Goal: Task Accomplishment & Management: Complete application form

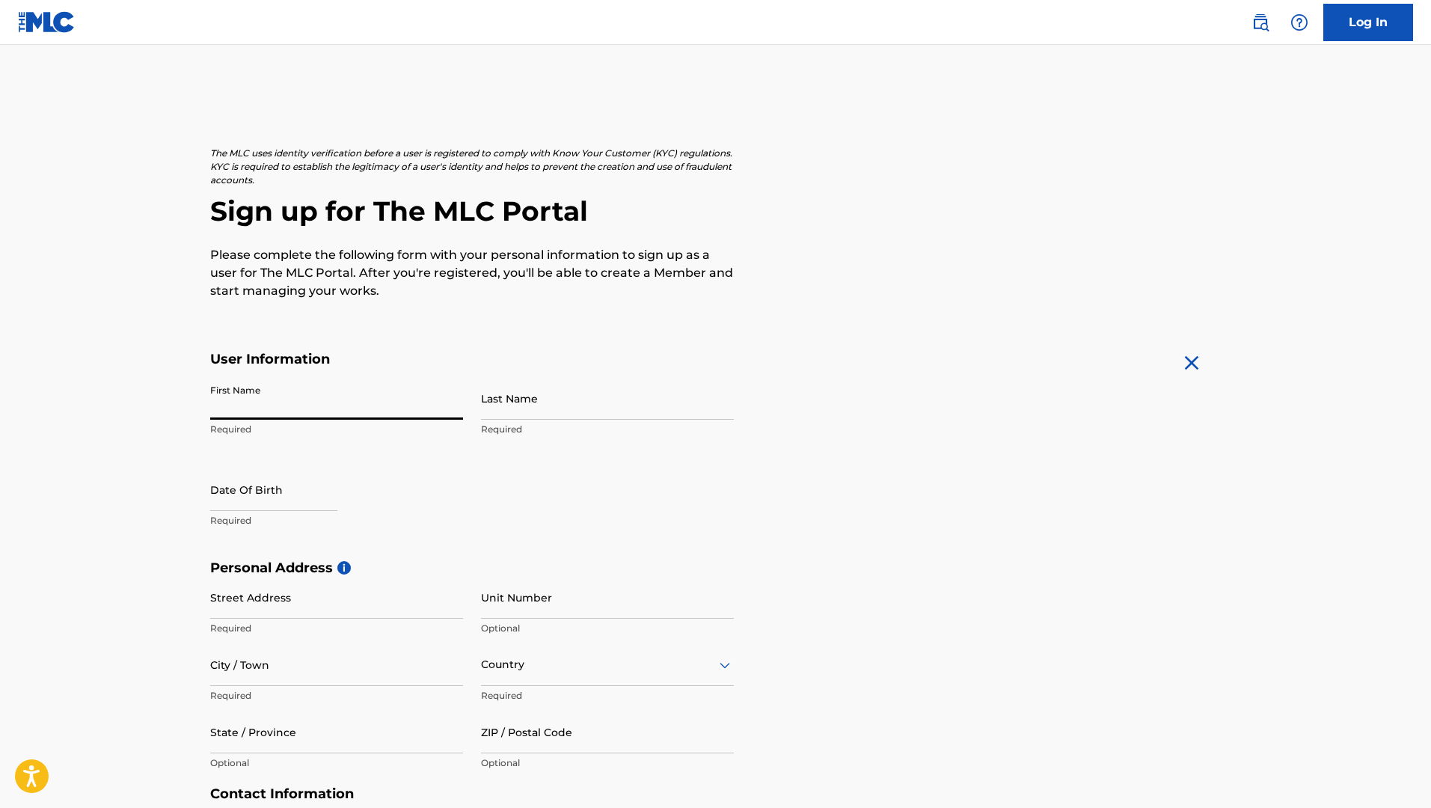
click at [332, 401] on input "First Name" at bounding box center [336, 398] width 253 height 43
type input "[PERSON_NAME]"
select select "7"
select select "2025"
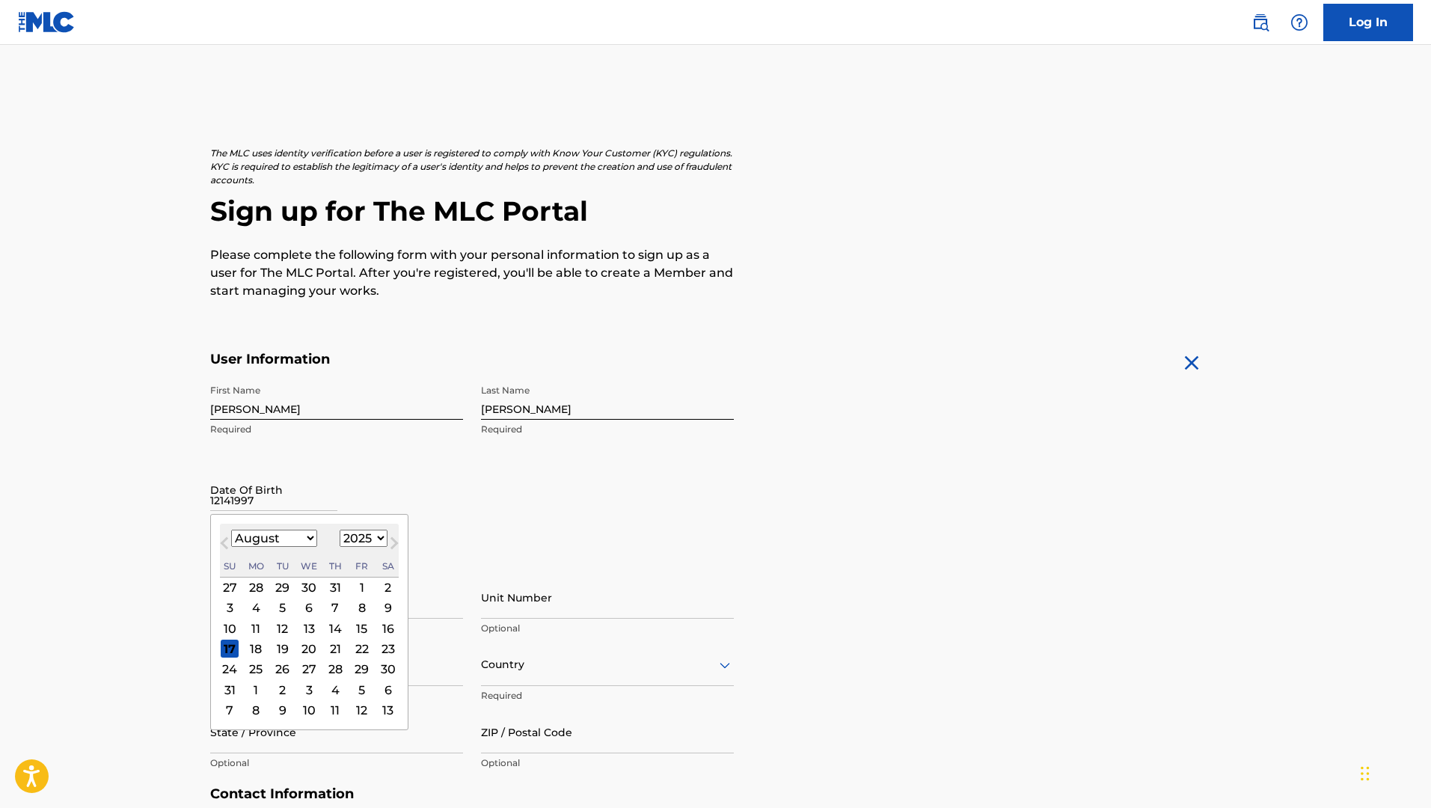
type input "12141997"
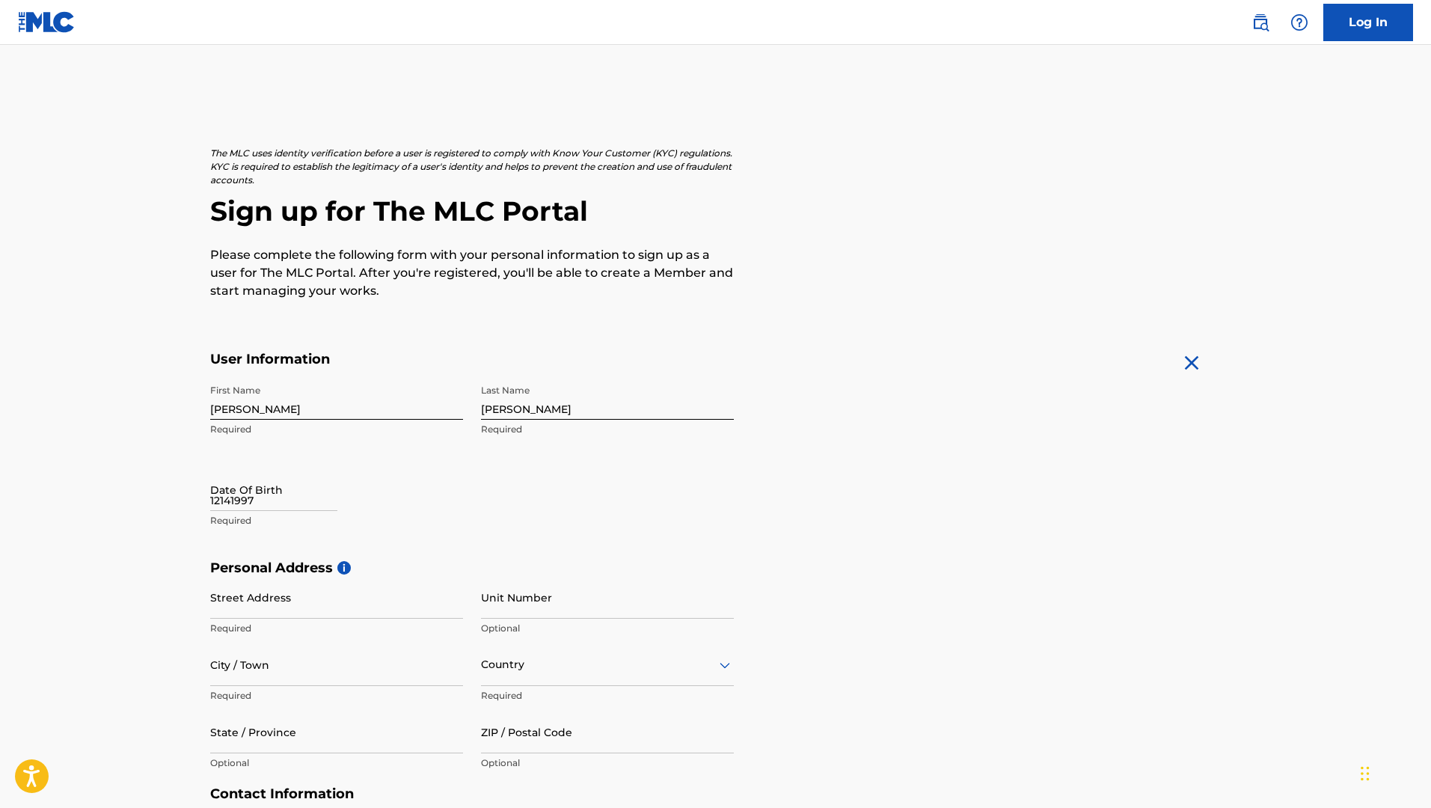
select select "7"
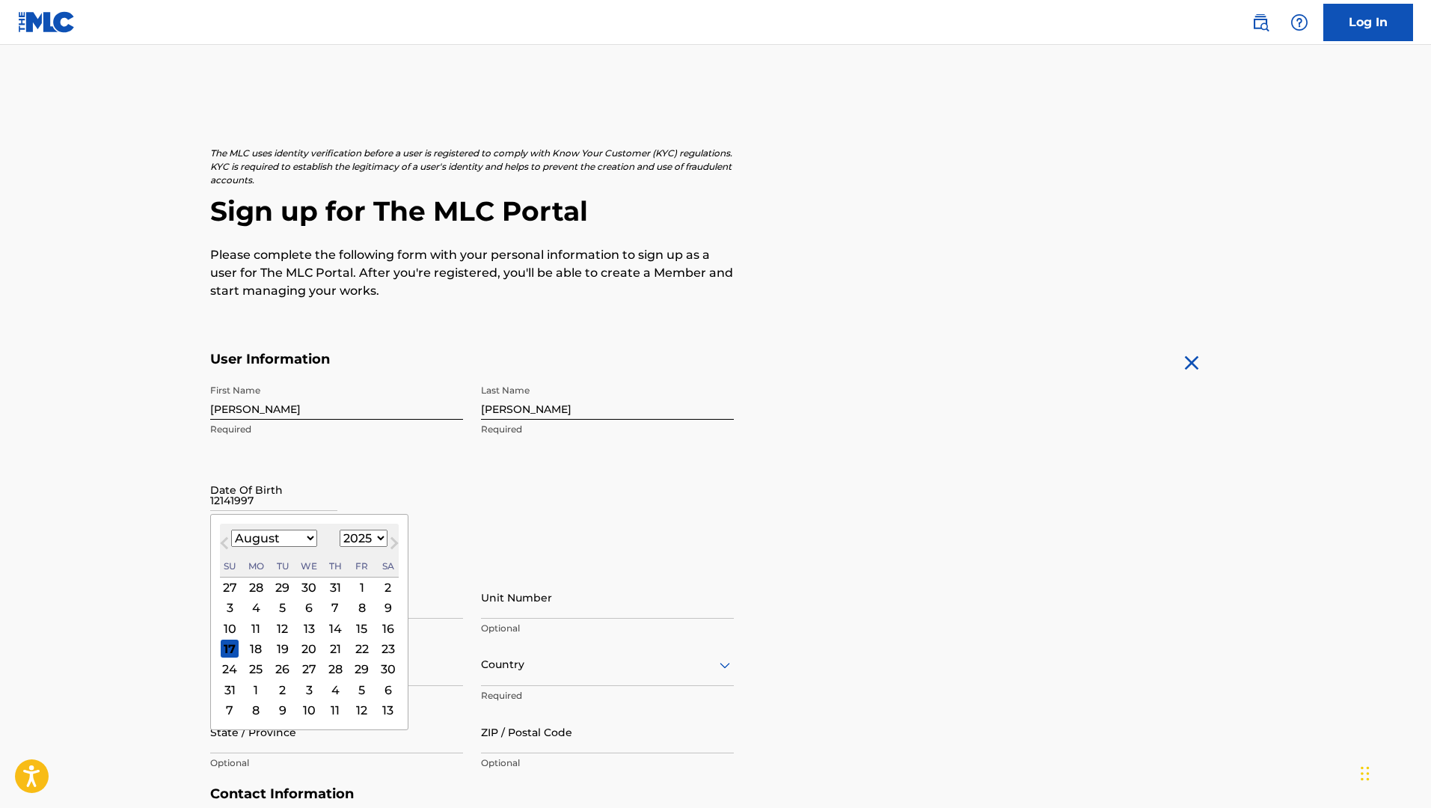
click at [284, 500] on input "12141997" at bounding box center [273, 489] width 127 height 43
select select "1997"
select select "11"
click at [227, 628] on div "14" at bounding box center [230, 628] width 18 height 18
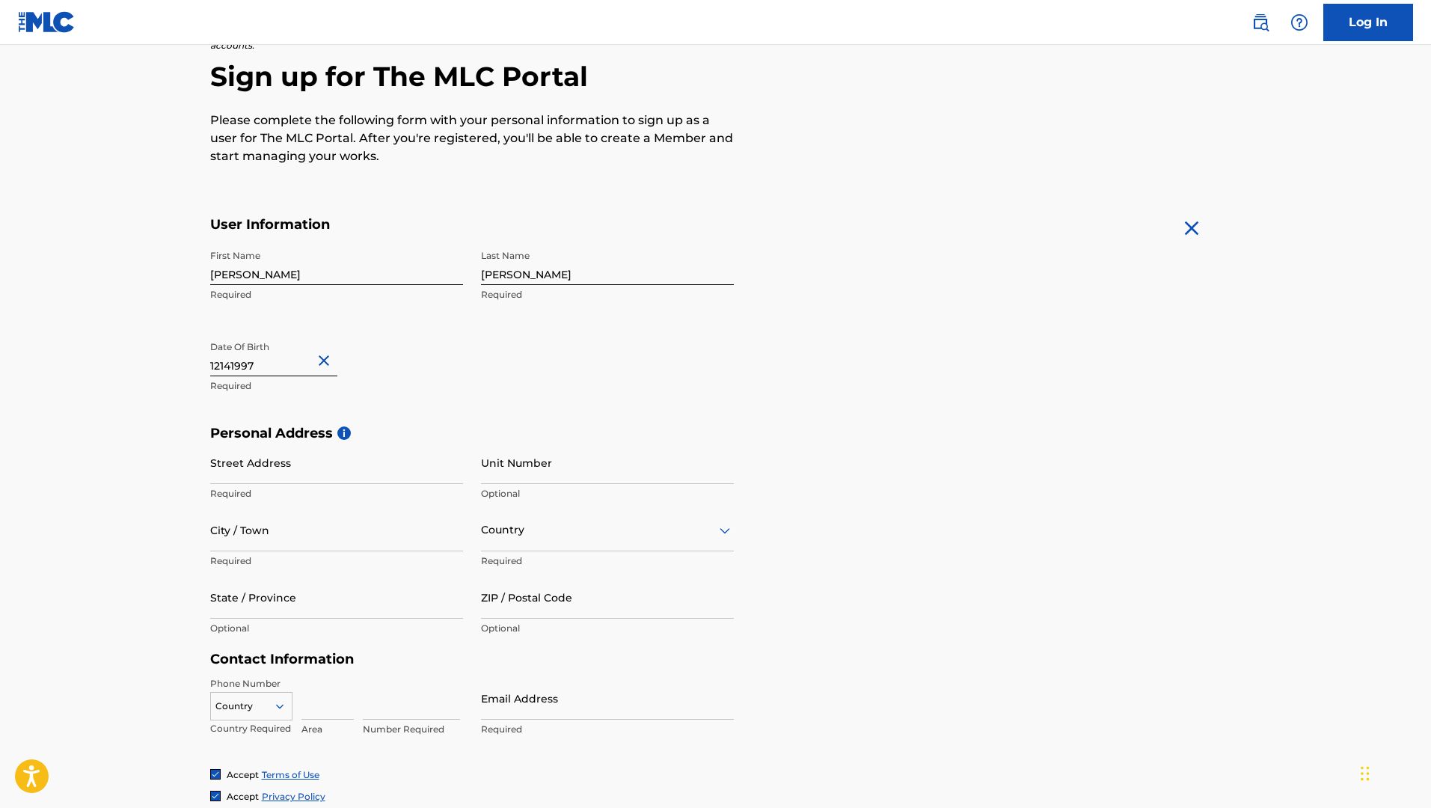
scroll to position [214, 0]
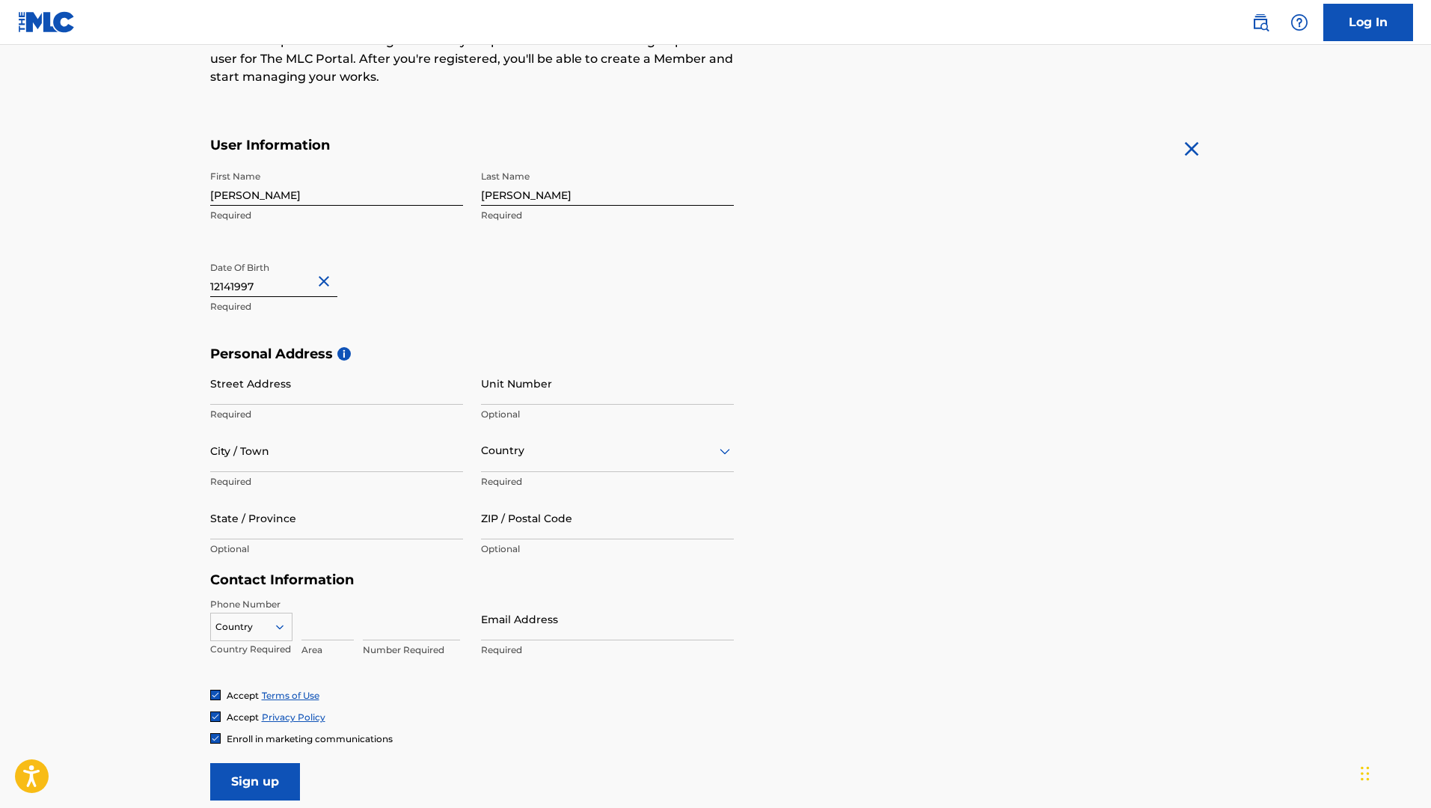
click at [356, 396] on input "Street Address" at bounding box center [336, 383] width 253 height 43
type input "[STREET_ADDRESS]"
click at [370, 453] on input "City / Town" at bounding box center [336, 450] width 253 height 43
type input "Katy"
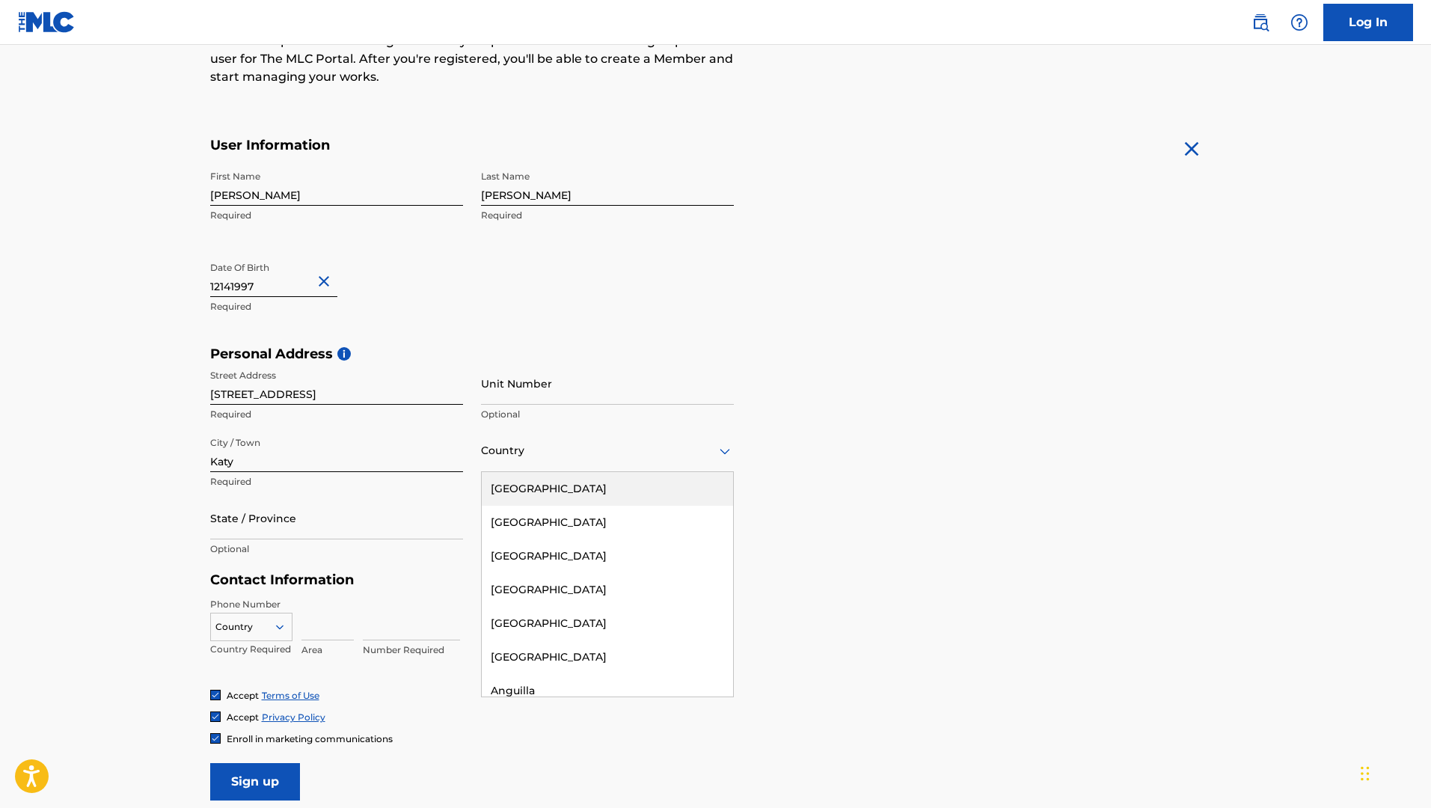
click at [527, 467] on div "Country" at bounding box center [607, 450] width 253 height 43
click at [536, 482] on div "[GEOGRAPHIC_DATA]" at bounding box center [607, 489] width 251 height 34
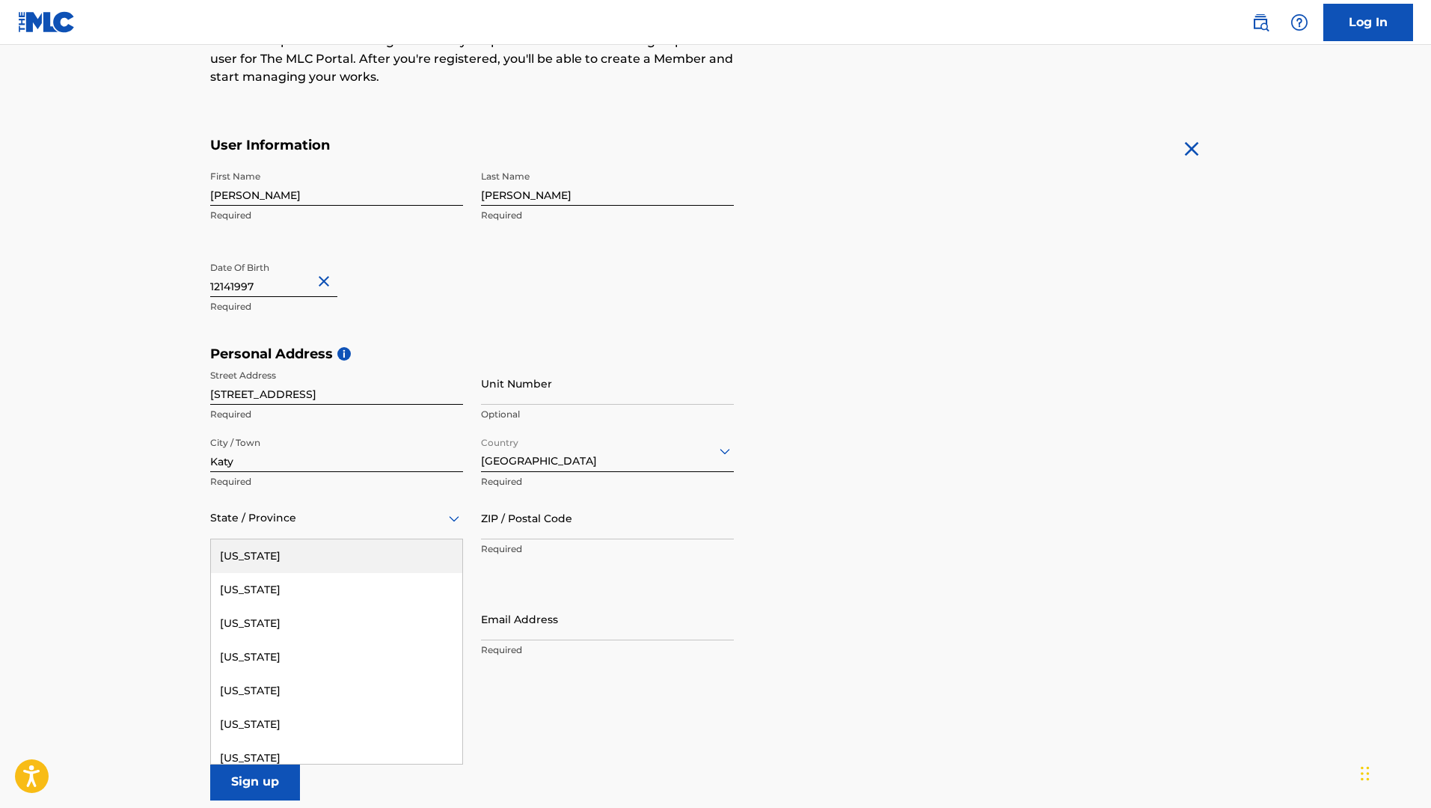
click at [309, 533] on div "State / Province" at bounding box center [336, 518] width 253 height 43
type input "te"
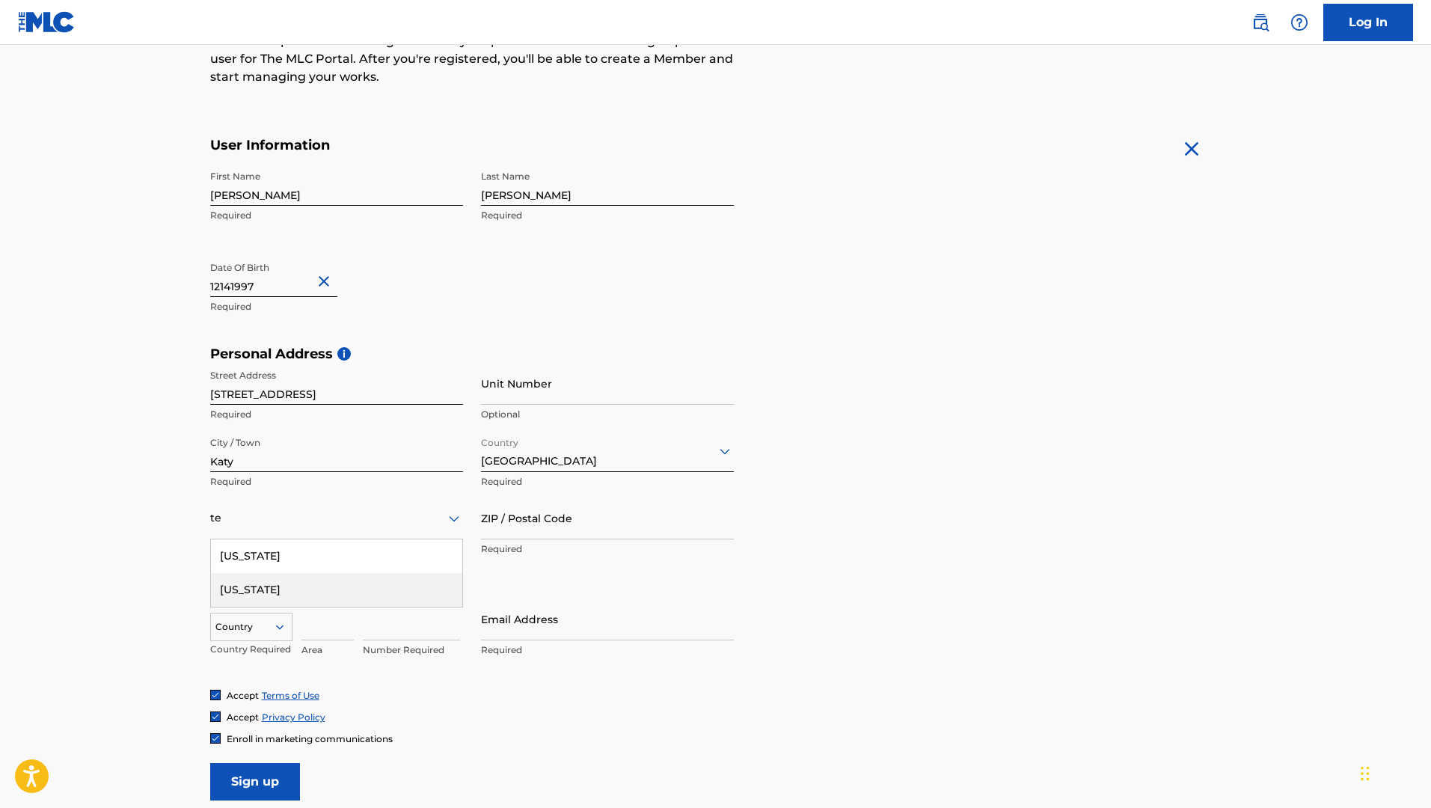
click at [318, 583] on div "[US_STATE]" at bounding box center [336, 590] width 251 height 34
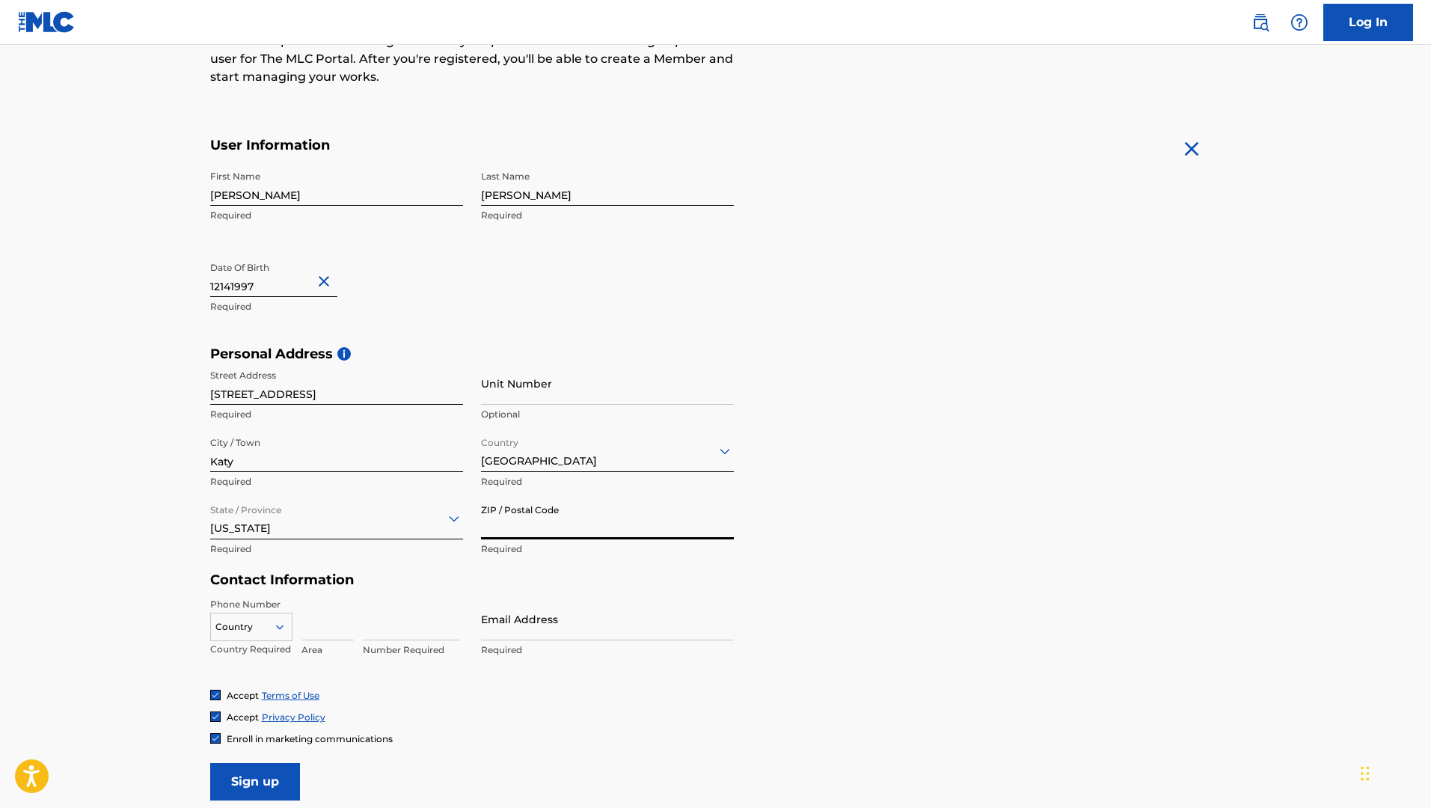
click at [541, 531] on input "ZIP / Postal Code" at bounding box center [607, 518] width 253 height 43
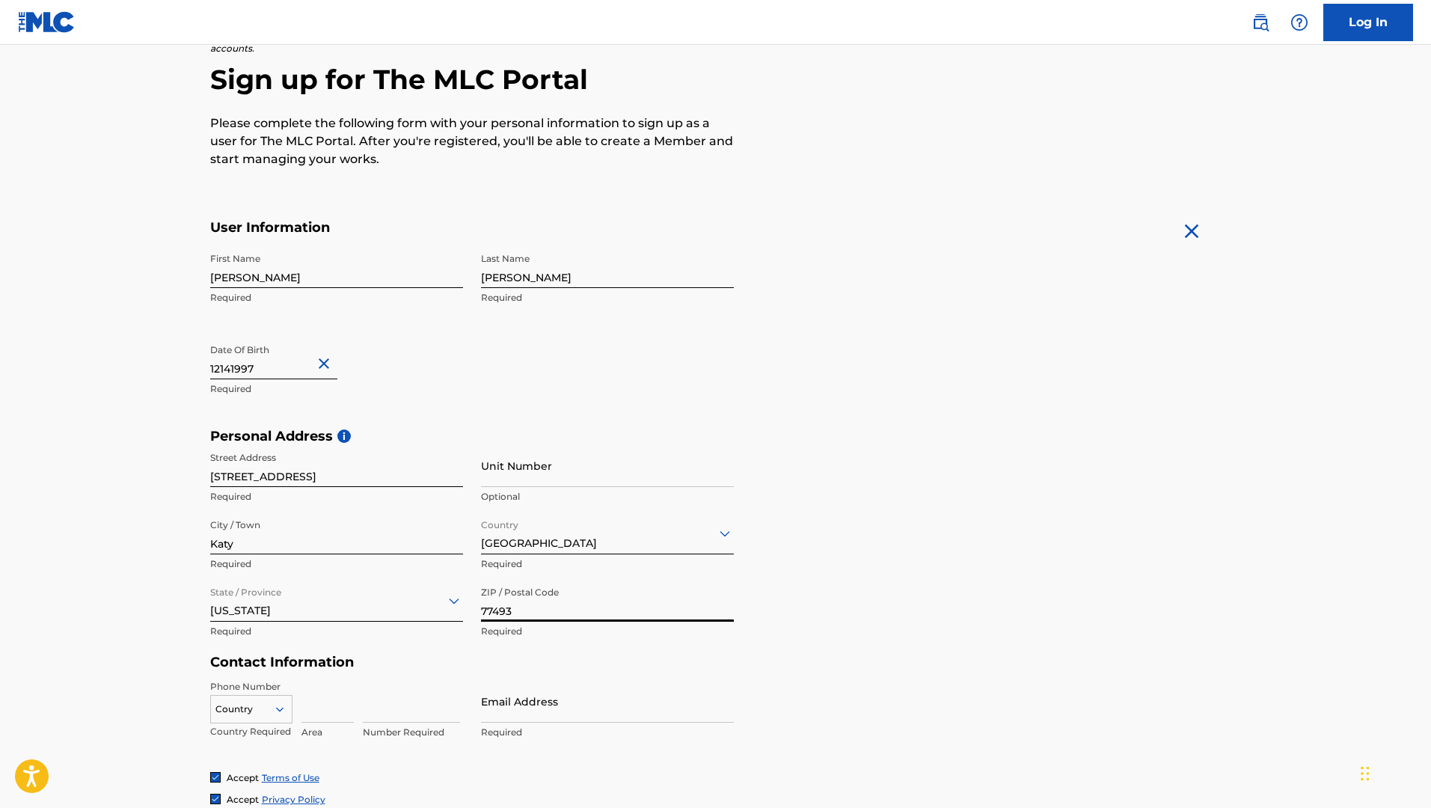
scroll to position [268, 0]
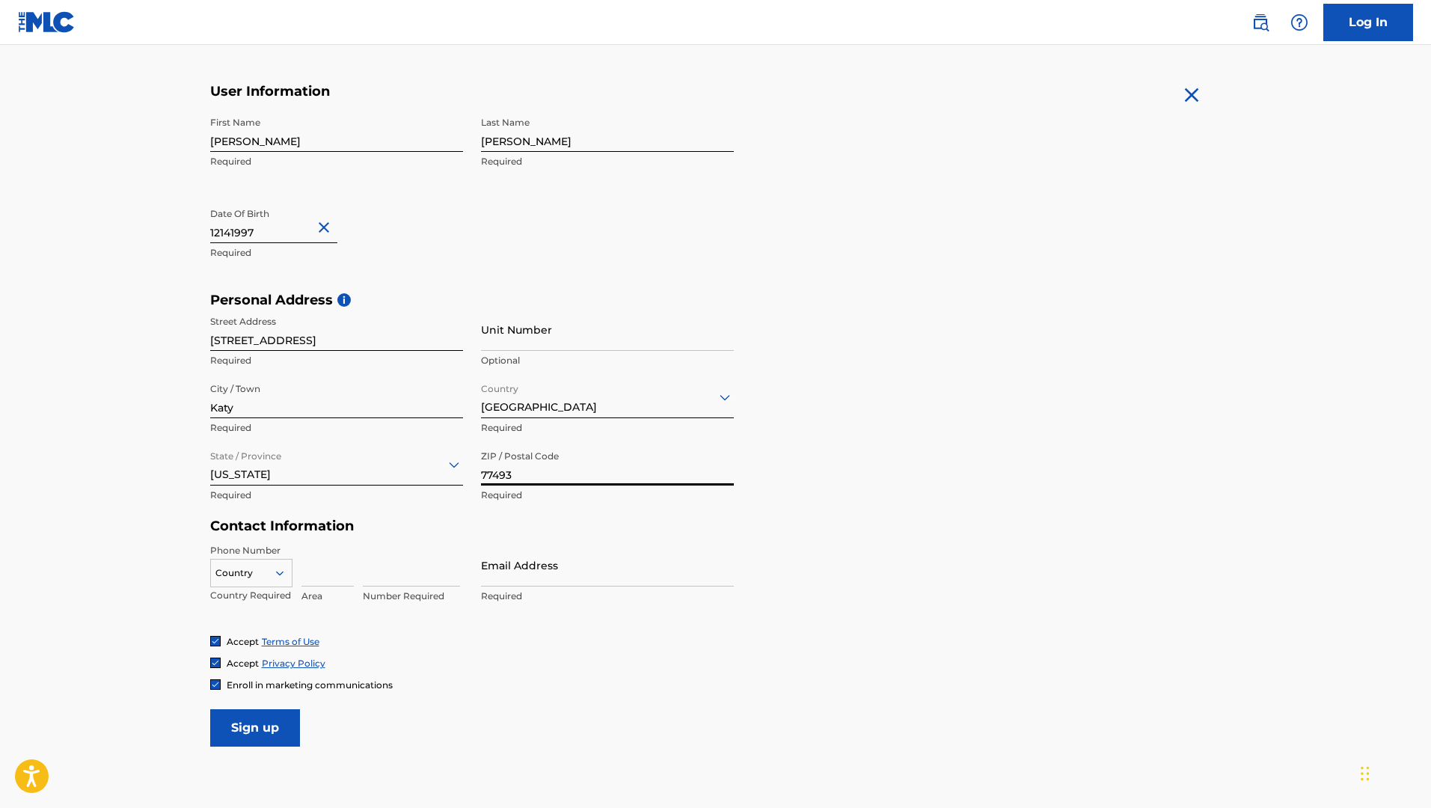
type input "77493"
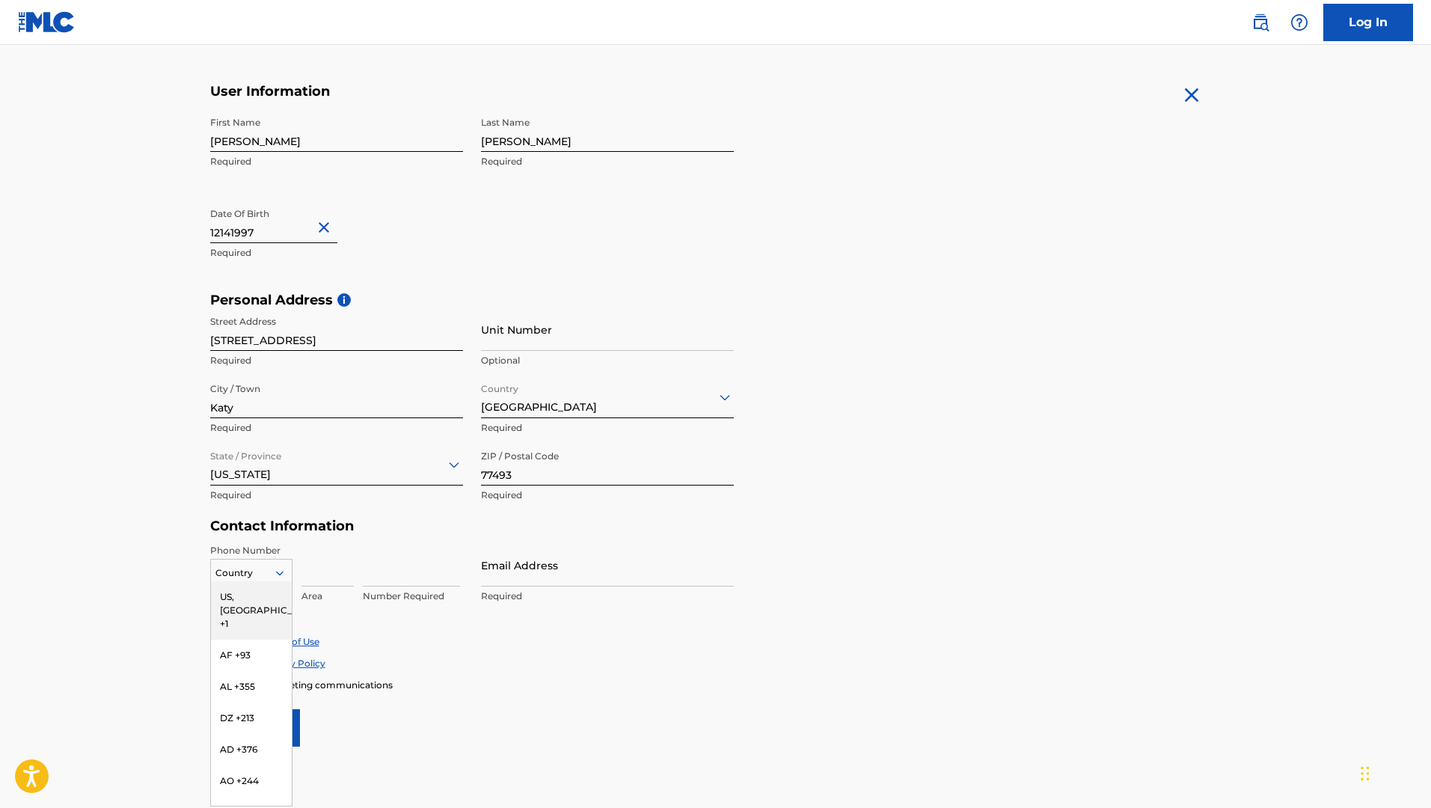
click at [258, 568] on div at bounding box center [251, 573] width 81 height 16
click at [384, 565] on input at bounding box center [411, 565] width 97 height 43
type input "3467671248"
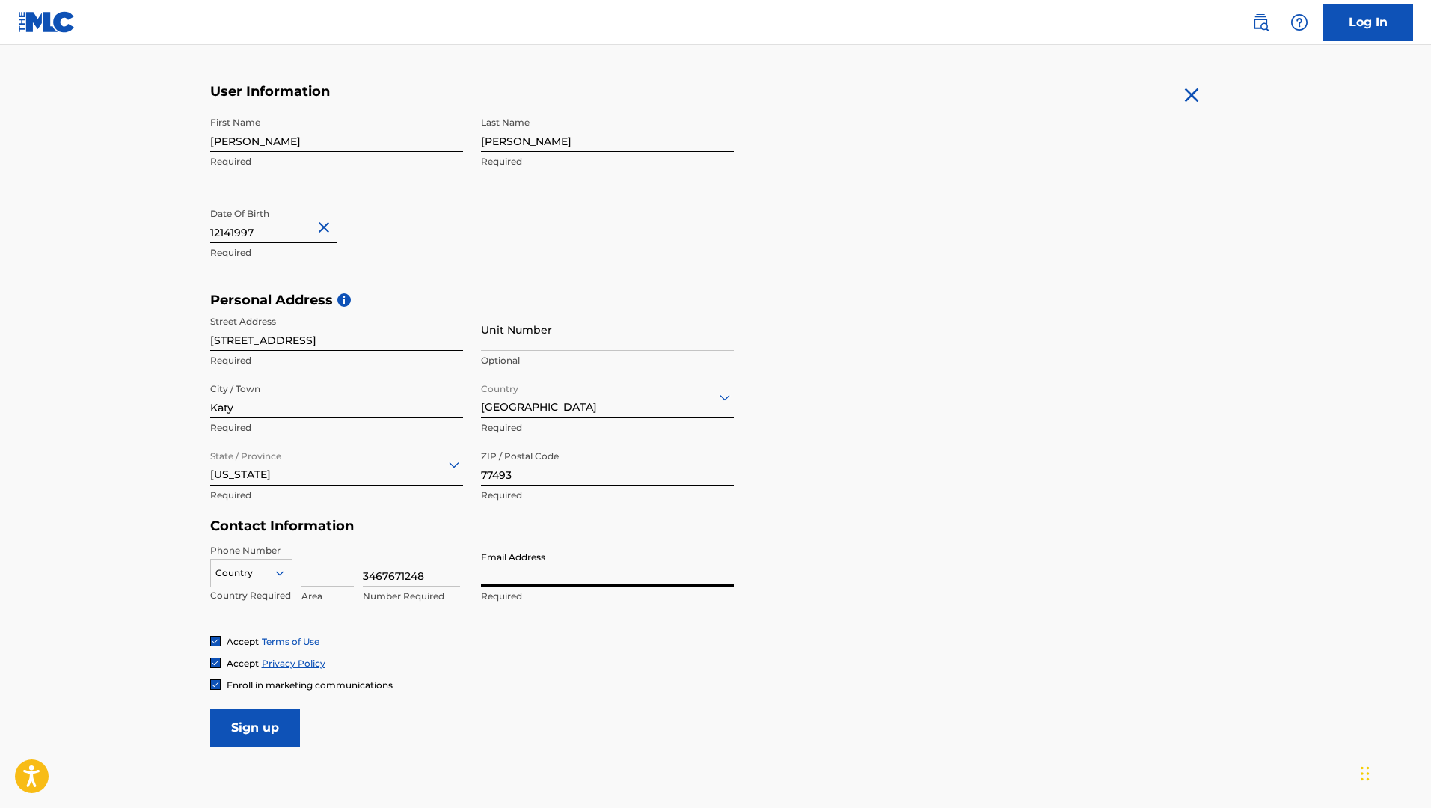
click at [513, 579] on input "Email Address" at bounding box center [607, 565] width 253 height 43
type input "[EMAIL_ADDRESS][DOMAIN_NAME]"
click at [323, 571] on input at bounding box center [327, 565] width 52 height 43
click at [240, 683] on span "Enroll in marketing communications" at bounding box center [310, 684] width 166 height 11
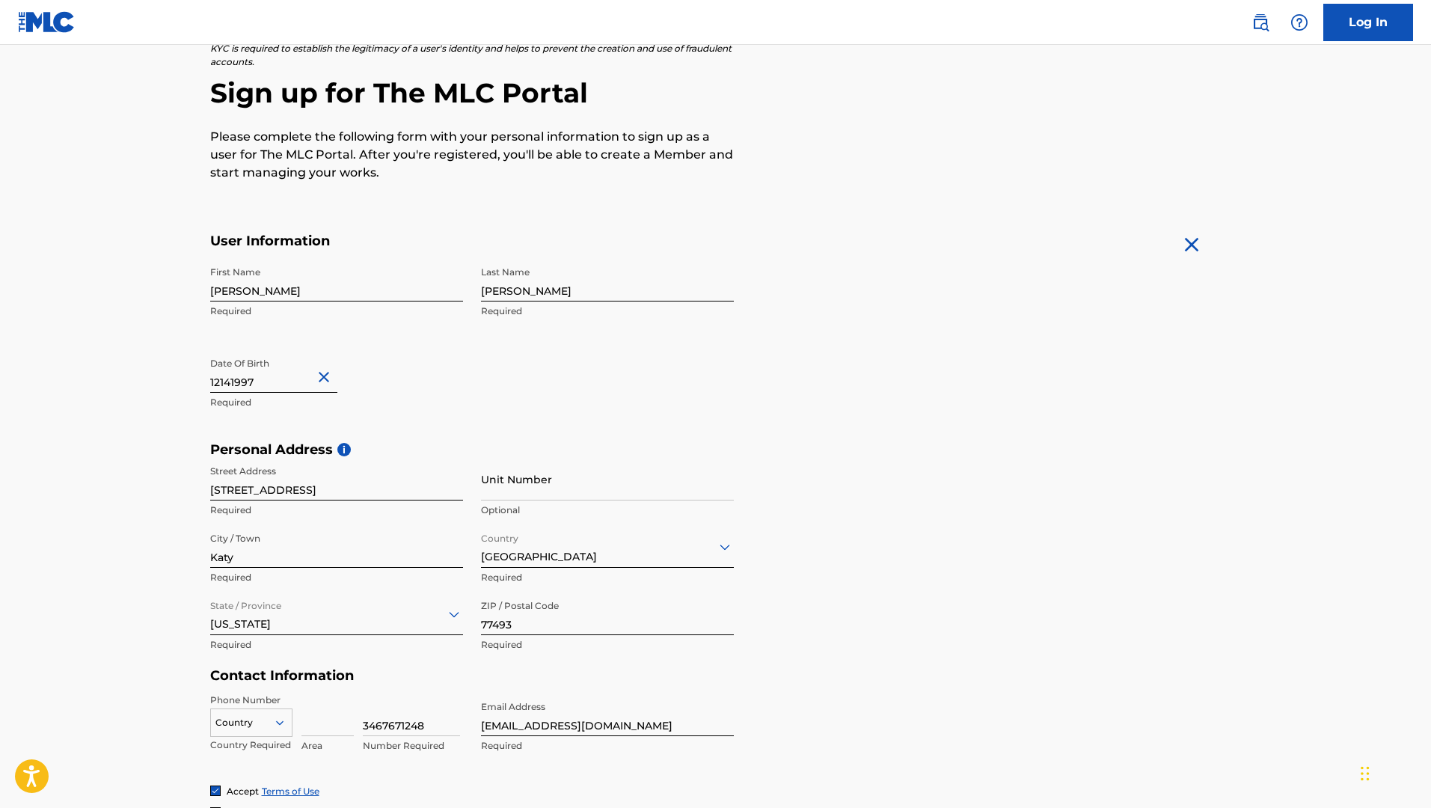
scroll to position [360, 0]
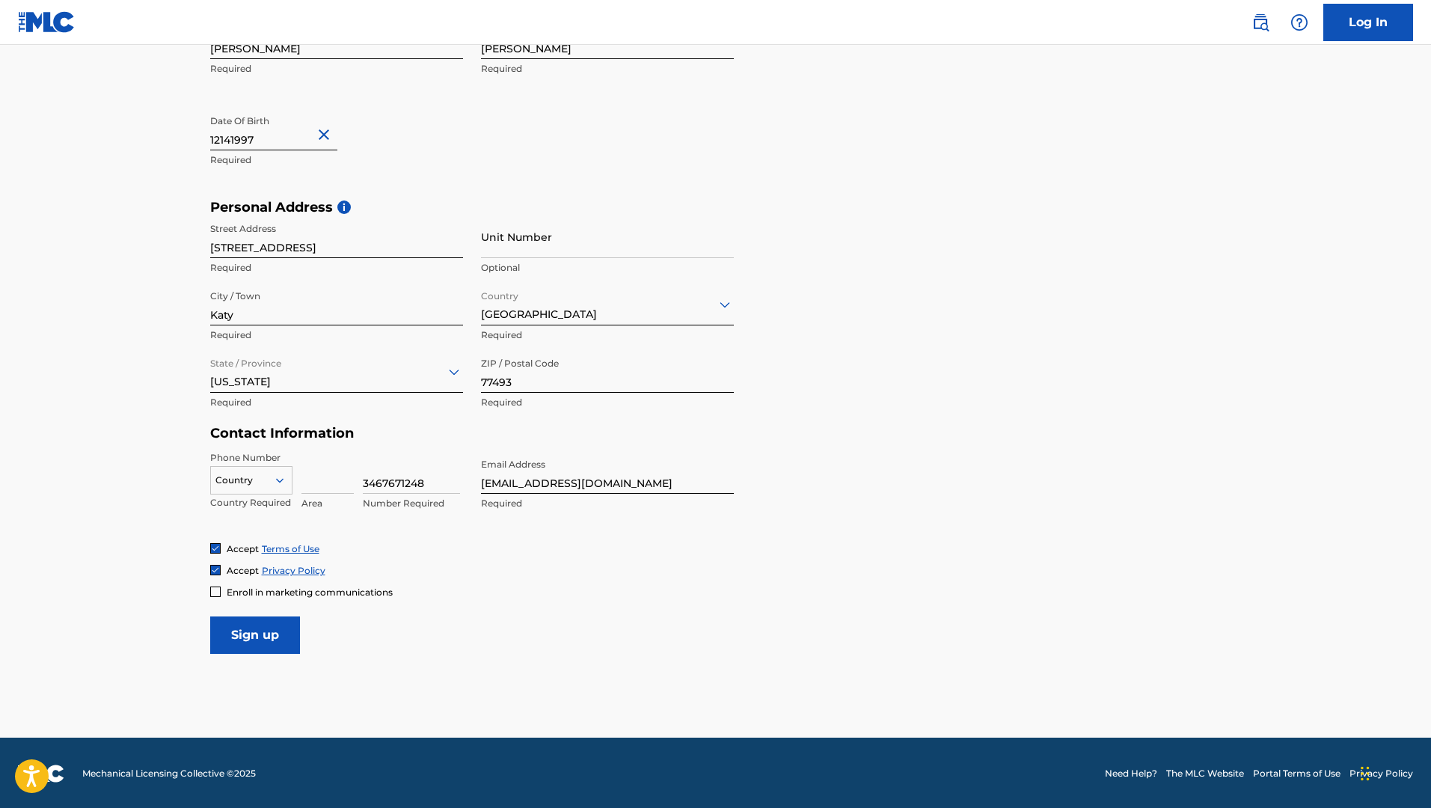
click at [233, 596] on span "Enroll in marketing communications" at bounding box center [310, 592] width 166 height 13
click at [234, 595] on span "Enroll in marketing communications" at bounding box center [310, 591] width 166 height 11
click at [280, 625] on input "Sign up" at bounding box center [255, 634] width 90 height 37
click at [284, 484] on icon at bounding box center [279, 479] width 13 height 13
click at [263, 502] on div "US, [GEOGRAPHIC_DATA] +1" at bounding box center [251, 517] width 81 height 58
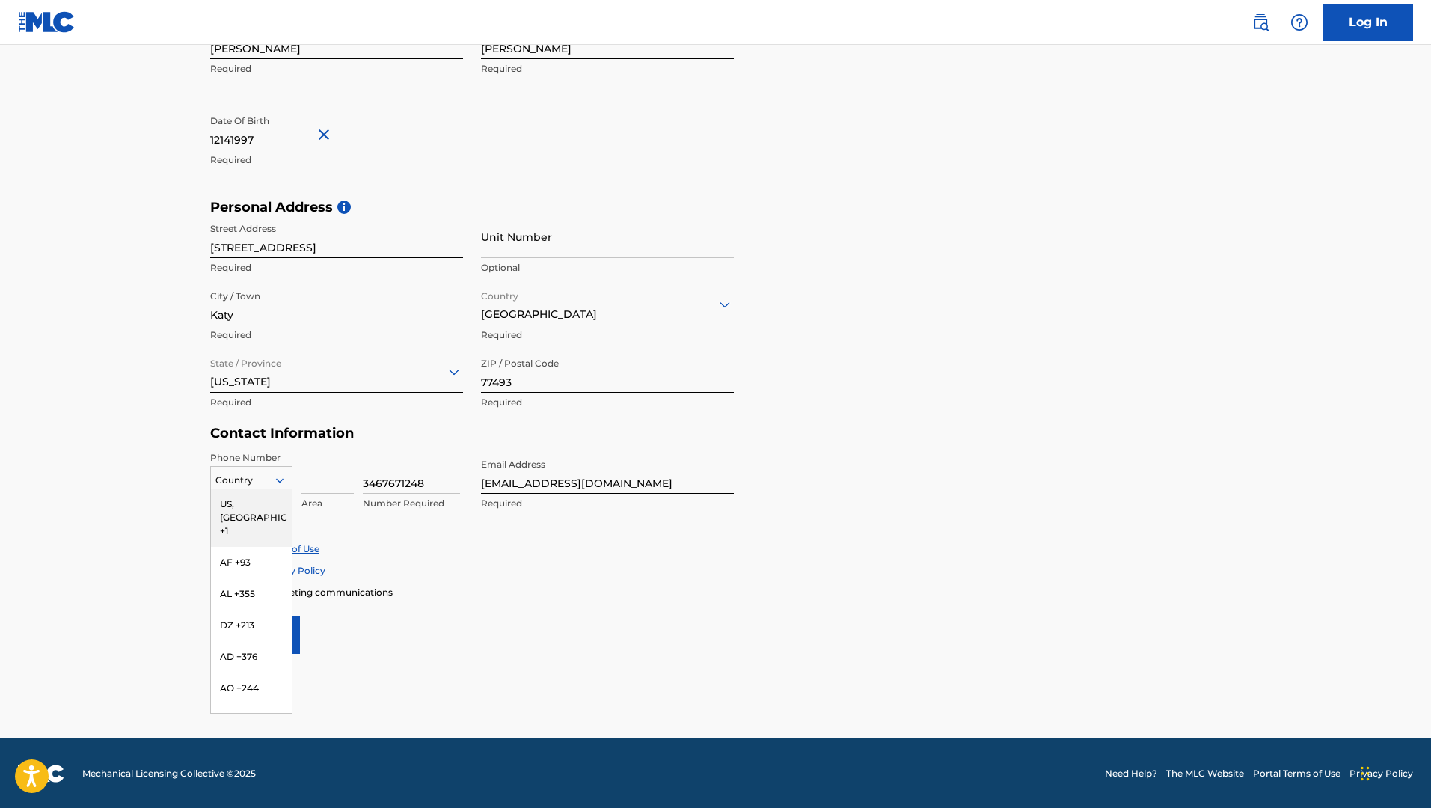
click at [275, 475] on icon at bounding box center [279, 479] width 13 height 13
click at [229, 505] on div "US, [GEOGRAPHIC_DATA] +1" at bounding box center [251, 517] width 81 height 58
click at [279, 631] on input "Sign up" at bounding box center [255, 634] width 90 height 37
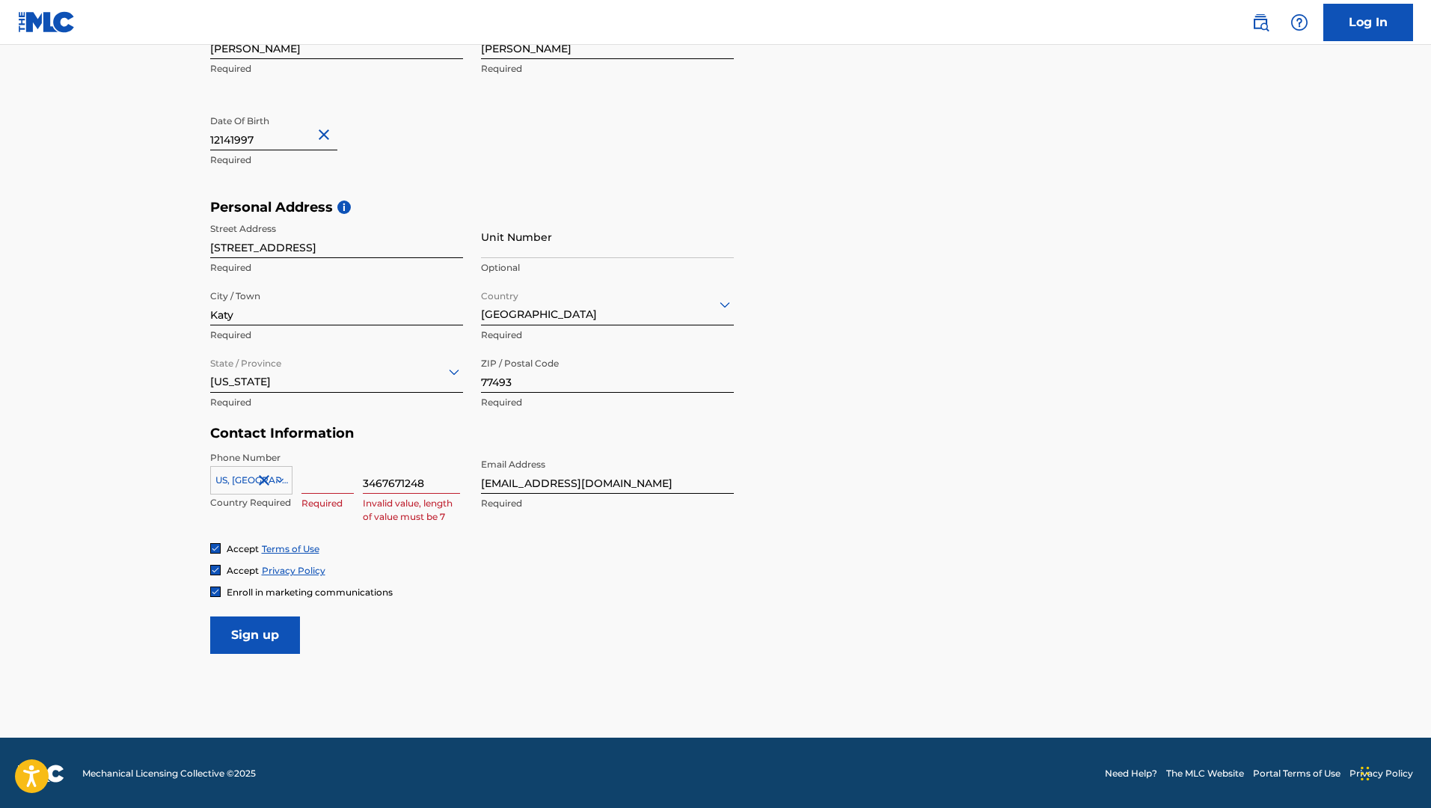
drag, startPoint x: 441, startPoint y: 475, endPoint x: 351, endPoint y: 482, distance: 90.8
click at [351, 482] on div "US, CA +1 Country Required Required 3467671248 Invalid value, length of value m…" at bounding box center [336, 484] width 253 height 67
click at [333, 486] on input at bounding box center [327, 472] width 52 height 43
type input "346"
click at [411, 482] on input at bounding box center [411, 472] width 97 height 43
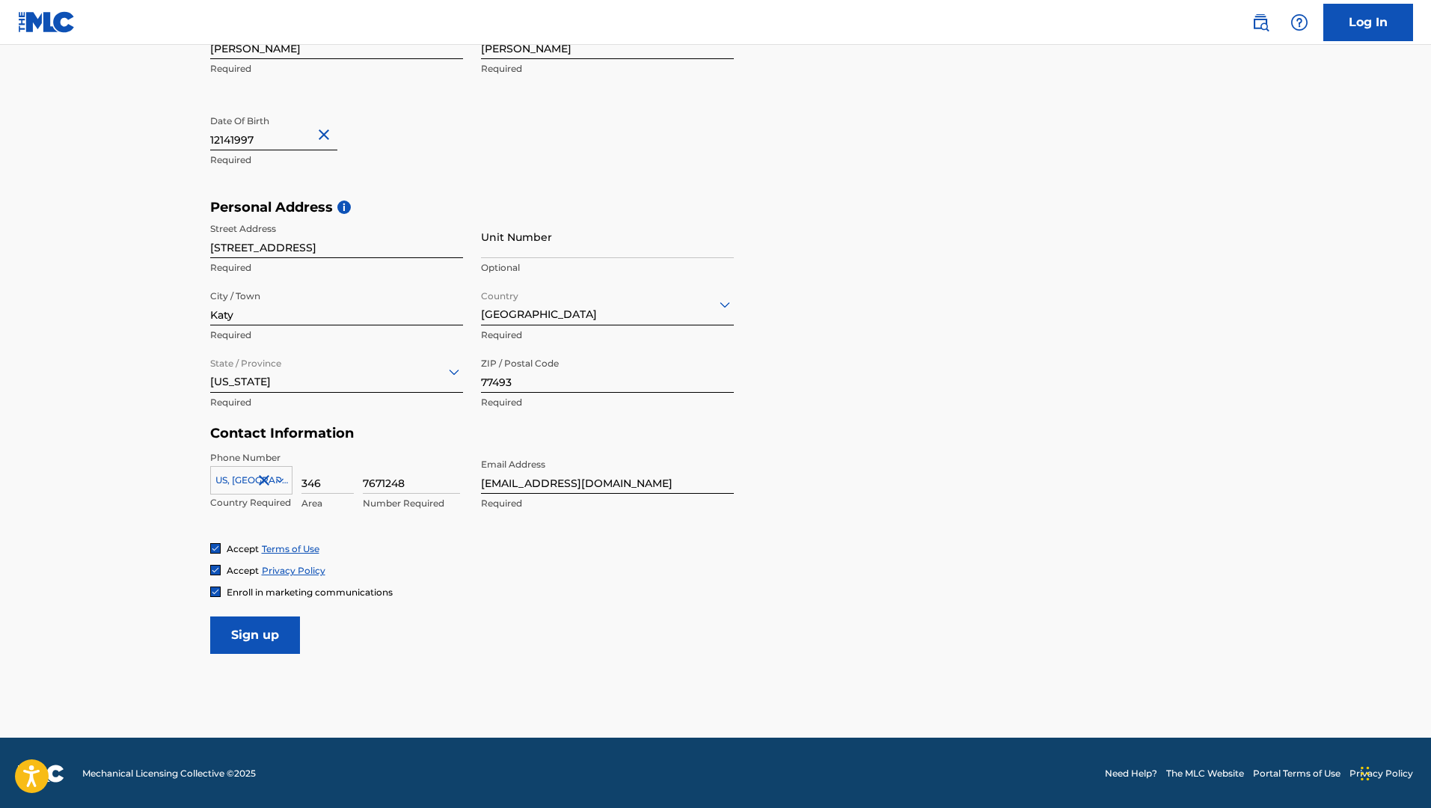
click at [383, 483] on input "7671248" at bounding box center [411, 472] width 97 height 43
type input "7671248"
click at [263, 640] on input "Sign up" at bounding box center [255, 634] width 90 height 37
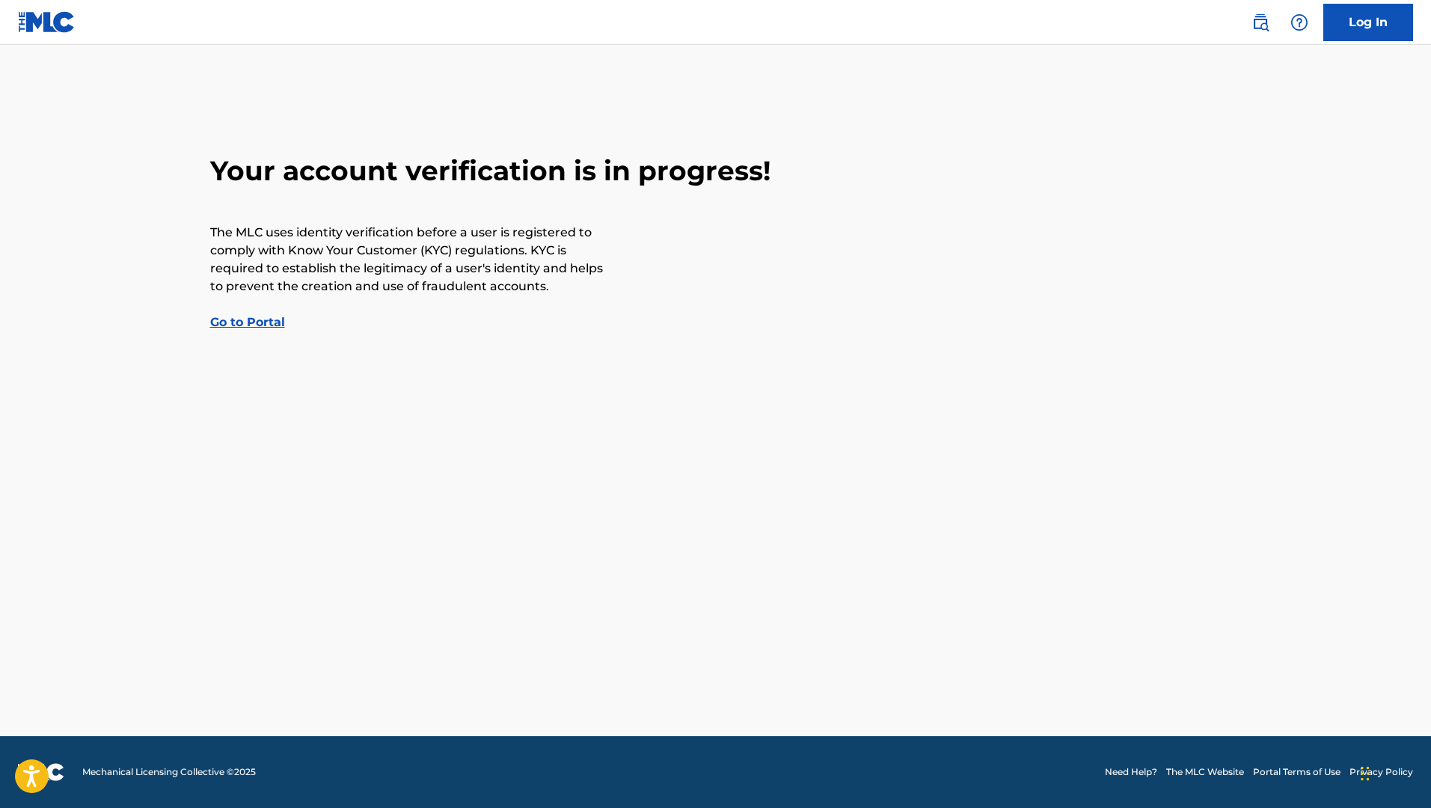
click at [266, 324] on link "Go to Portal" at bounding box center [247, 322] width 75 height 14
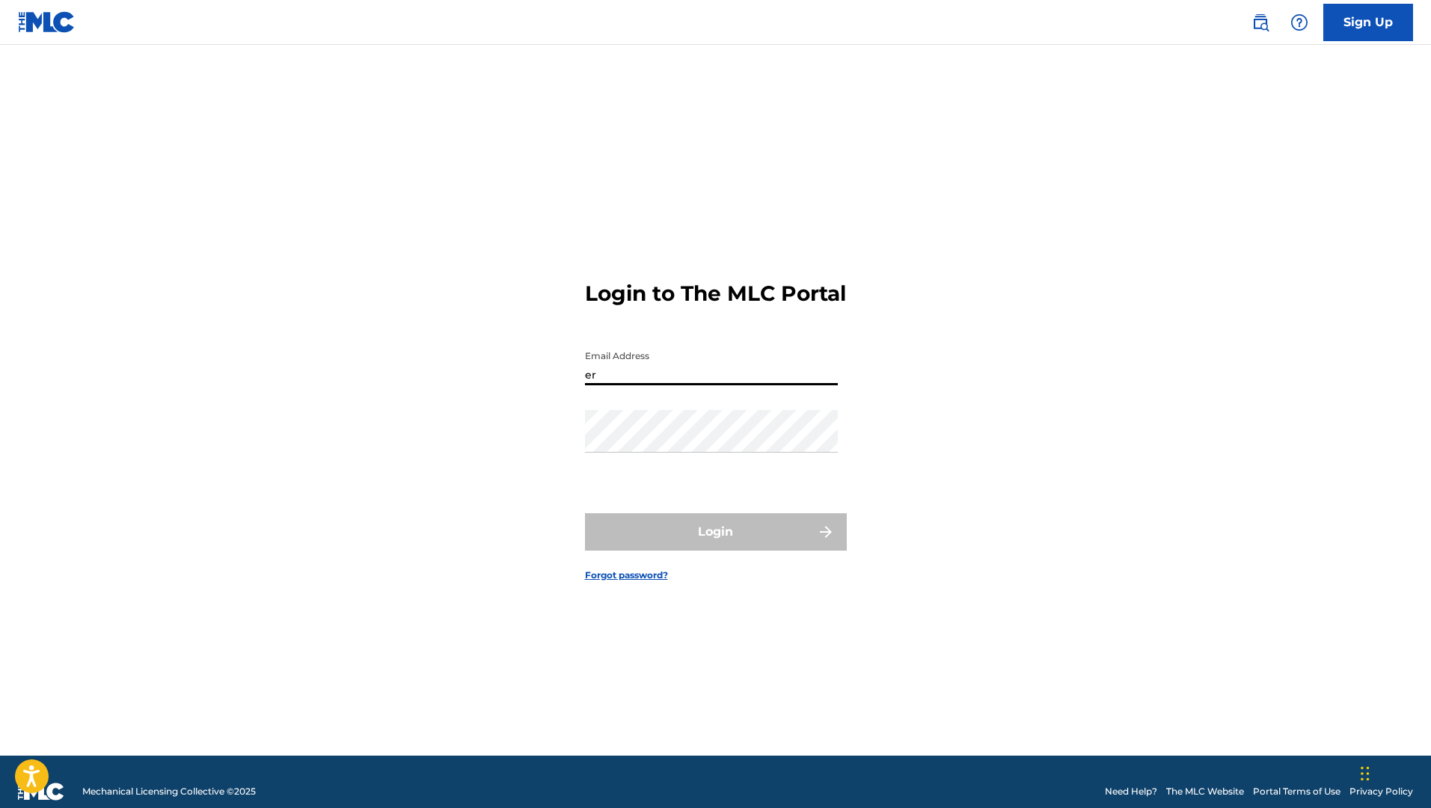
type input "e"
type input "[EMAIL_ADDRESS][DOMAIN_NAME]"
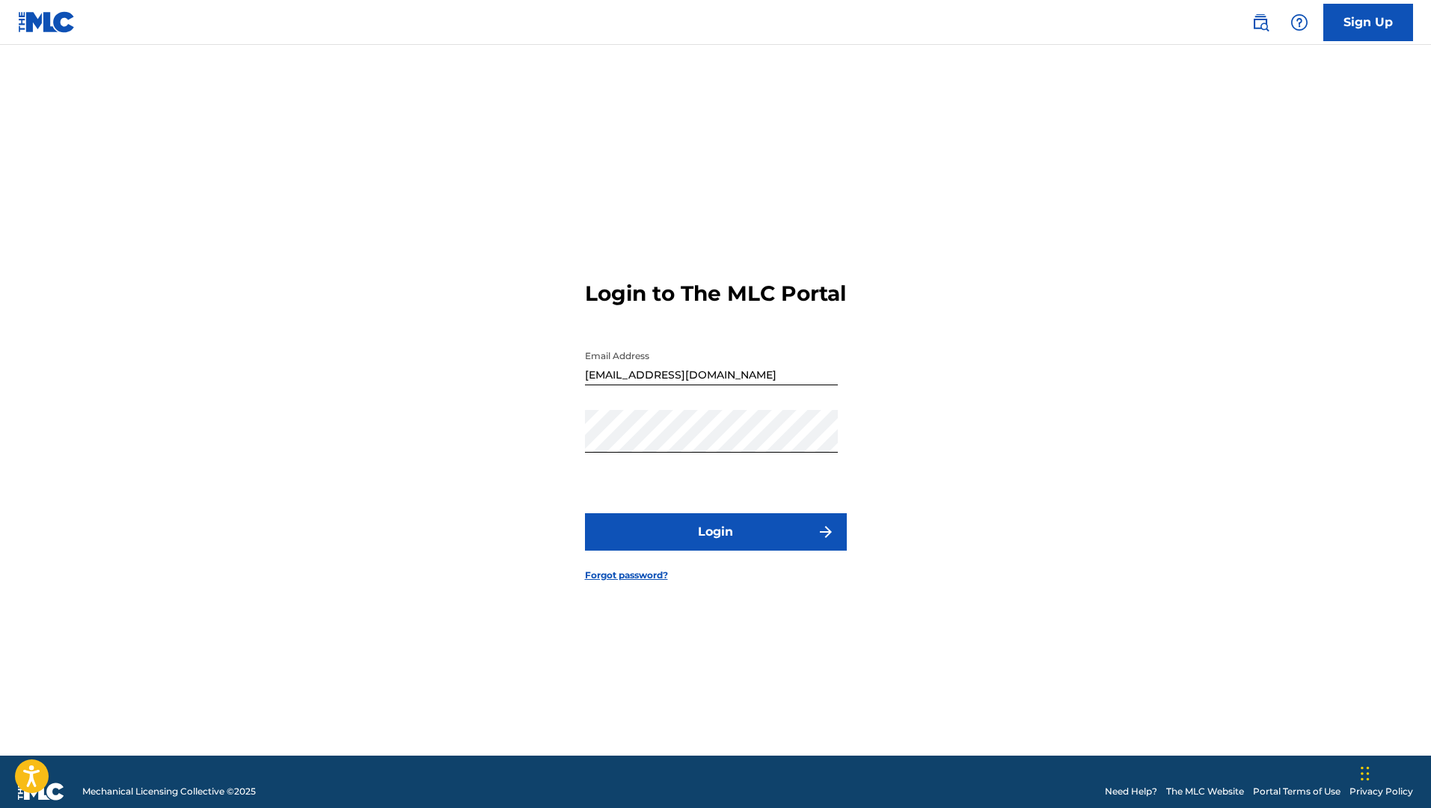
click at [652, 550] on button "Login" at bounding box center [716, 531] width 262 height 37
click at [1111, 90] on div "Login to The MLC Portal Email Address triplegacy96@gmail.com Password Login For…" at bounding box center [715, 418] width 1047 height 673
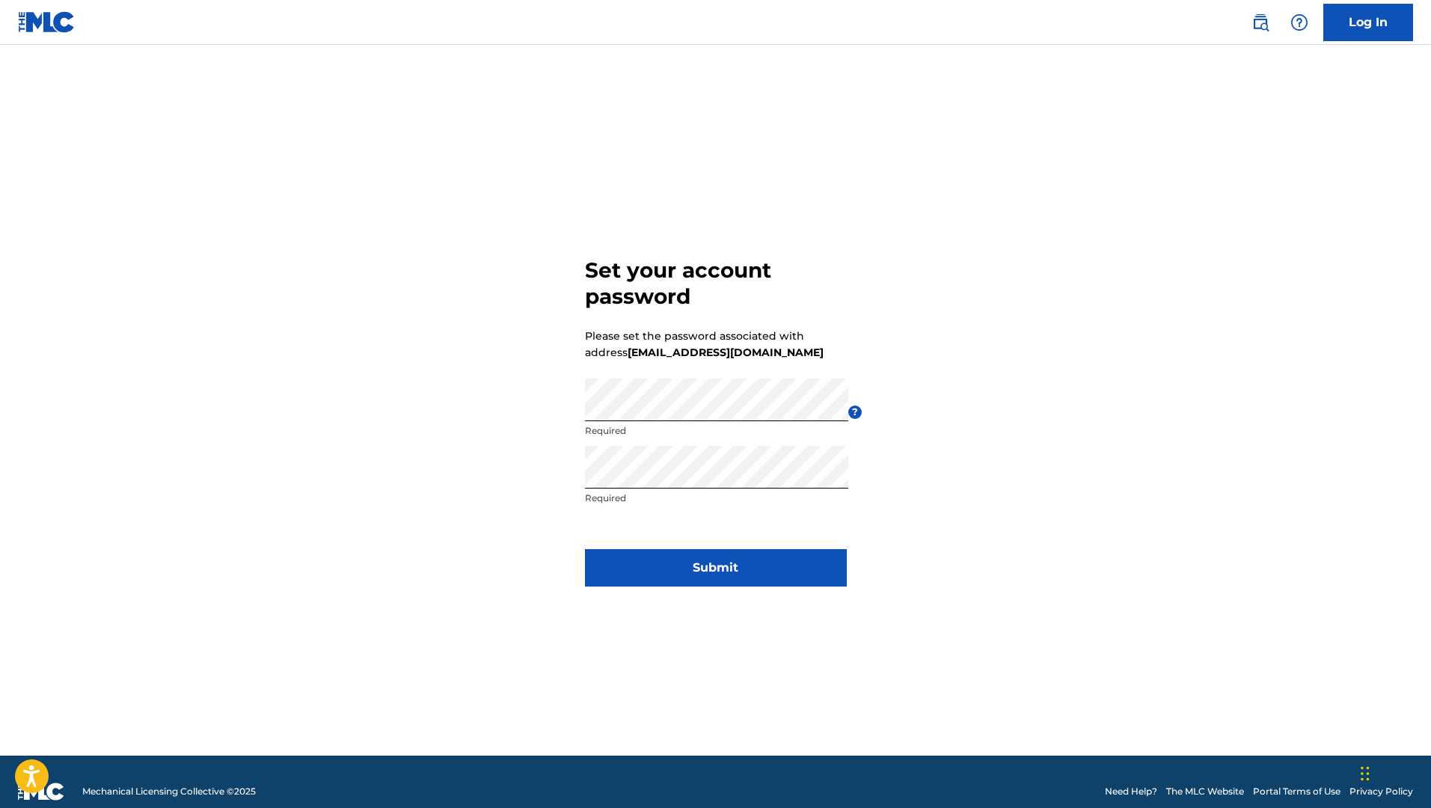
click at [707, 568] on button "Submit" at bounding box center [716, 567] width 262 height 37
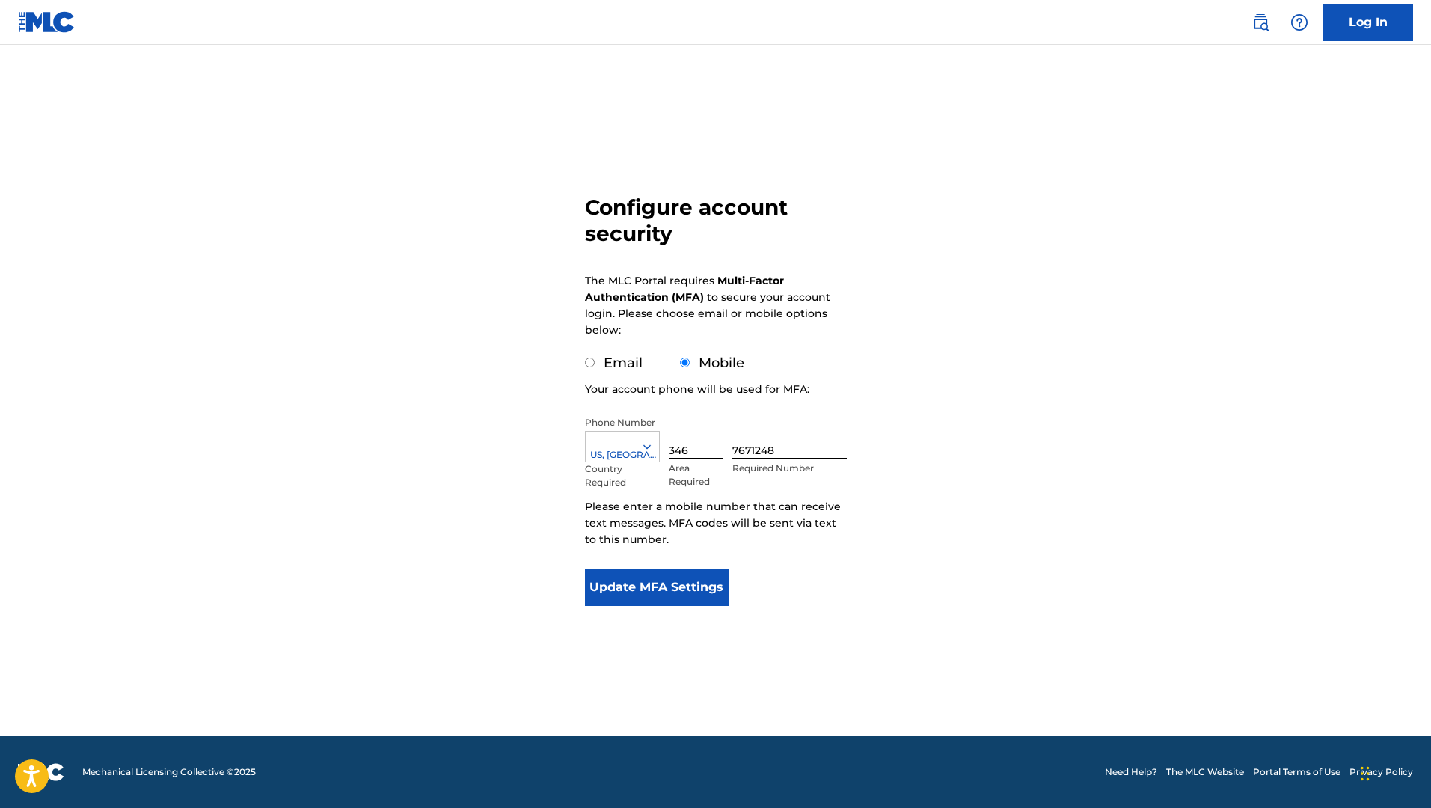
click at [625, 363] on label "Email" at bounding box center [623, 363] width 39 height 16
click at [595, 363] on input "Email" at bounding box center [590, 363] width 10 height 10
radio input "true"
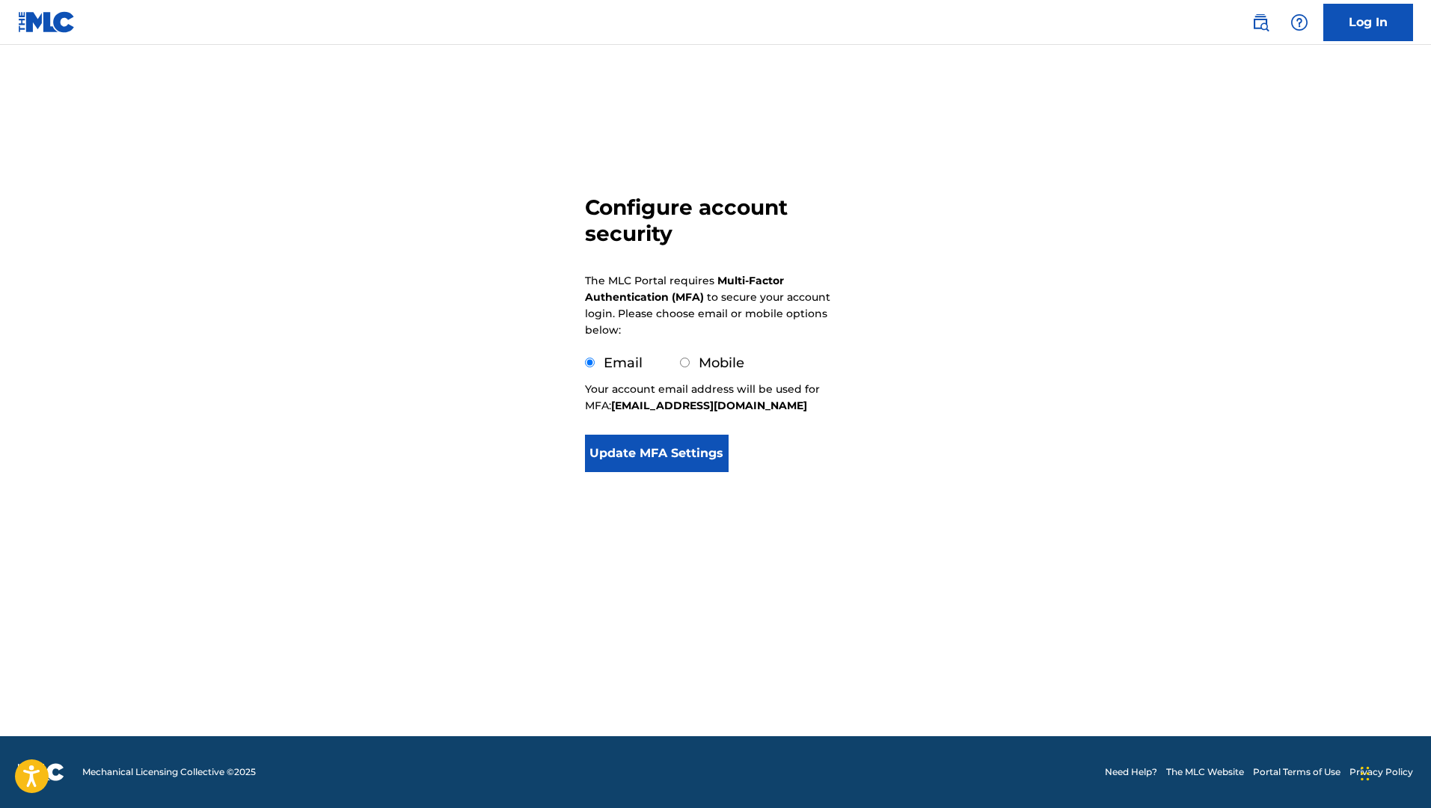
click at [638, 442] on button "Update MFA Settings" at bounding box center [657, 453] width 144 height 37
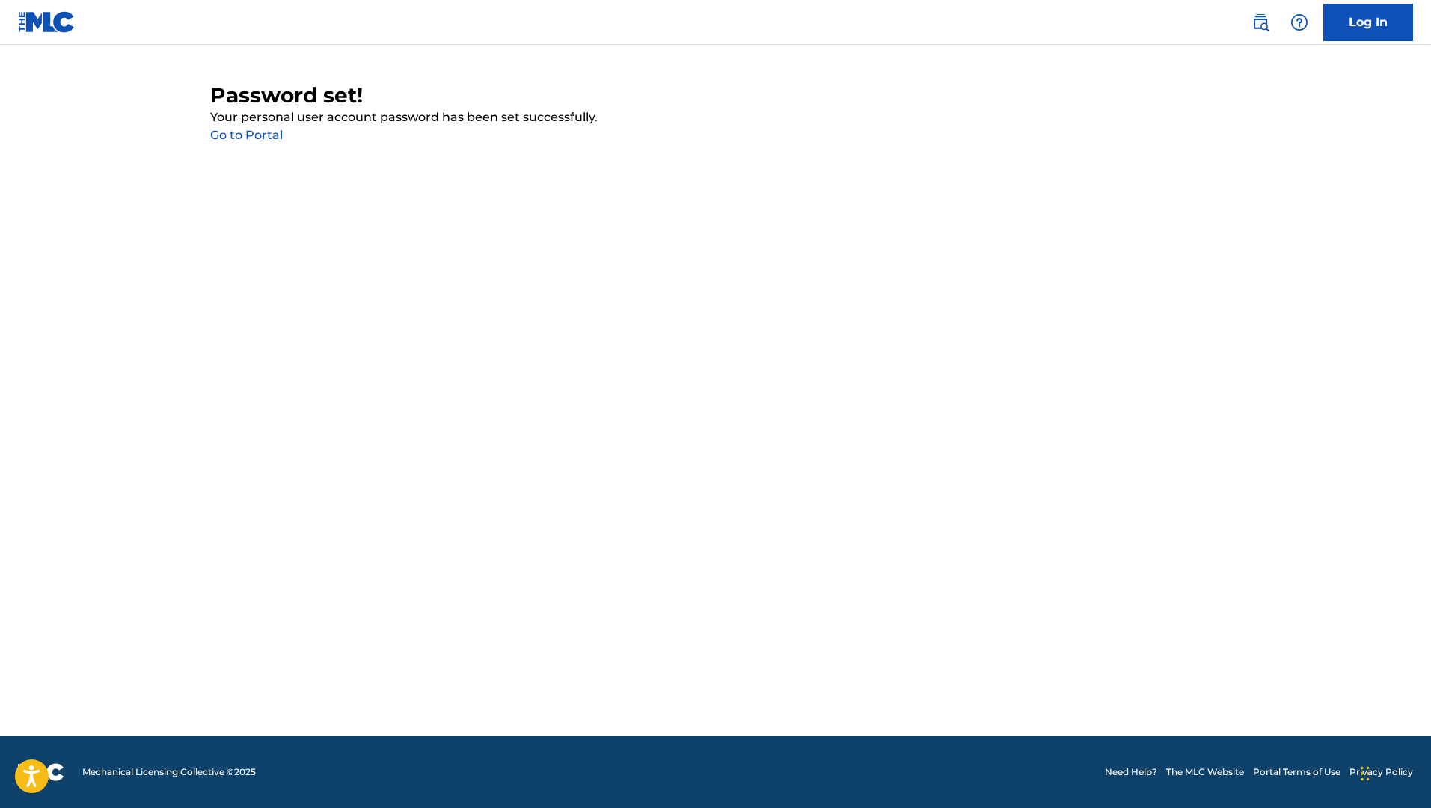
click at [266, 136] on link "Go to Portal" at bounding box center [246, 135] width 73 height 14
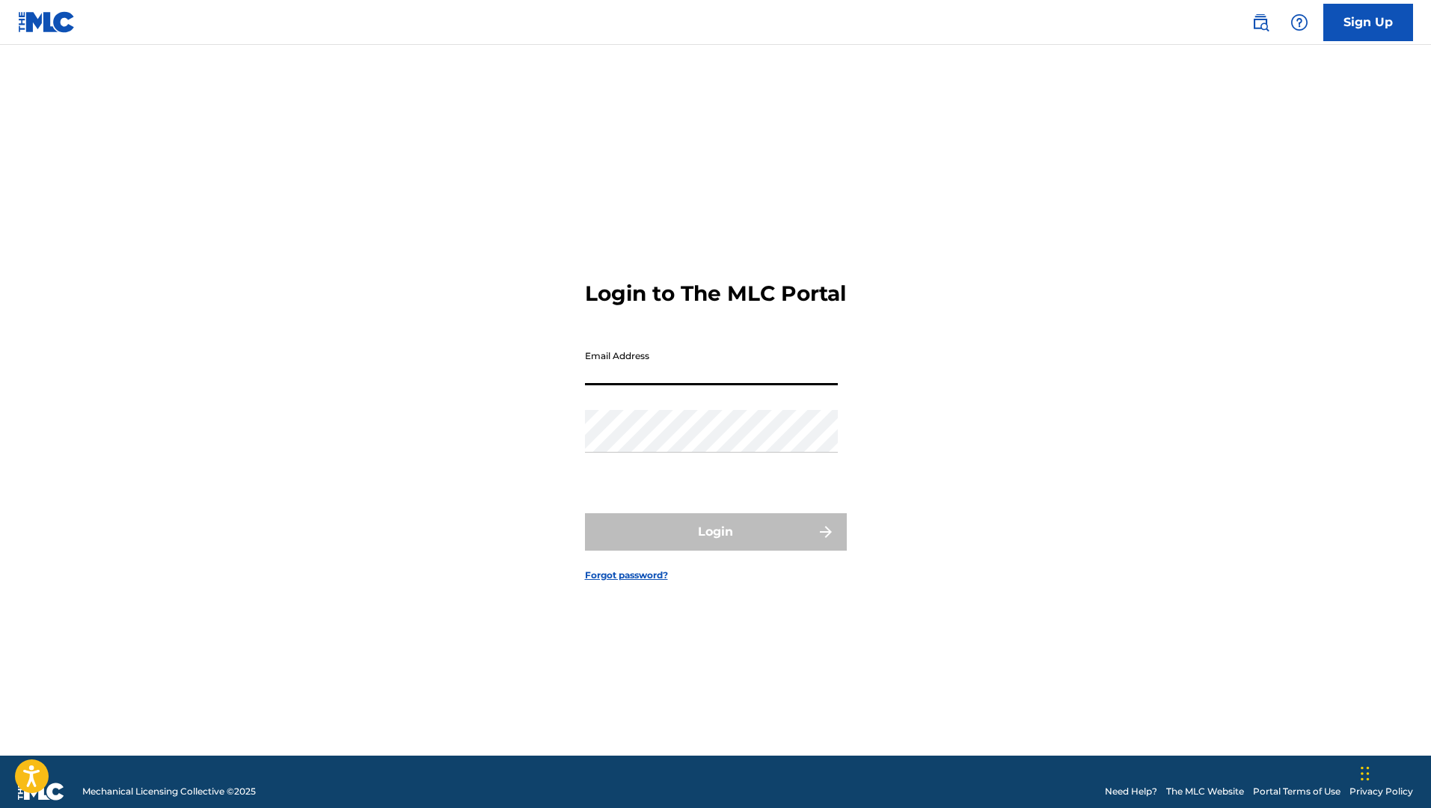
type input "[EMAIL_ADDRESS][DOMAIN_NAME]"
click at [715, 544] on button "Login" at bounding box center [716, 531] width 262 height 37
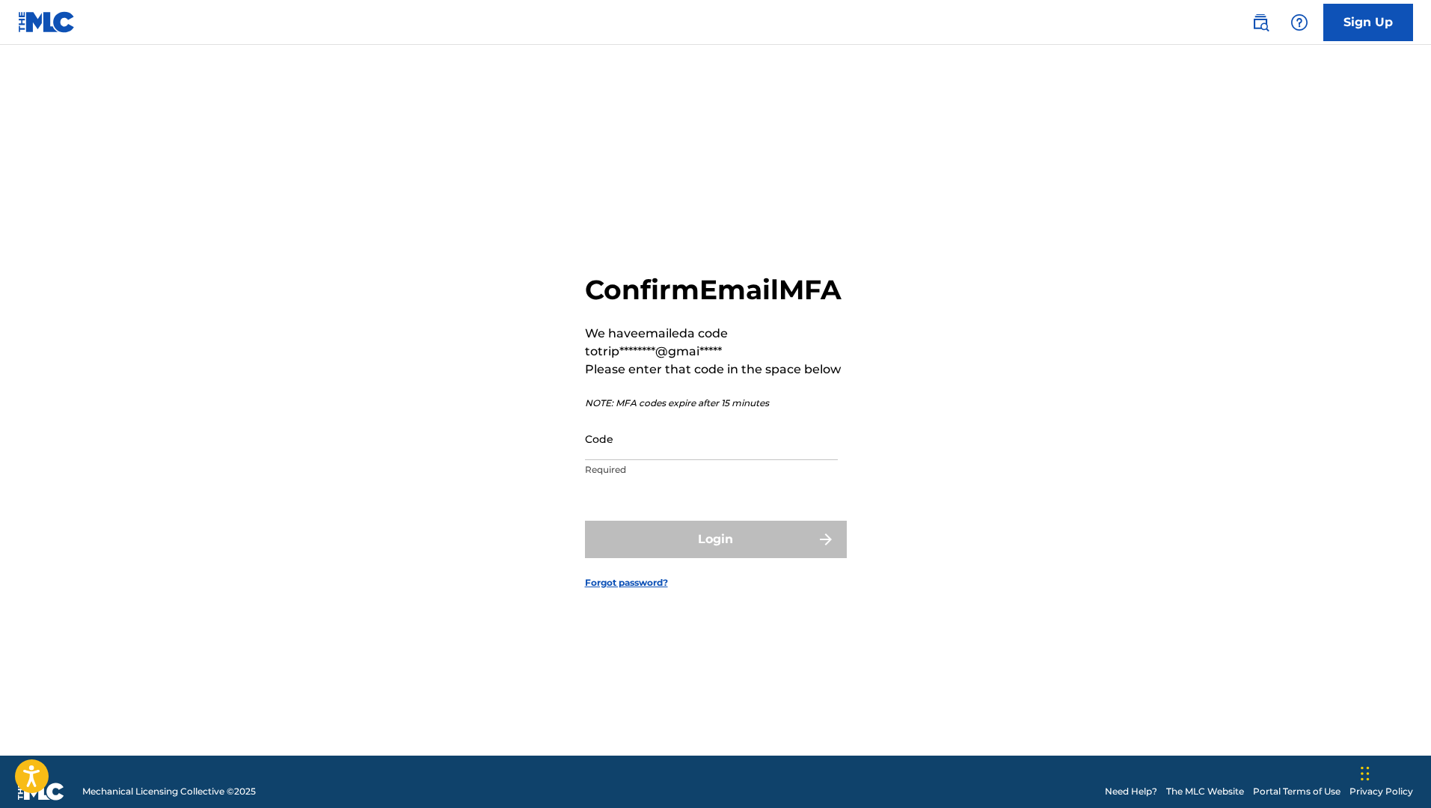
click at [695, 460] on input "Code" at bounding box center [711, 438] width 253 height 43
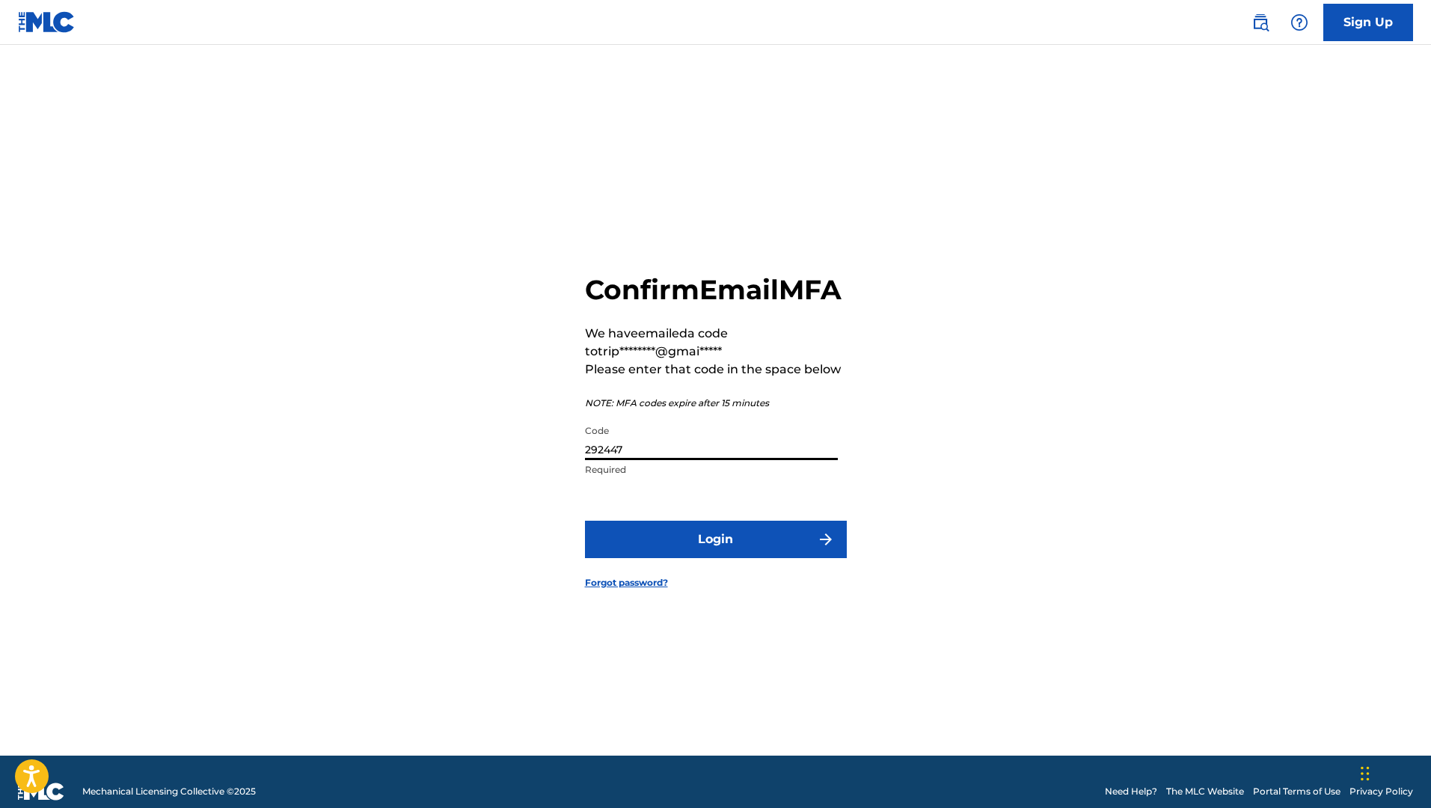
type input "292447"
click at [693, 558] on button "Login" at bounding box center [716, 539] width 262 height 37
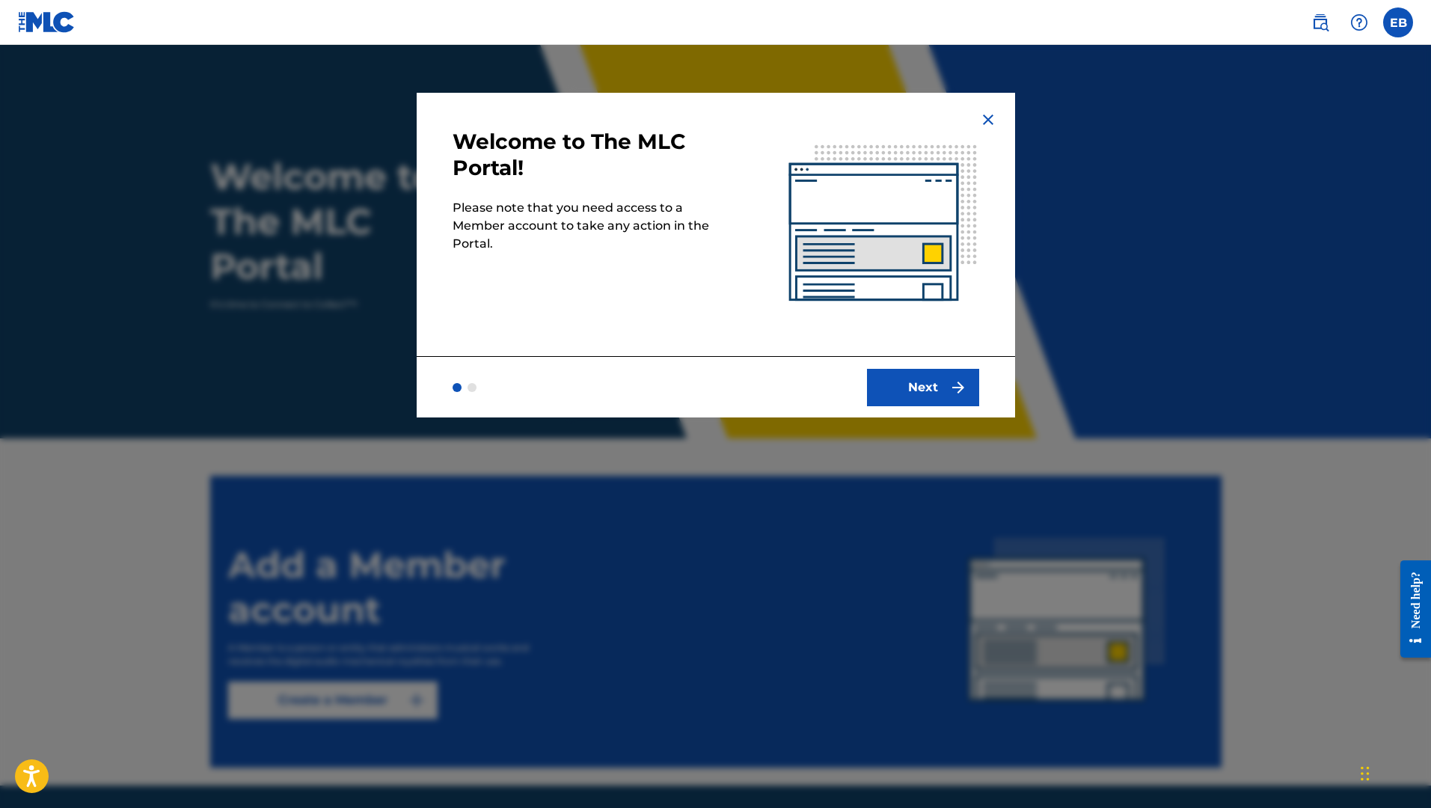
click at [910, 392] on button "Next" at bounding box center [923, 387] width 112 height 37
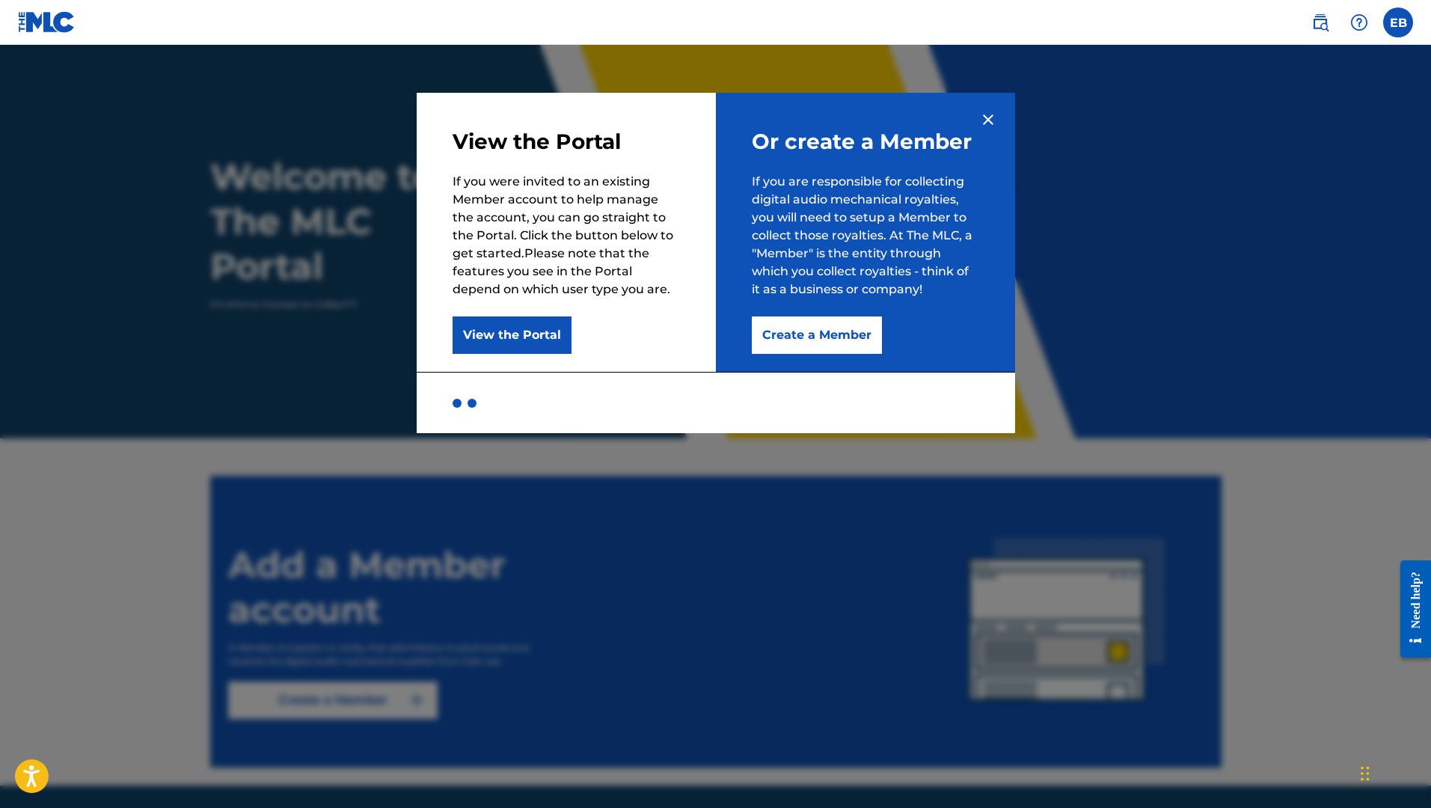
click at [885, 74] on div at bounding box center [715, 449] width 1431 height 808
click at [785, 332] on button "Create a Member" at bounding box center [817, 334] width 130 height 37
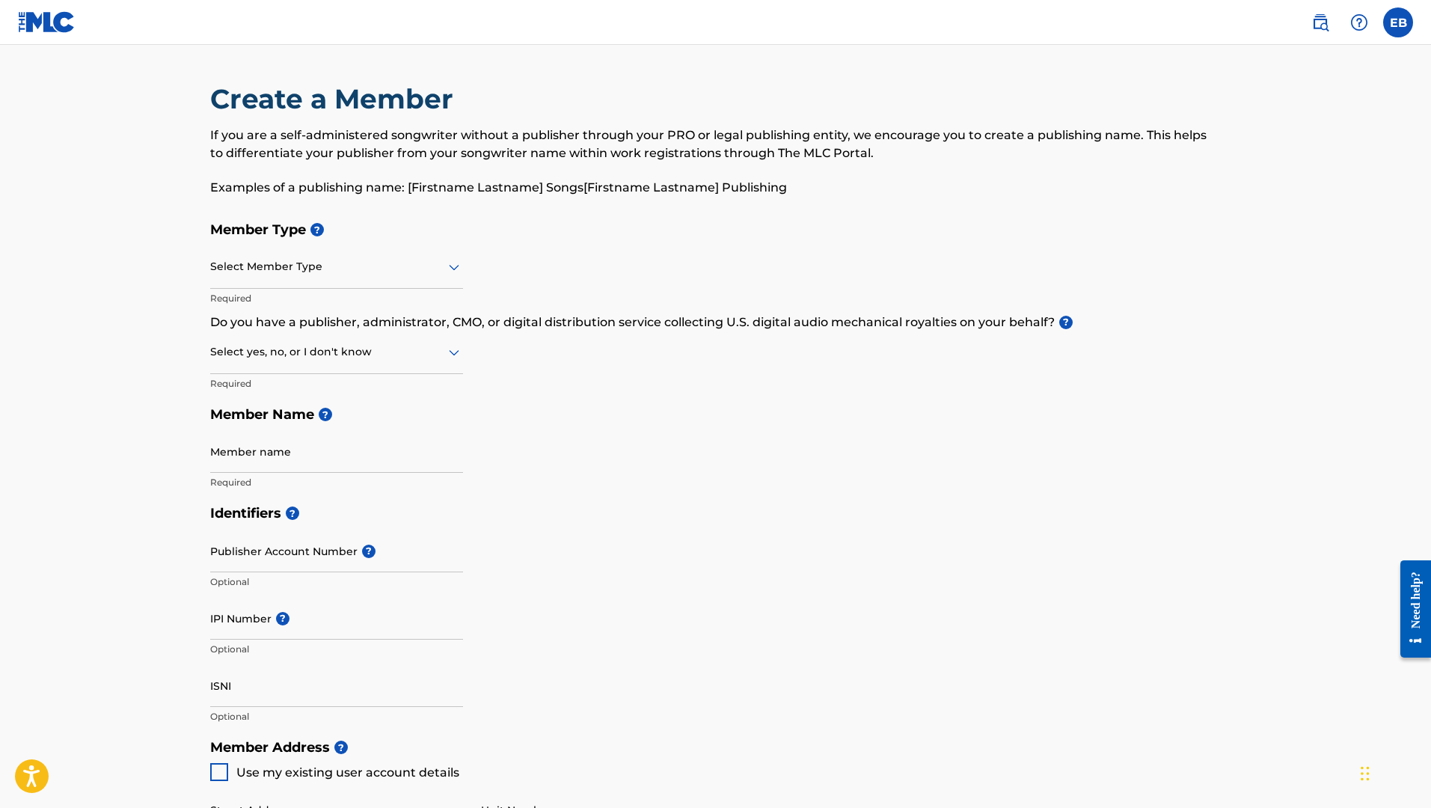
click at [392, 271] on div at bounding box center [336, 266] width 253 height 19
click at [393, 267] on div at bounding box center [336, 266] width 253 height 19
click at [376, 274] on div at bounding box center [336, 266] width 253 height 19
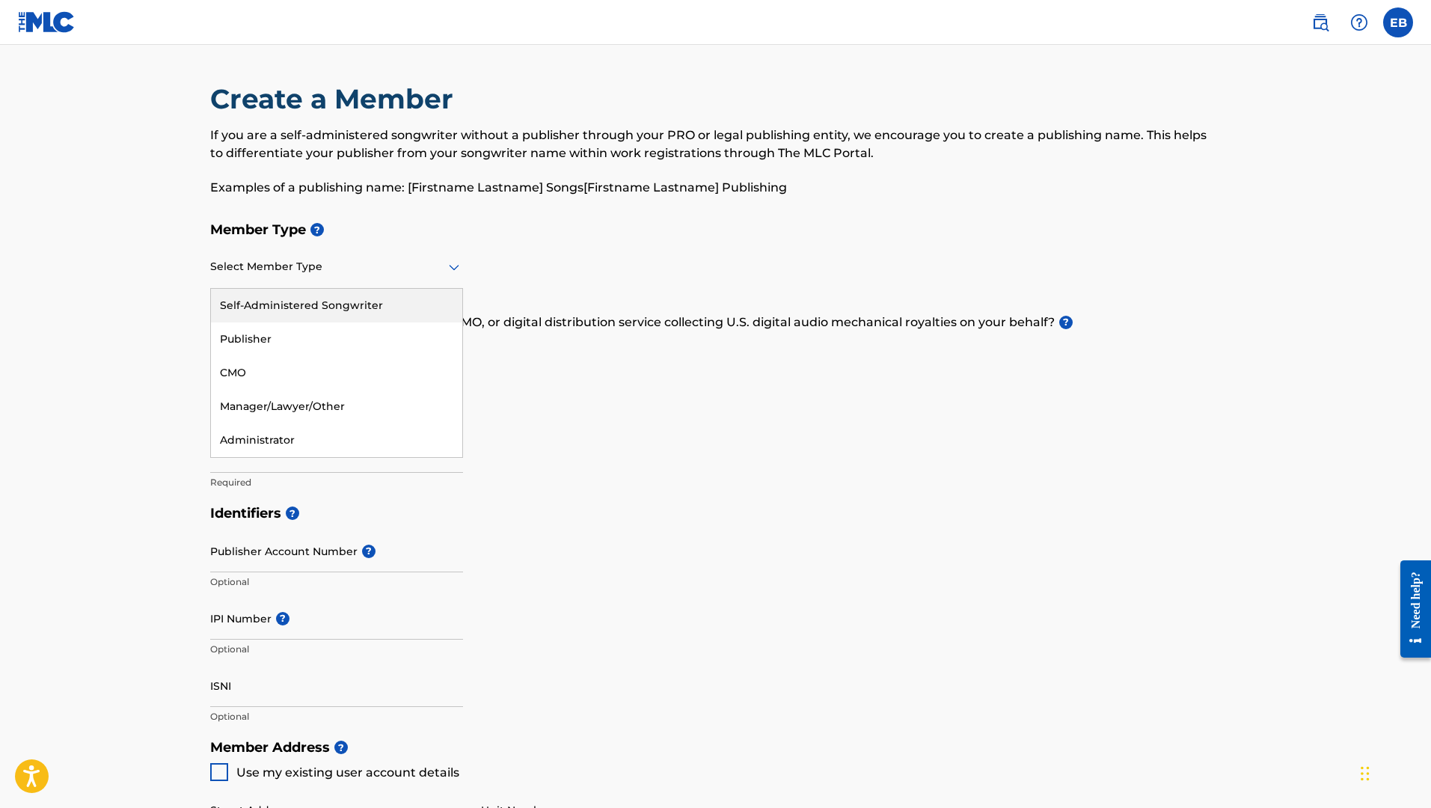
click at [372, 310] on div "Self-Administered Songwriter" at bounding box center [336, 306] width 251 height 34
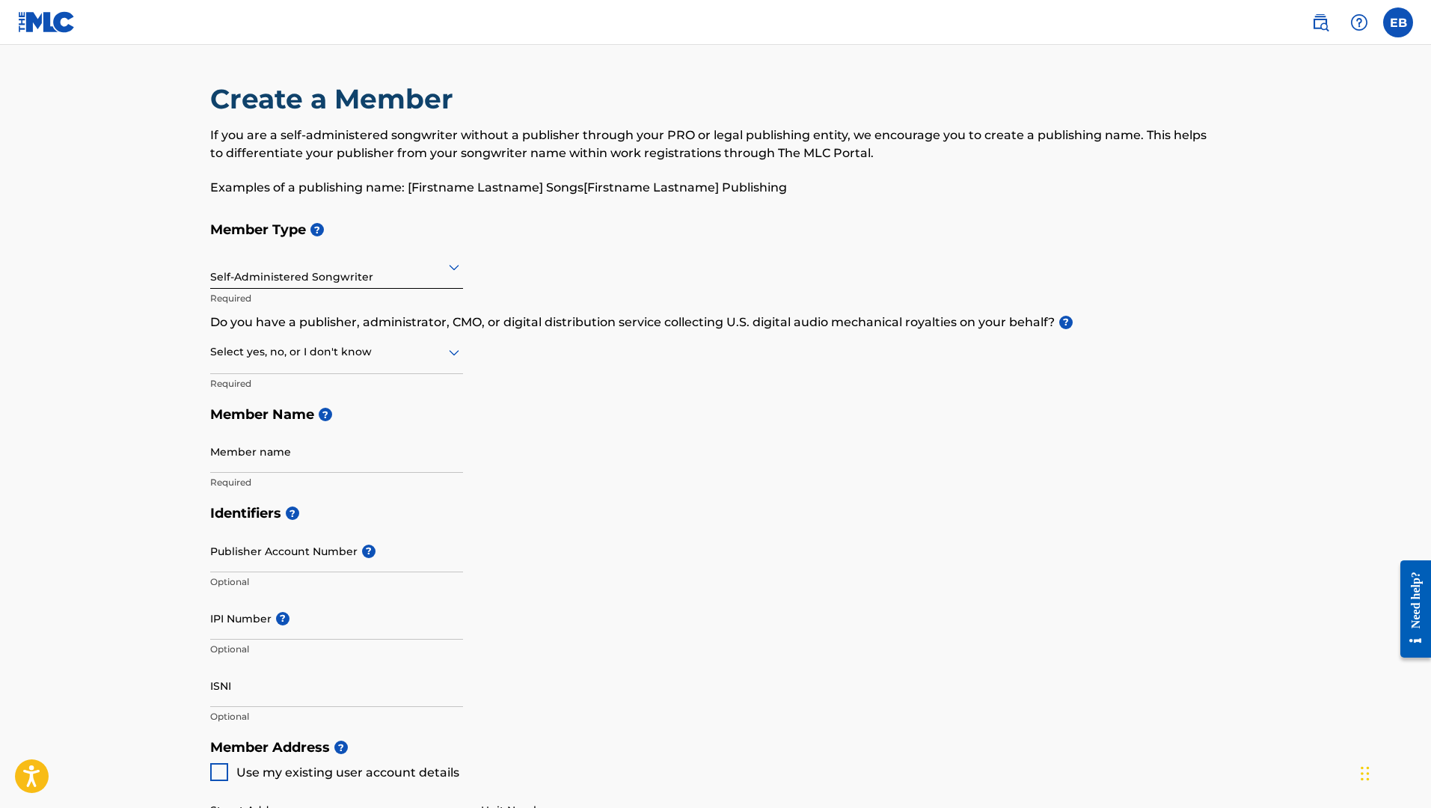
click at [458, 361] on div "Select yes, no, or I don't know" at bounding box center [336, 352] width 253 height 43
click at [491, 352] on div "Member Type ? Self-Administered Songwriter Required Do you have a publisher, ad…" at bounding box center [715, 355] width 1011 height 283
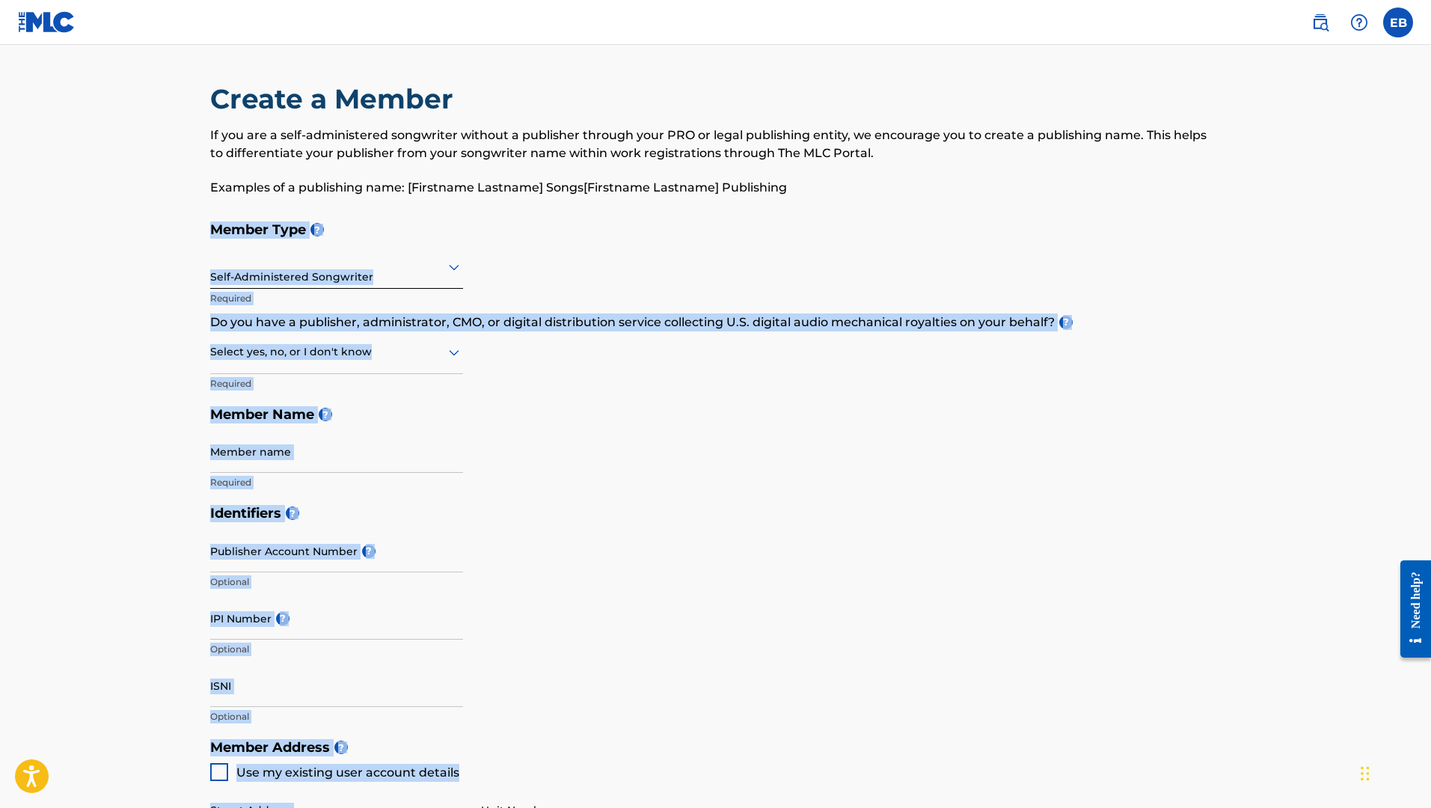
drag, startPoint x: 188, startPoint y: 216, endPoint x: 620, endPoint y: 807, distance: 732.1
click at [620, 807] on main "Create a Member If you are a self-administered songwriter without a publisher t…" at bounding box center [715, 716] width 1431 height 1343
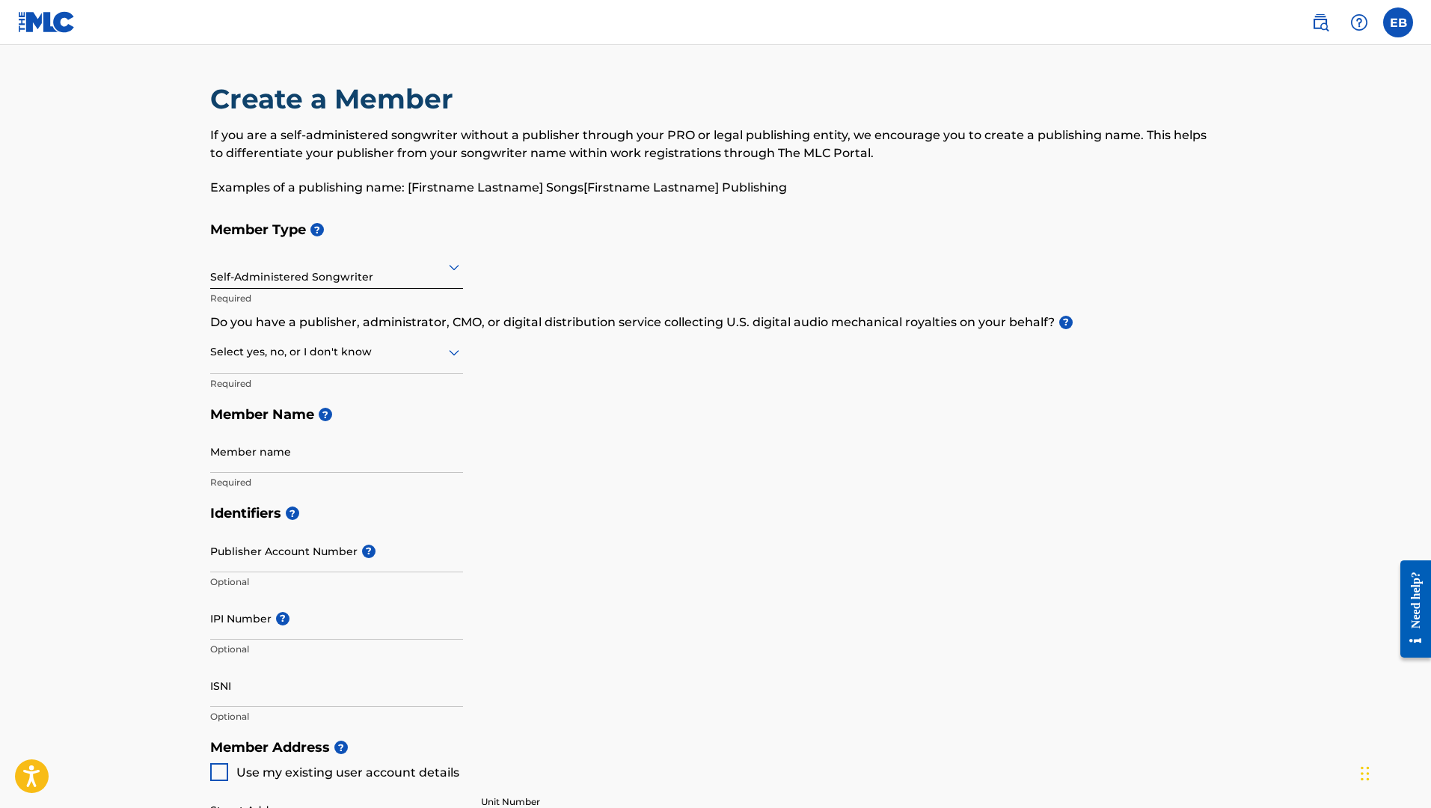
drag, startPoint x: 620, startPoint y: 807, endPoint x: 554, endPoint y: 806, distance: 65.8
click at [555, 806] on input "Unit Number" at bounding box center [607, 809] width 253 height 43
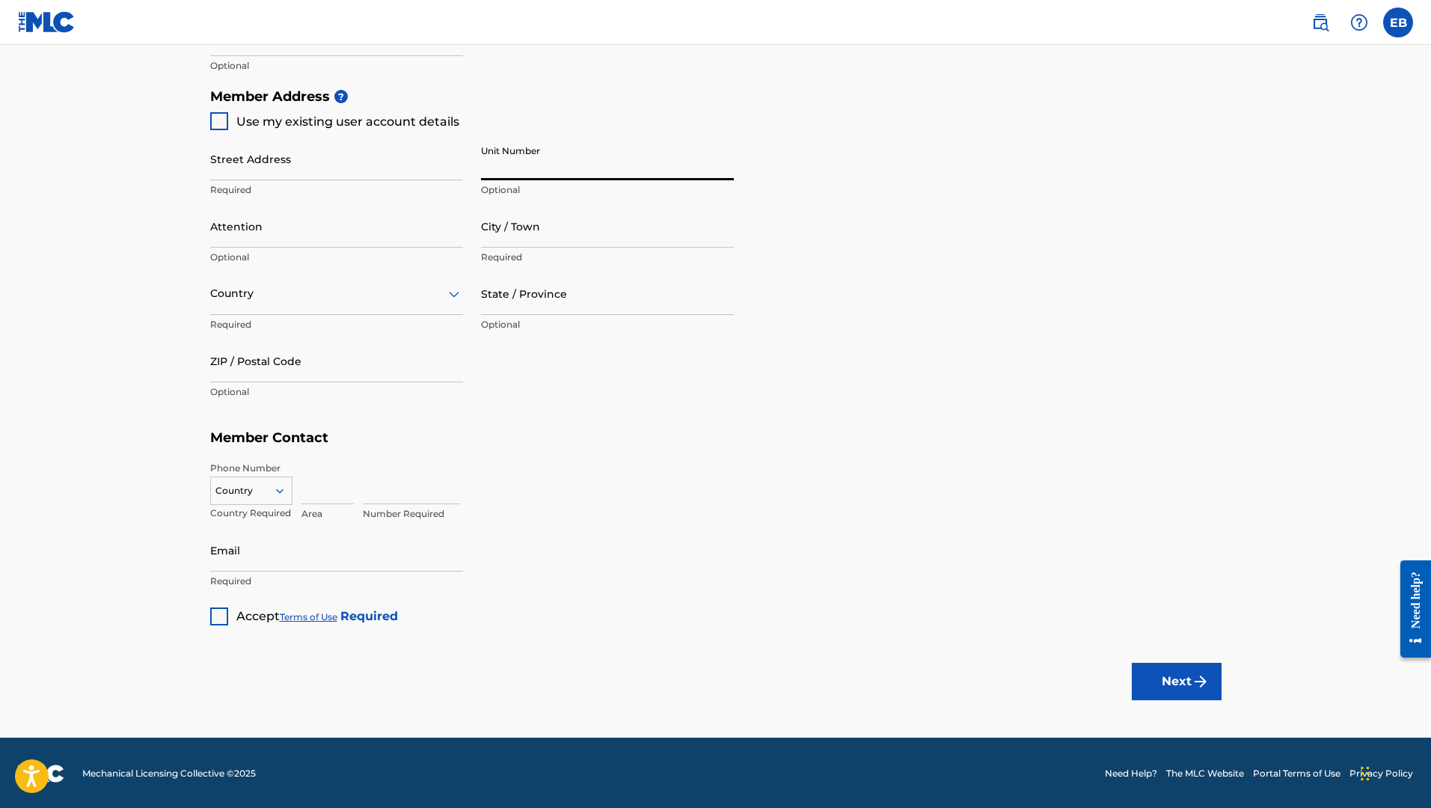
scroll to position [650, 0]
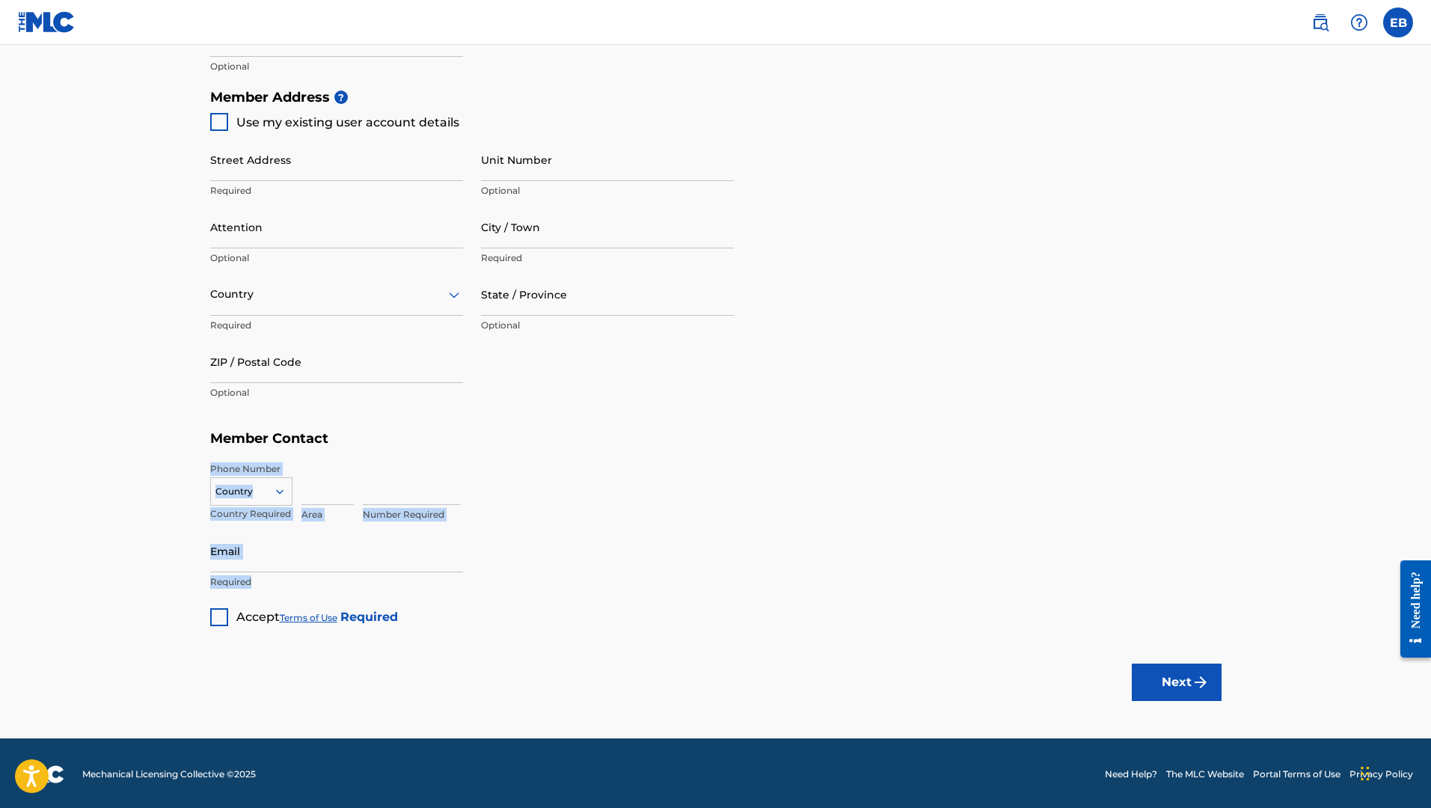
drag, startPoint x: 494, startPoint y: 593, endPoint x: 183, endPoint y: 446, distance: 344.3
click at [183, 446] on main "Create a Member If you are a self-administered songwriter without a publisher t…" at bounding box center [715, 66] width 1431 height 1343
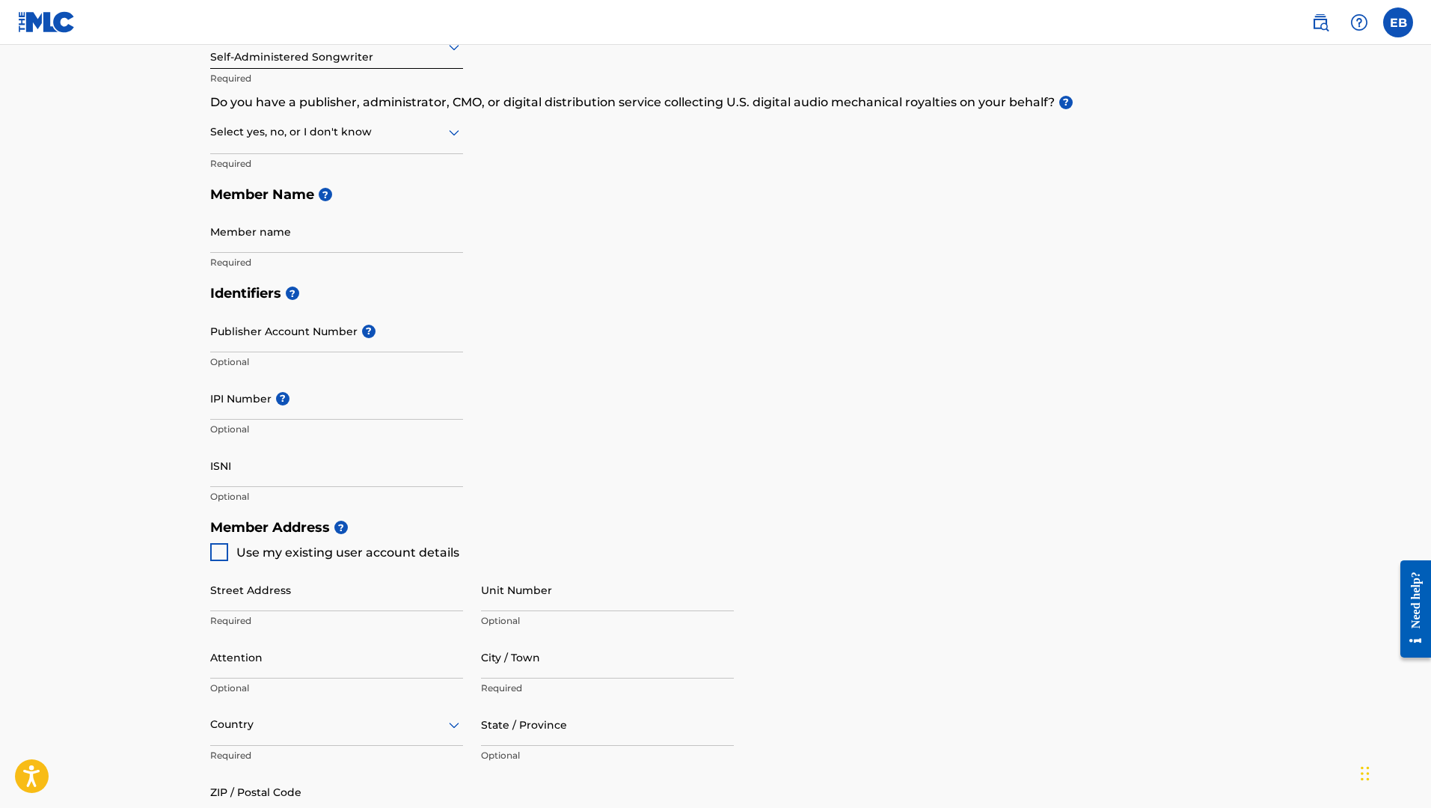
scroll to position [203, 0]
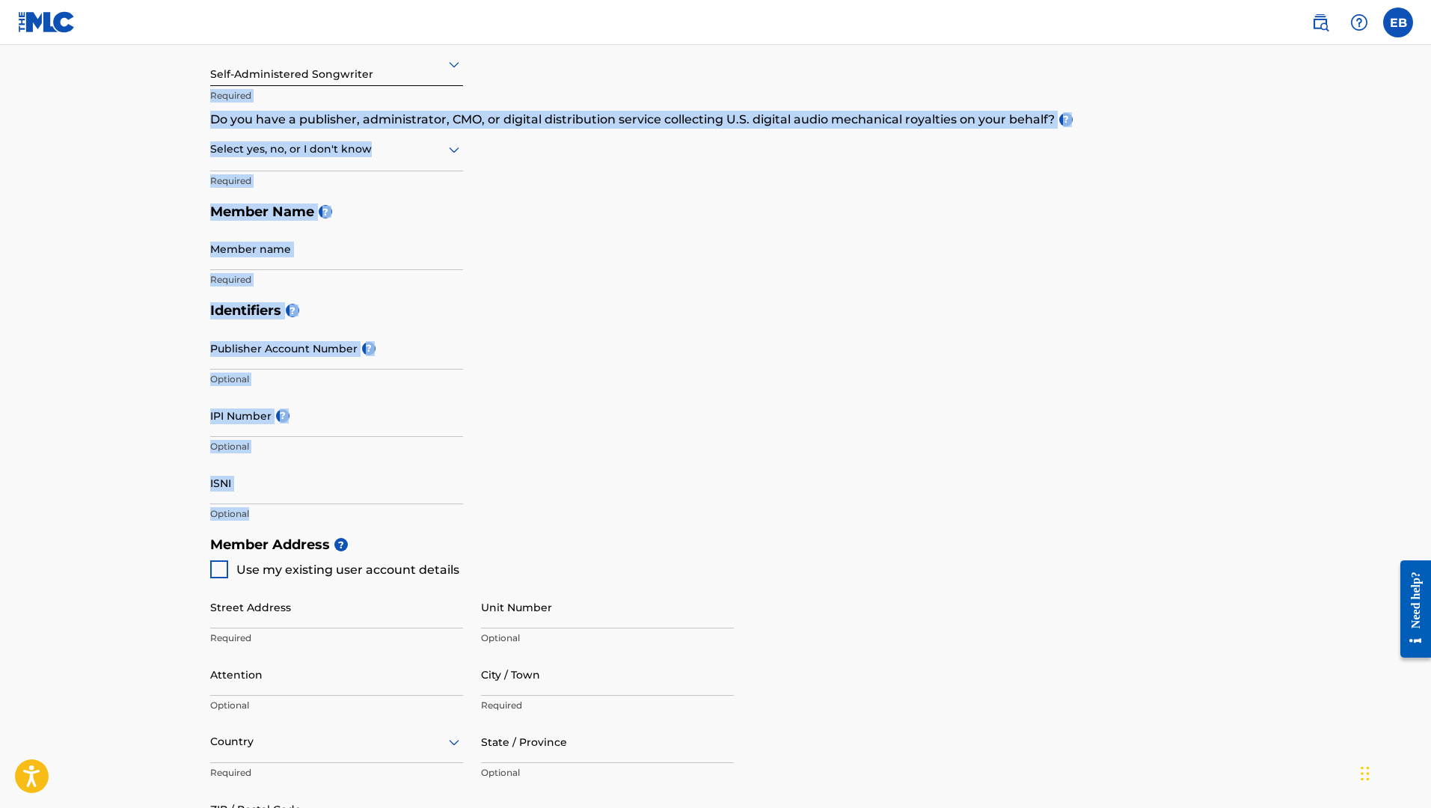
drag, startPoint x: 414, startPoint y: 506, endPoint x: 224, endPoint y: 86, distance: 461.6
click at [224, 86] on div "Member Type ? Self-Administered Songwriter Required Do you have a publisher, ad…" at bounding box center [715, 542] width 1011 height 1062
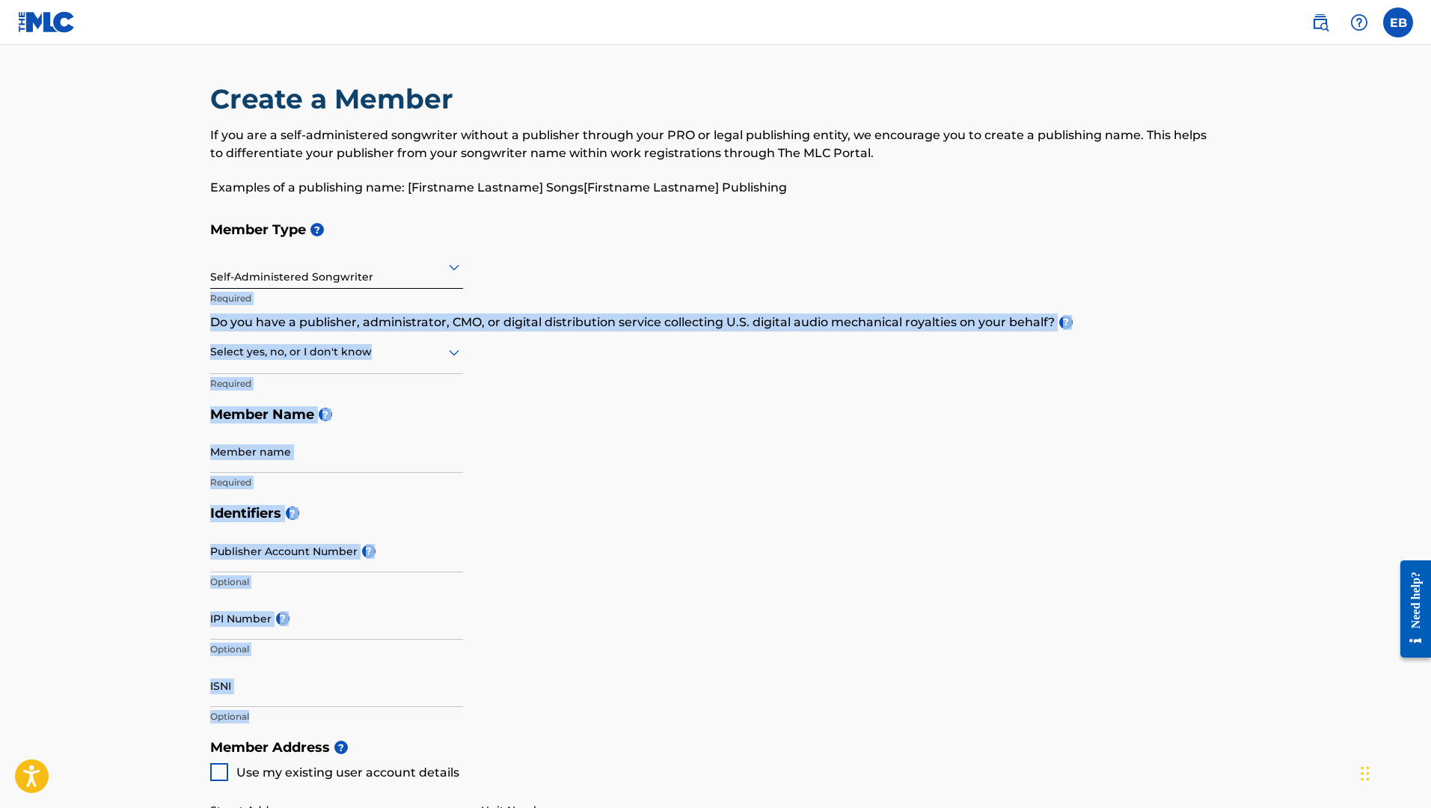
scroll to position [0, 0]
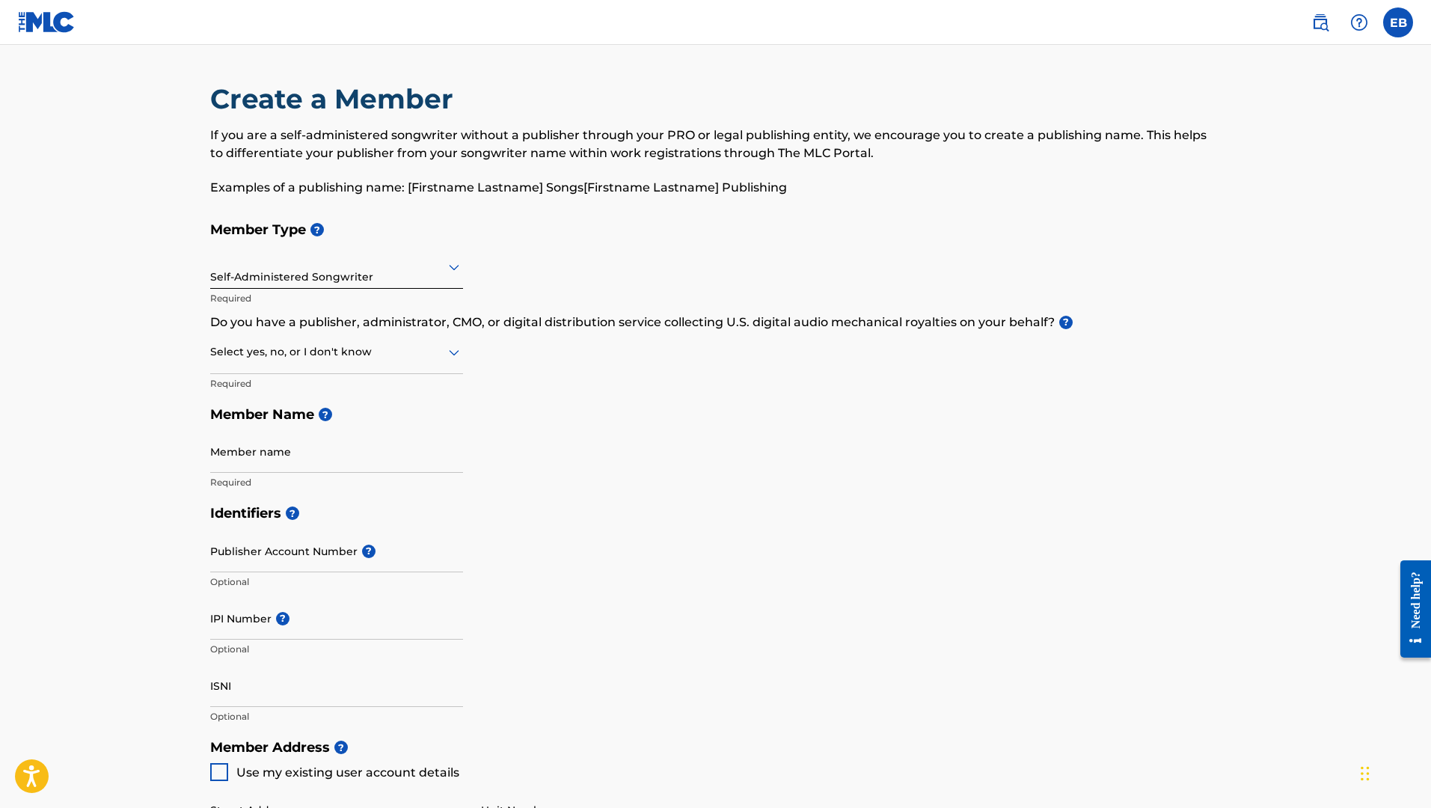
click at [197, 99] on div "Create a Member If you are a self-administered songwriter without a publisher t…" at bounding box center [715, 679] width 1047 height 1194
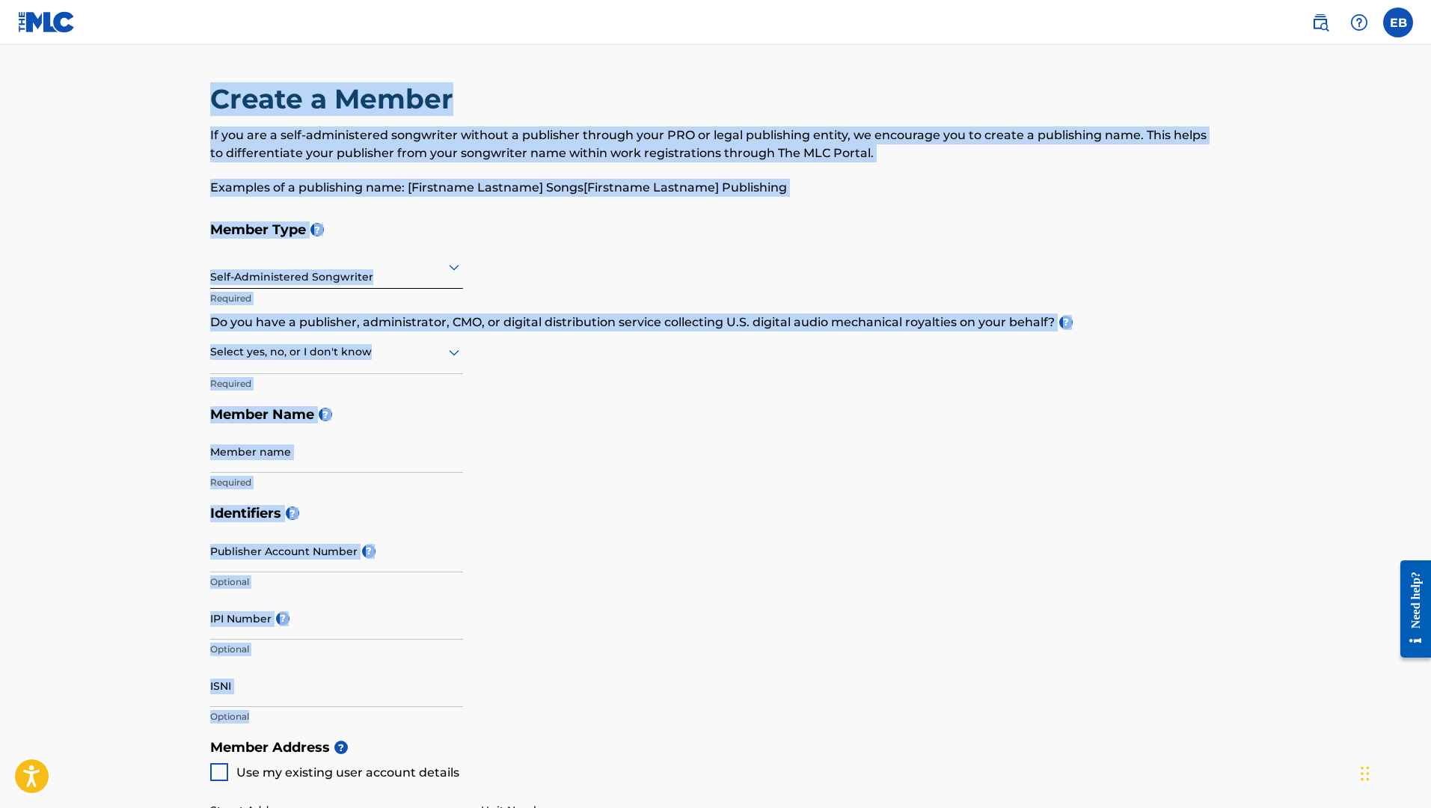
drag, startPoint x: 194, startPoint y: 99, endPoint x: 354, endPoint y: 728, distance: 648.1
click at [354, 728] on div "Create a Member If you are a self-administered songwriter without a publisher t…" at bounding box center [715, 679] width 1047 height 1194
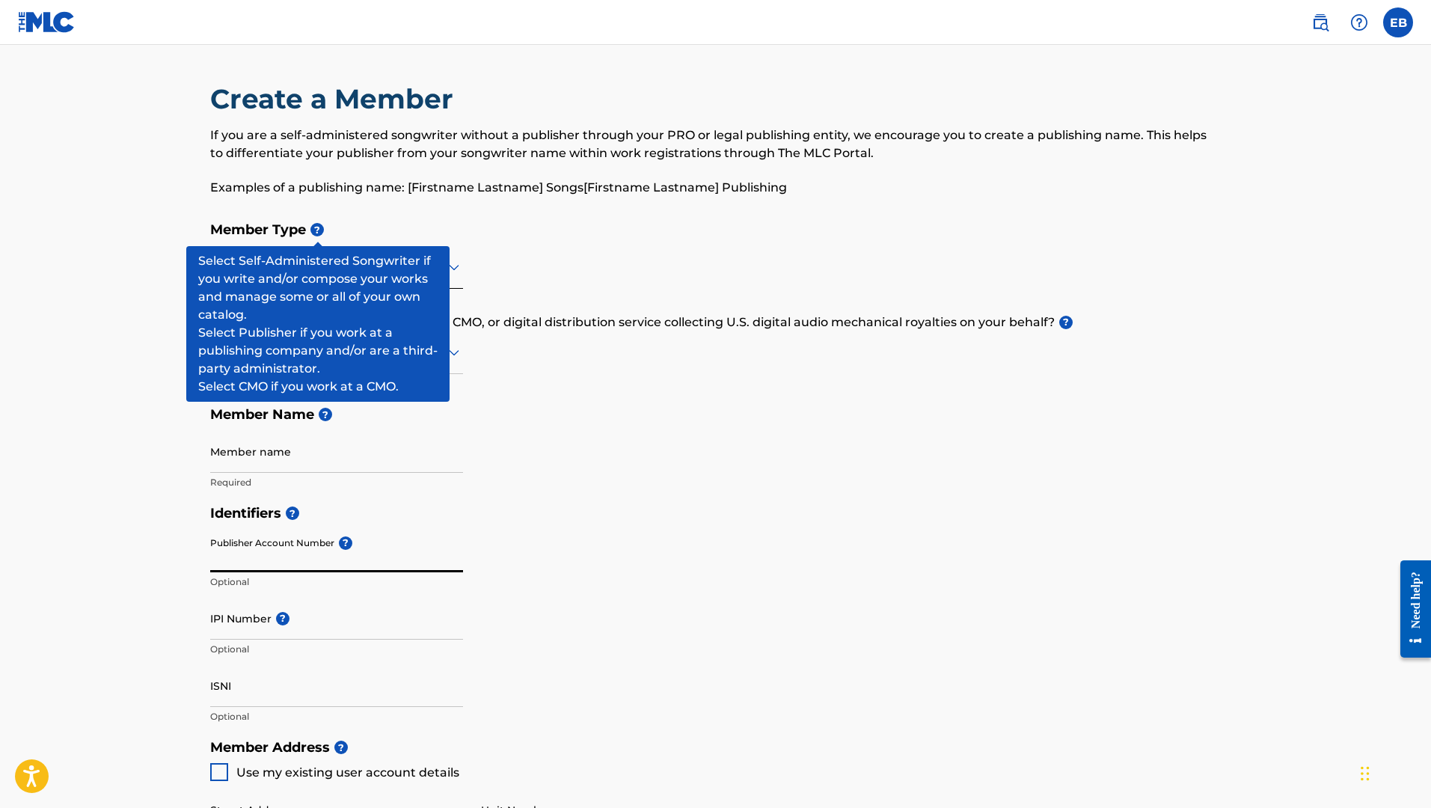
drag, startPoint x: 392, startPoint y: 545, endPoint x: 460, endPoint y: 462, distance: 107.4
click at [460, 462] on div "Member Type ? Self-Administered Songwriter Required Do you have a publisher, ad…" at bounding box center [715, 745] width 1011 height 1062
click at [193, 135] on div "Create a Member If you are a self-administered songwriter without a publisher t…" at bounding box center [715, 679] width 1047 height 1194
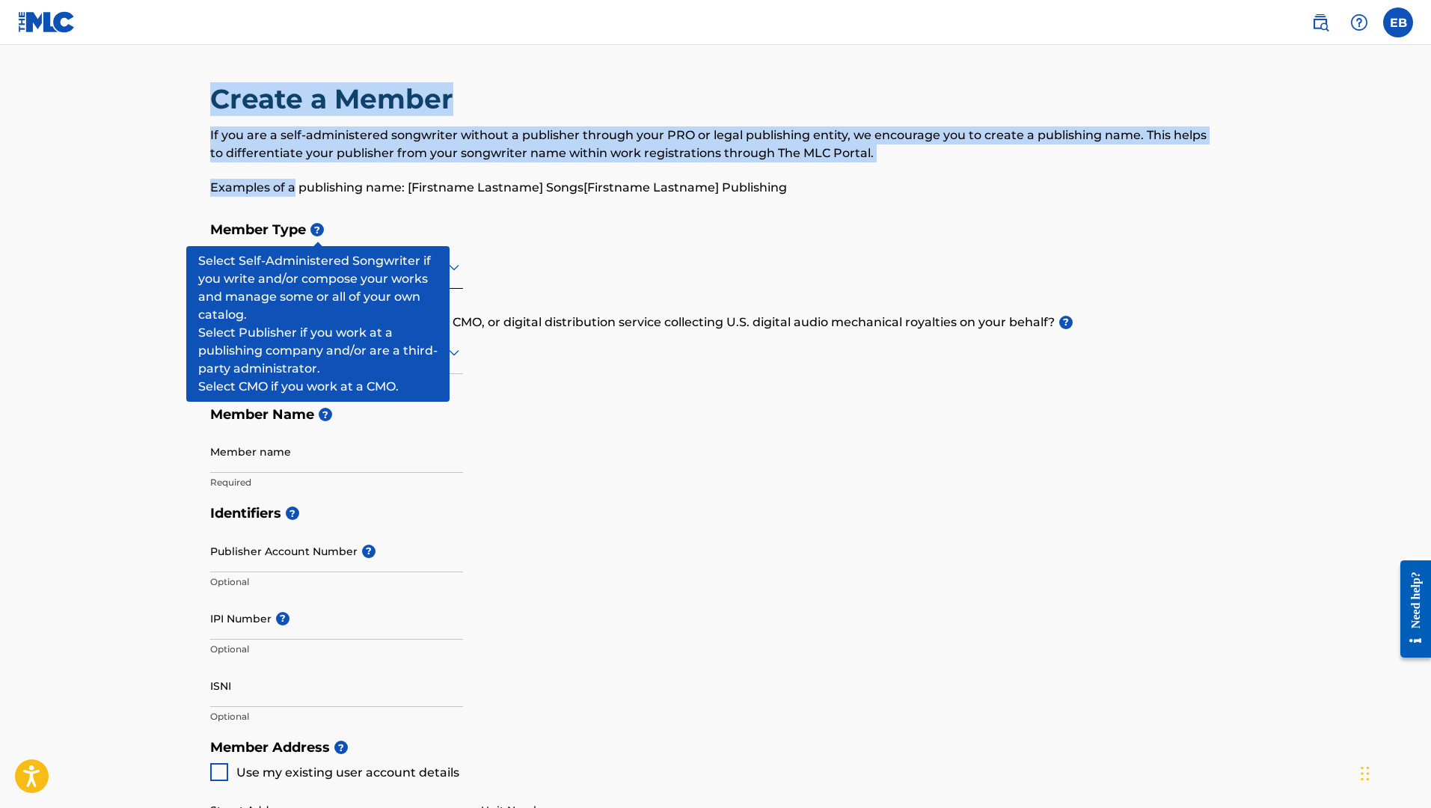
drag, startPoint x: 200, startPoint y: 101, endPoint x: 292, endPoint y: 180, distance: 120.4
click at [292, 180] on div "Create a Member If you are a self-administered songwriter without a publisher t…" at bounding box center [715, 679] width 1047 height 1194
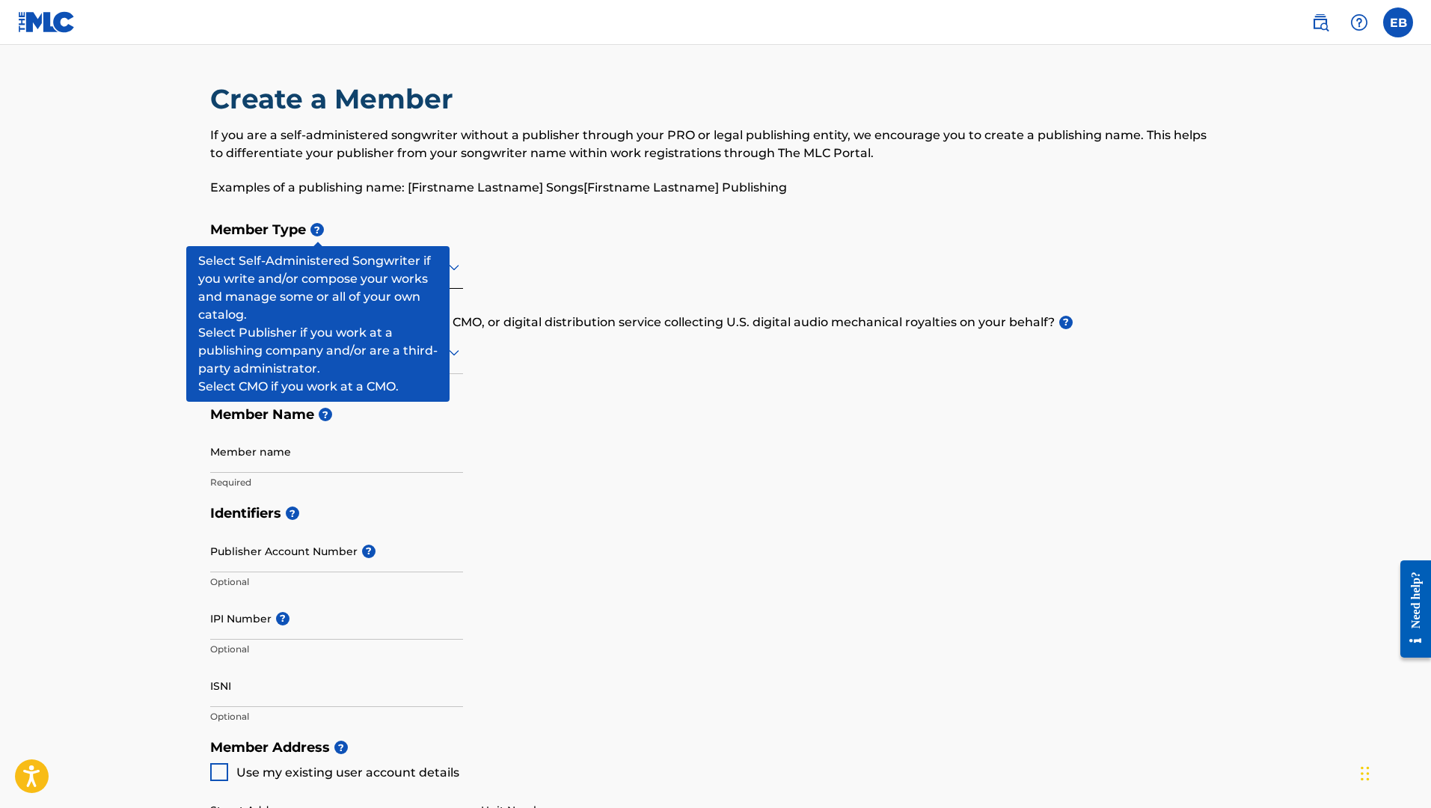
click at [322, 233] on span "?" at bounding box center [316, 229] width 13 height 13
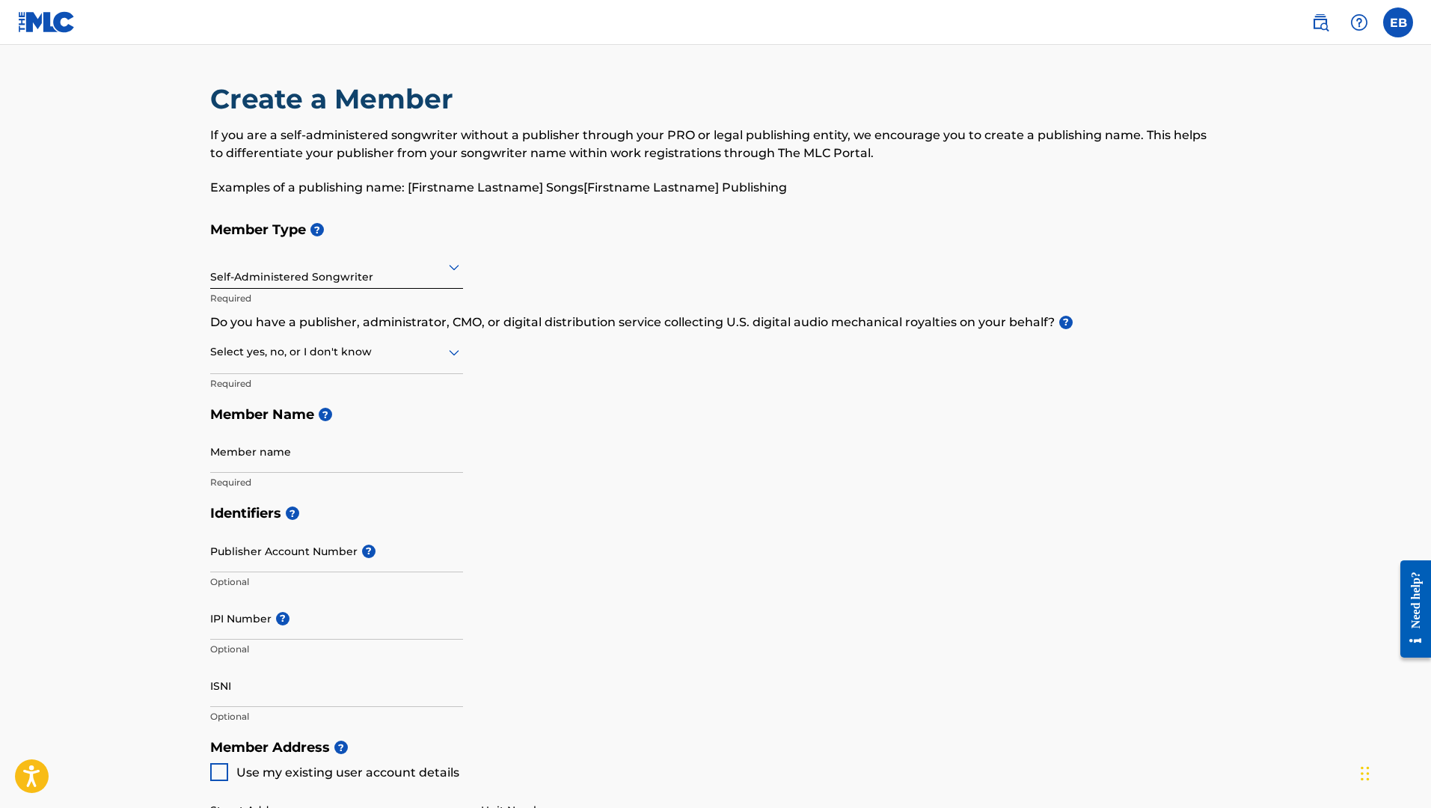
click at [360, 224] on h5 "Member Type ?" at bounding box center [715, 230] width 1011 height 32
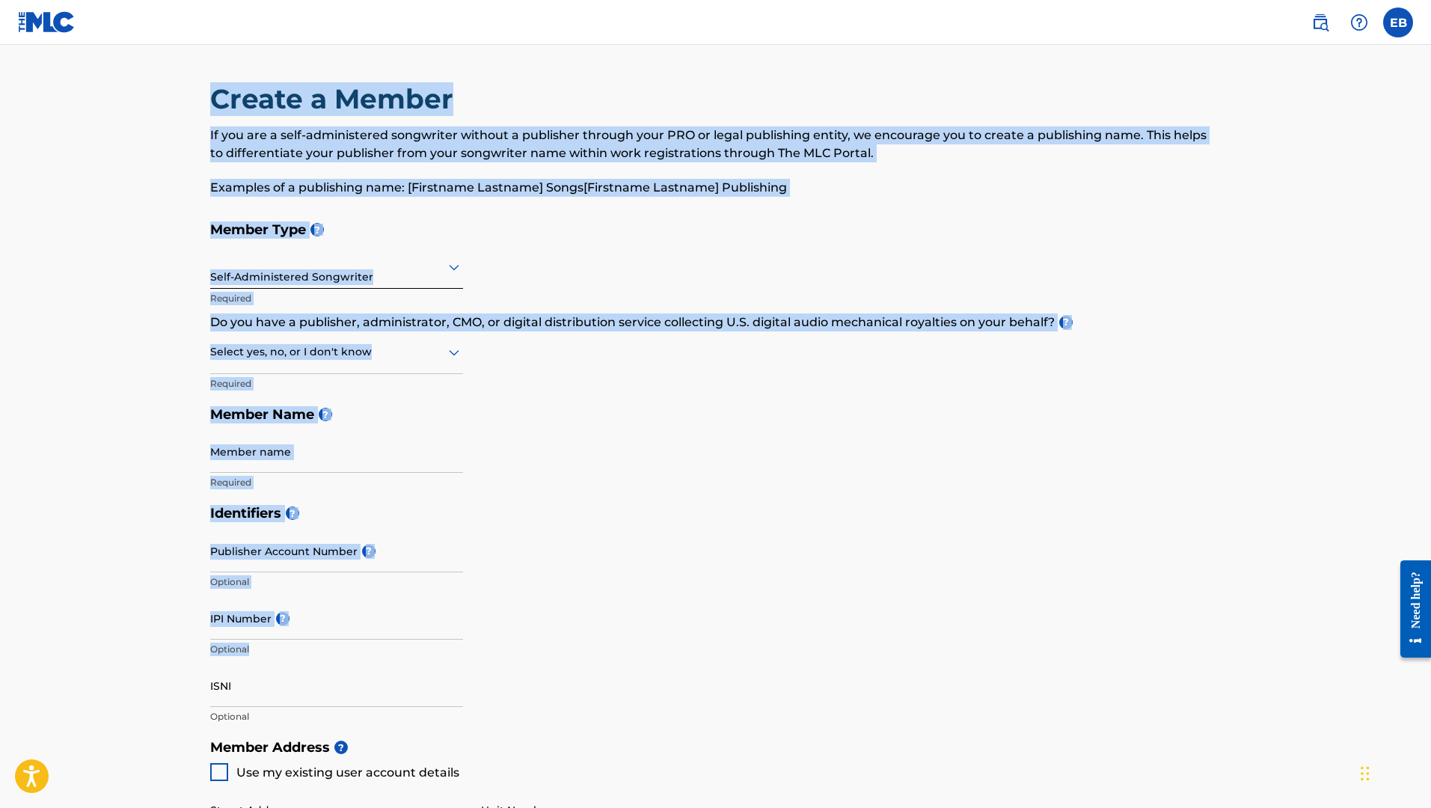
drag, startPoint x: 186, startPoint y: 86, endPoint x: 376, endPoint y: 702, distance: 644.9
click at [376, 702] on main "Create a Member If you are a self-administered songwriter without a publisher t…" at bounding box center [715, 716] width 1431 height 1343
copy div "Create a Member If you are a self-administered songwriter without a publisher t…"
click at [205, 350] on div "Create a Member If you are a self-administered songwriter without a publisher t…" at bounding box center [715, 679] width 1047 height 1194
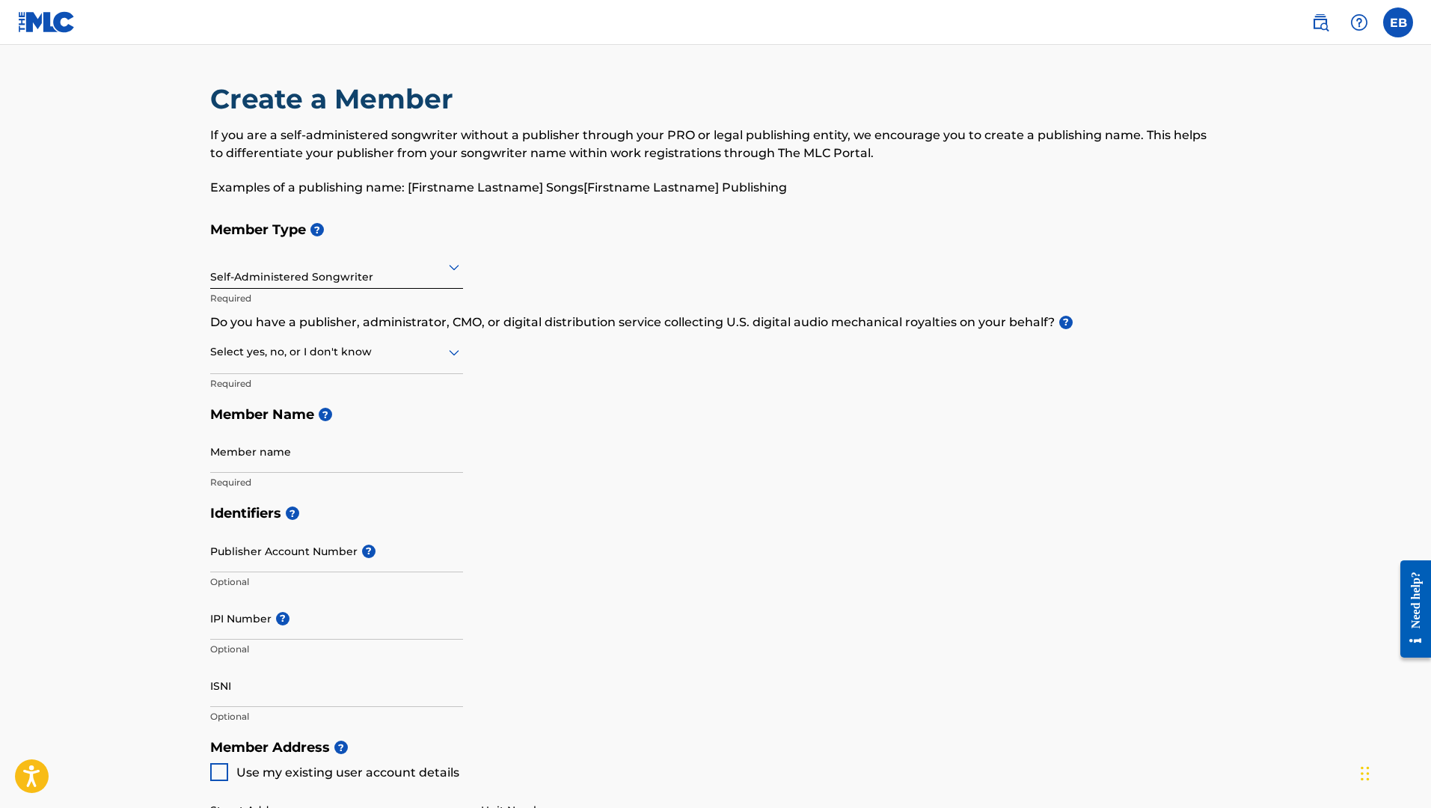
click at [269, 363] on div "Select yes, no, or I don't know" at bounding box center [336, 352] width 253 height 43
click at [269, 423] on div "No" at bounding box center [336, 425] width 251 height 34
click at [325, 453] on input "Member name" at bounding box center [336, 451] width 253 height 43
paste input "TripLegacy"
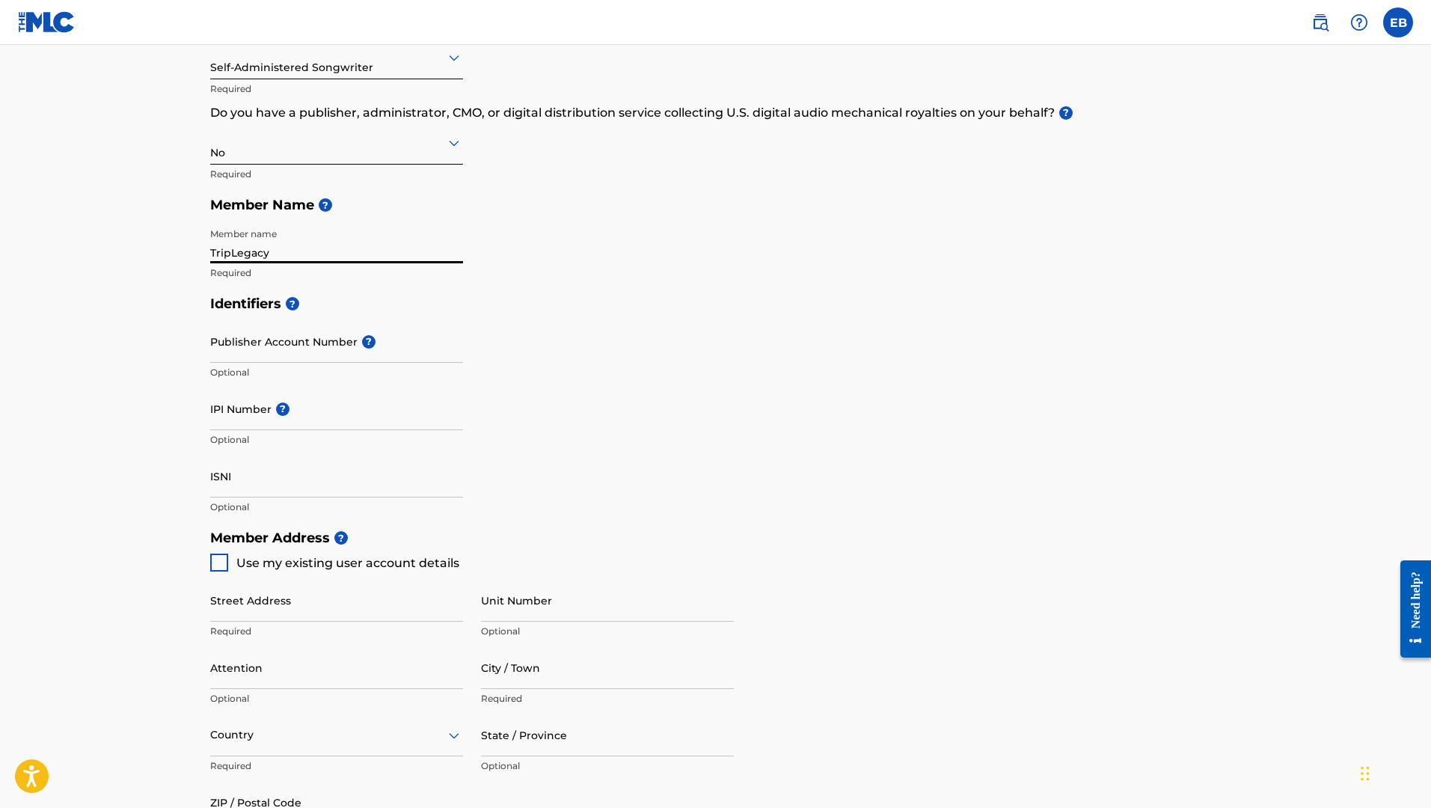
scroll to position [271, 0]
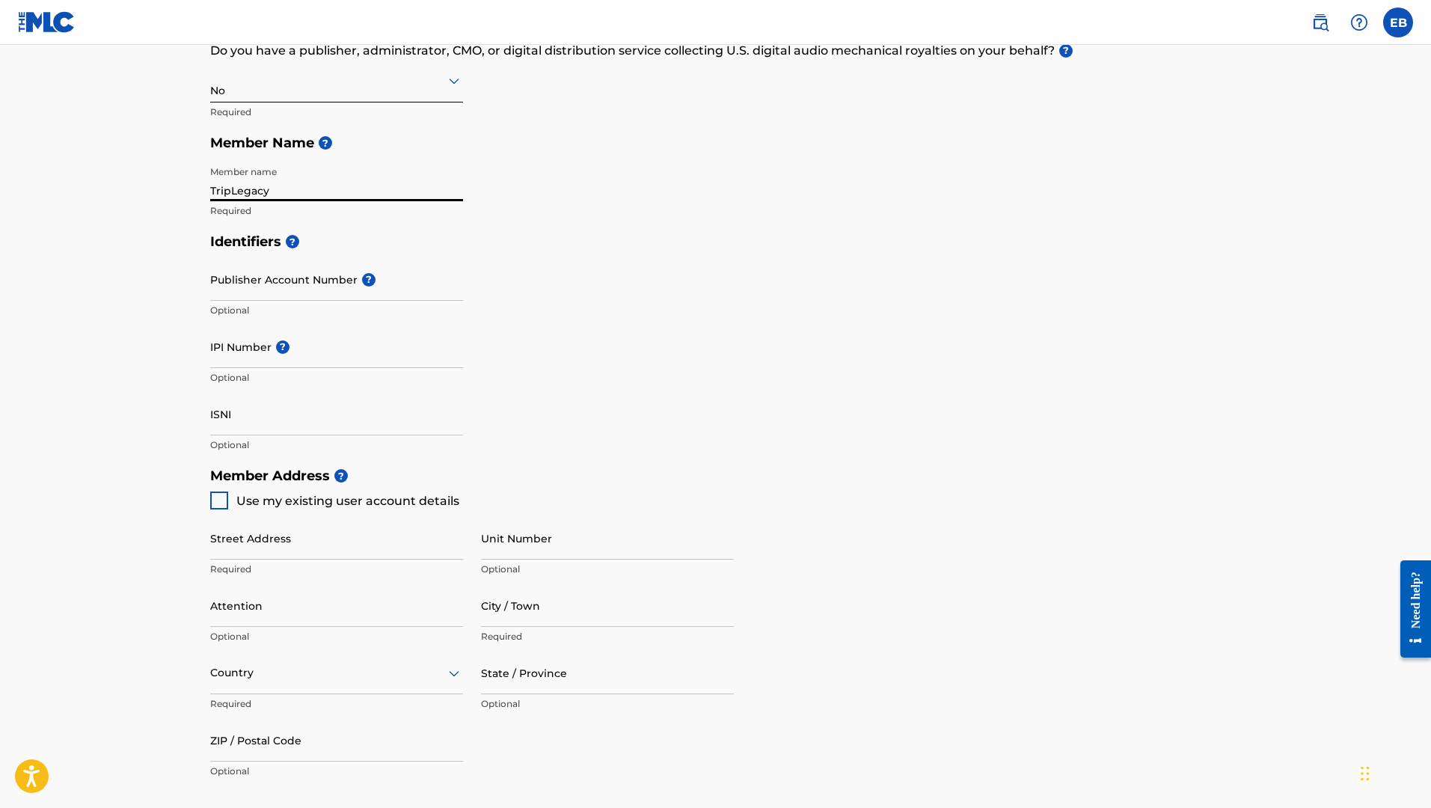
type input "TripLegacy"
click at [340, 546] on input "Street Address" at bounding box center [336, 538] width 253 height 43
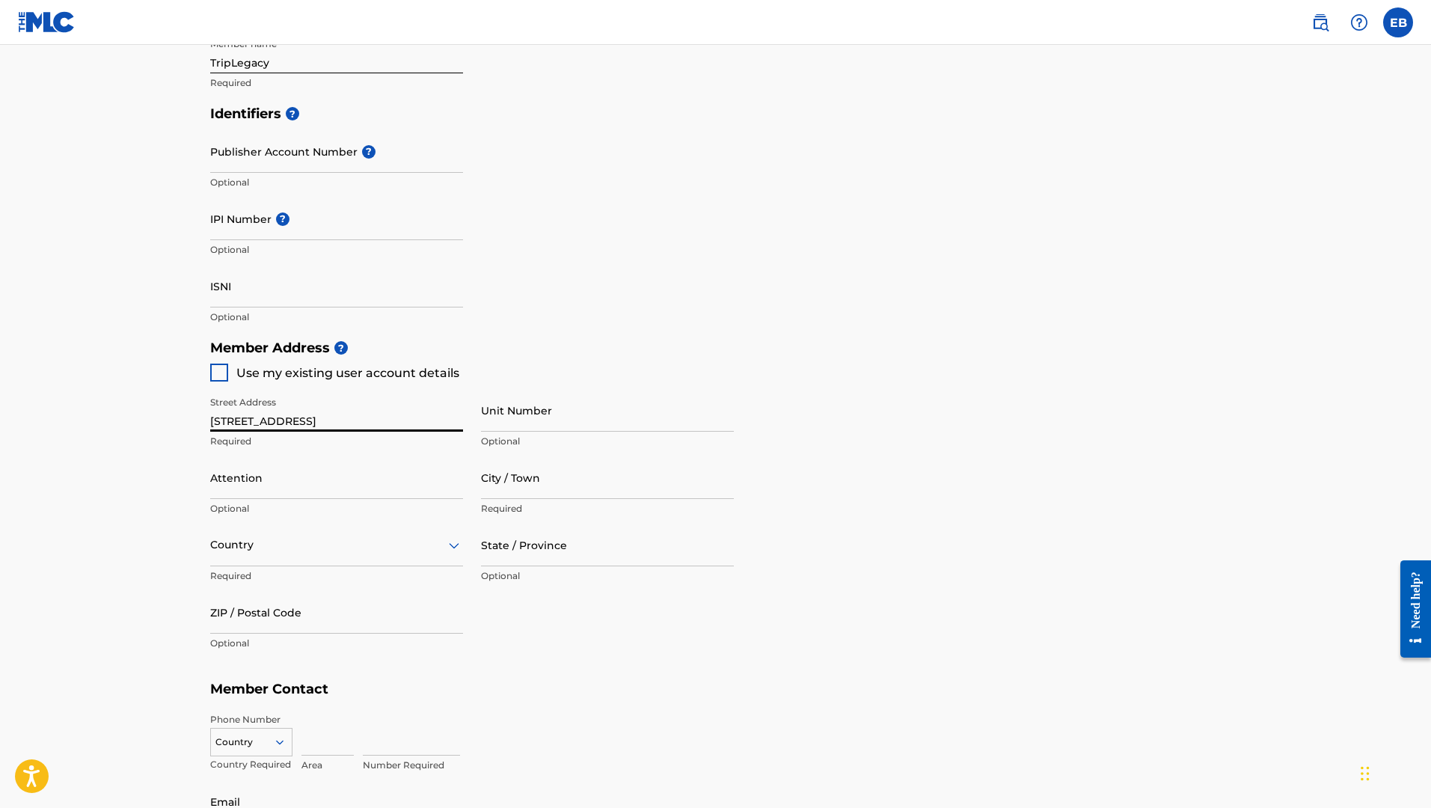
scroll to position [433, 0]
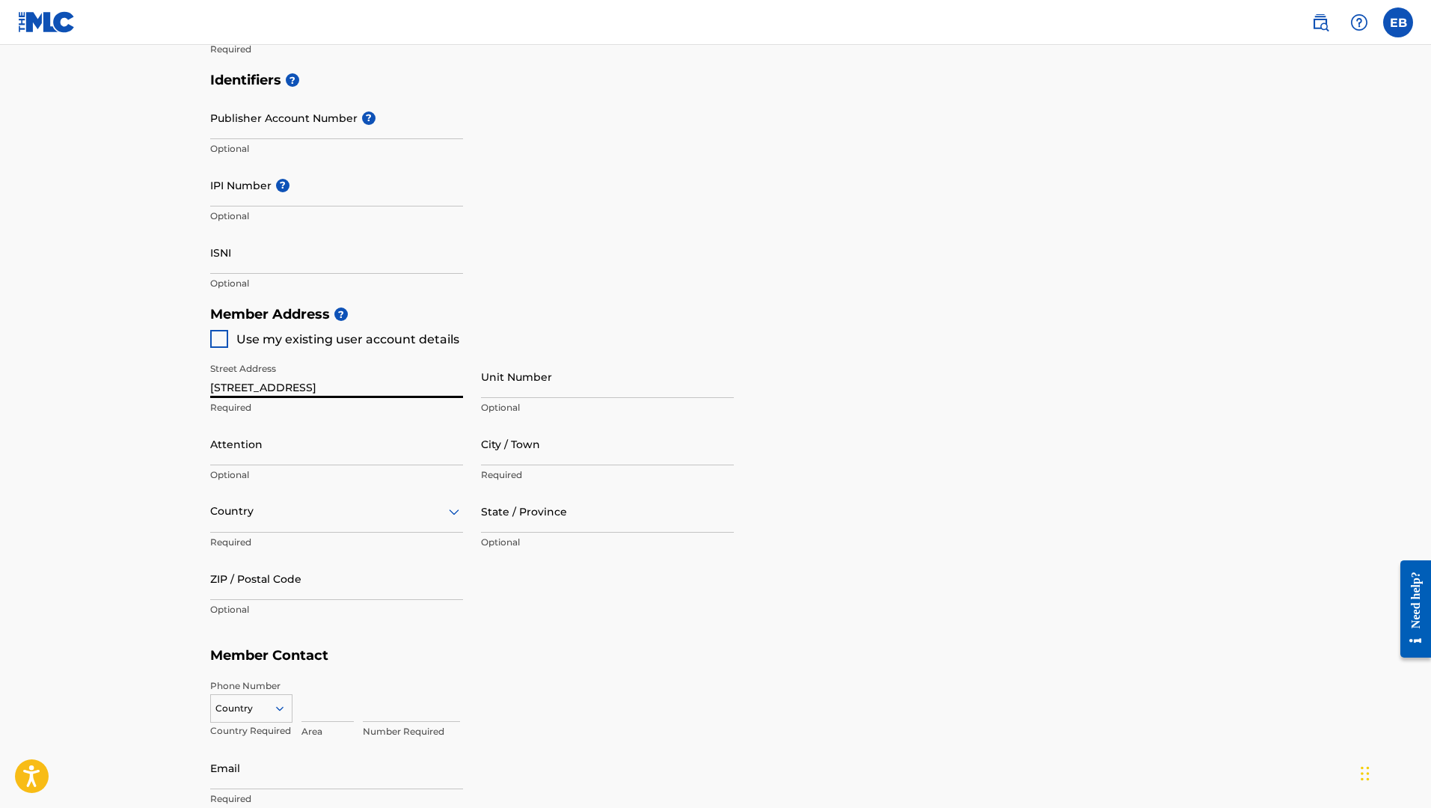
type input "[STREET_ADDRESS]"
click at [525, 448] on input "City / Town" at bounding box center [607, 444] width 253 height 43
type input "Katy"
click at [534, 515] on input "State / Province" at bounding box center [607, 511] width 253 height 43
type input "[US_STATE]"
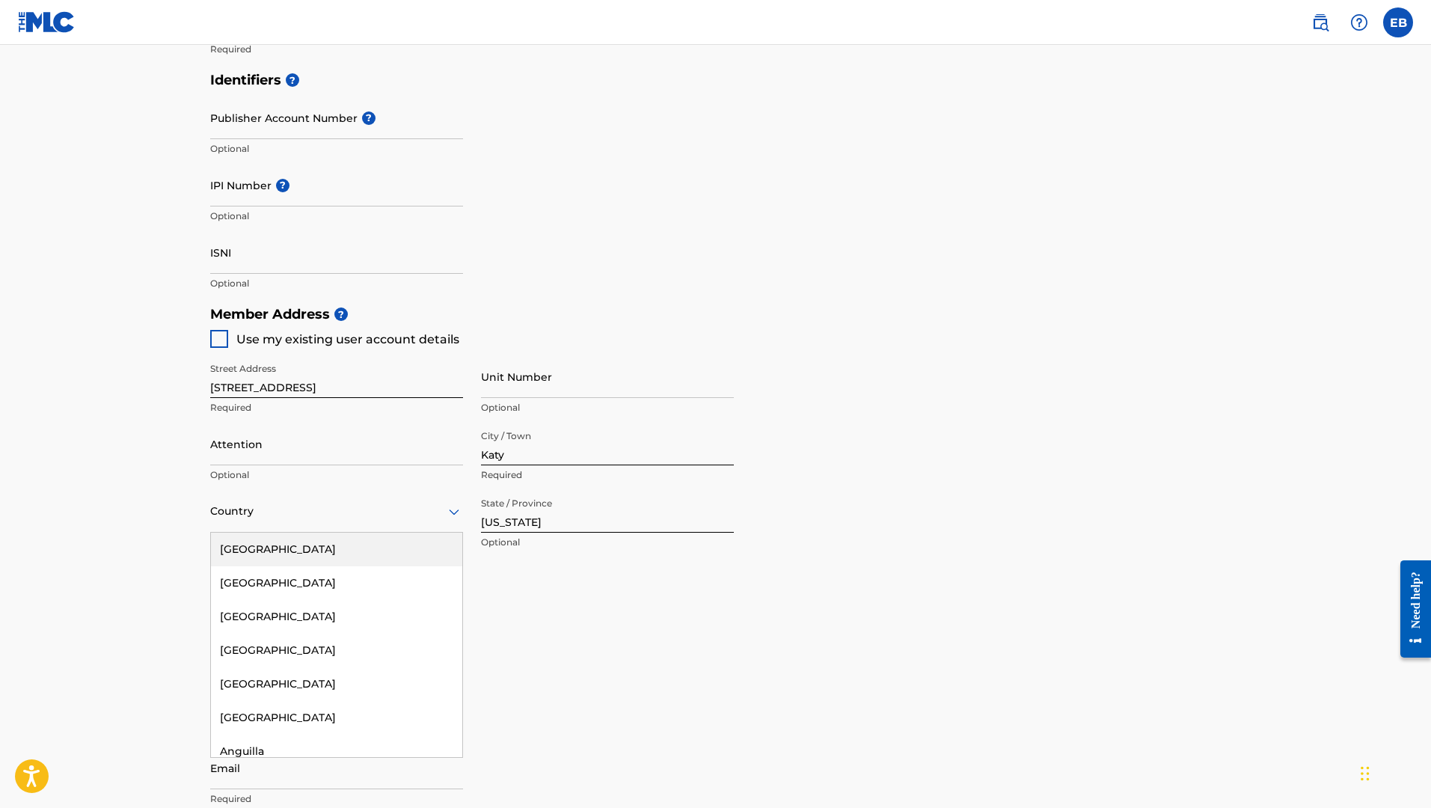
click at [382, 520] on div "Country" at bounding box center [336, 511] width 253 height 43
click at [379, 545] on div "[GEOGRAPHIC_DATA]" at bounding box center [336, 550] width 251 height 34
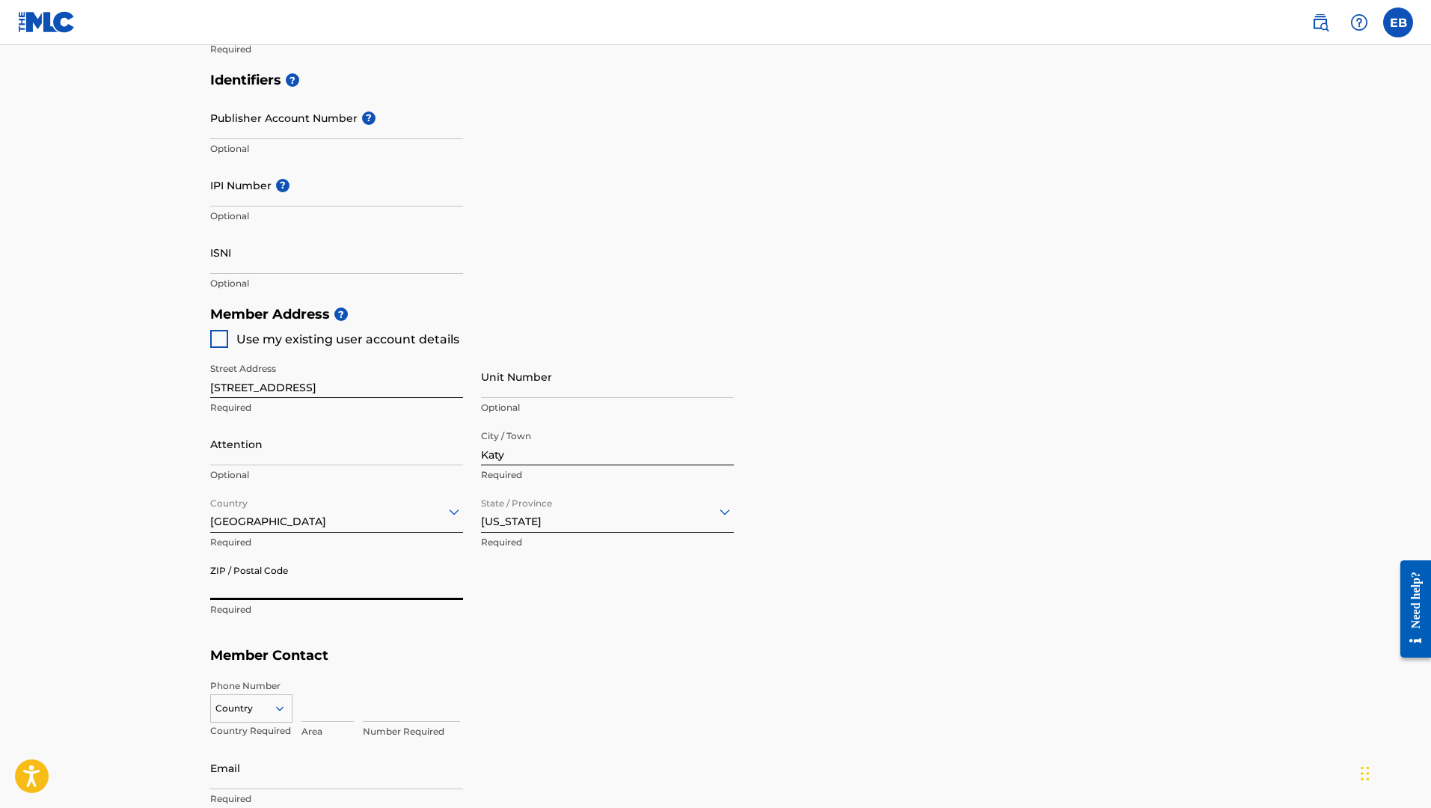
click at [365, 581] on input "ZIP / Postal Code" at bounding box center [336, 578] width 253 height 43
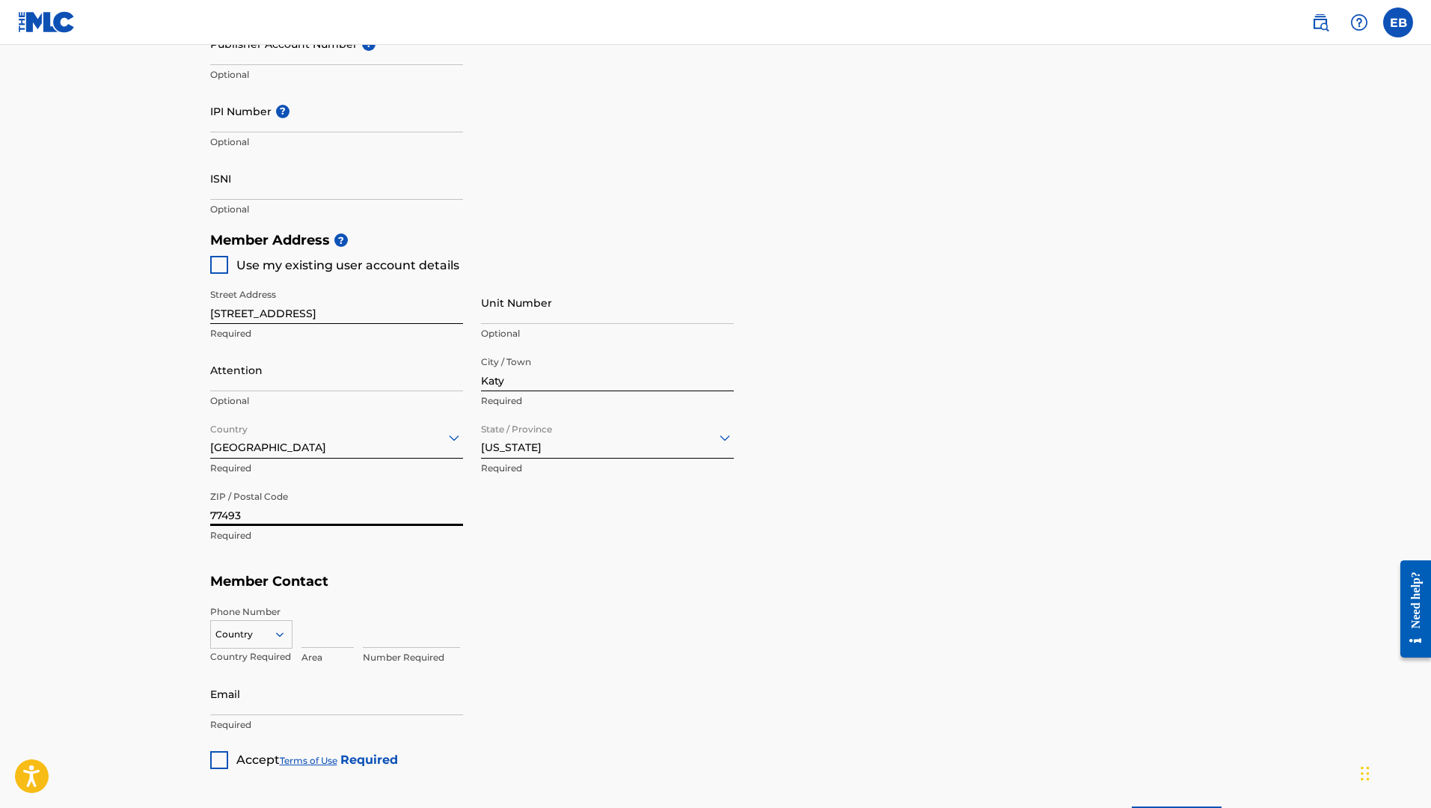
scroll to position [549, 0]
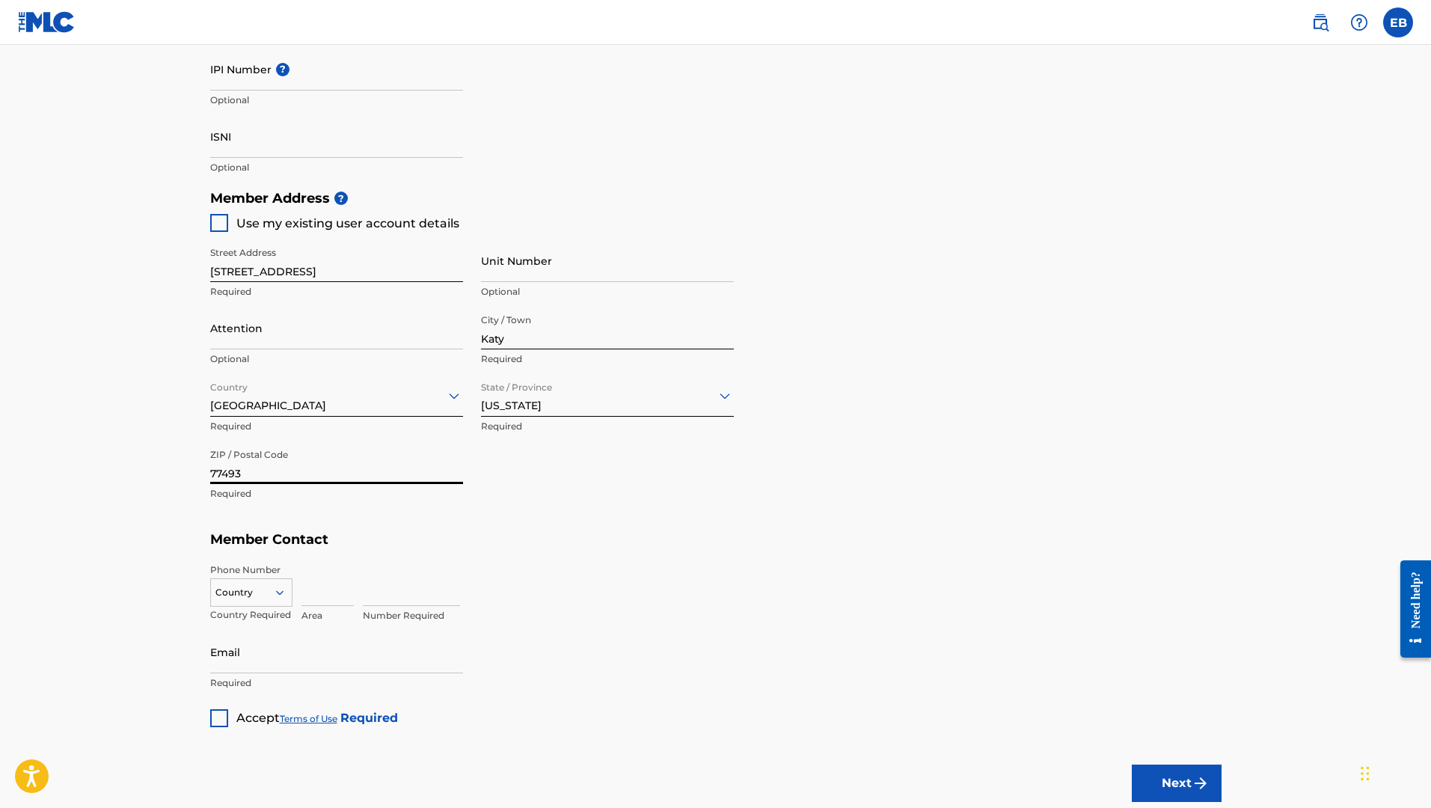
type input "77493"
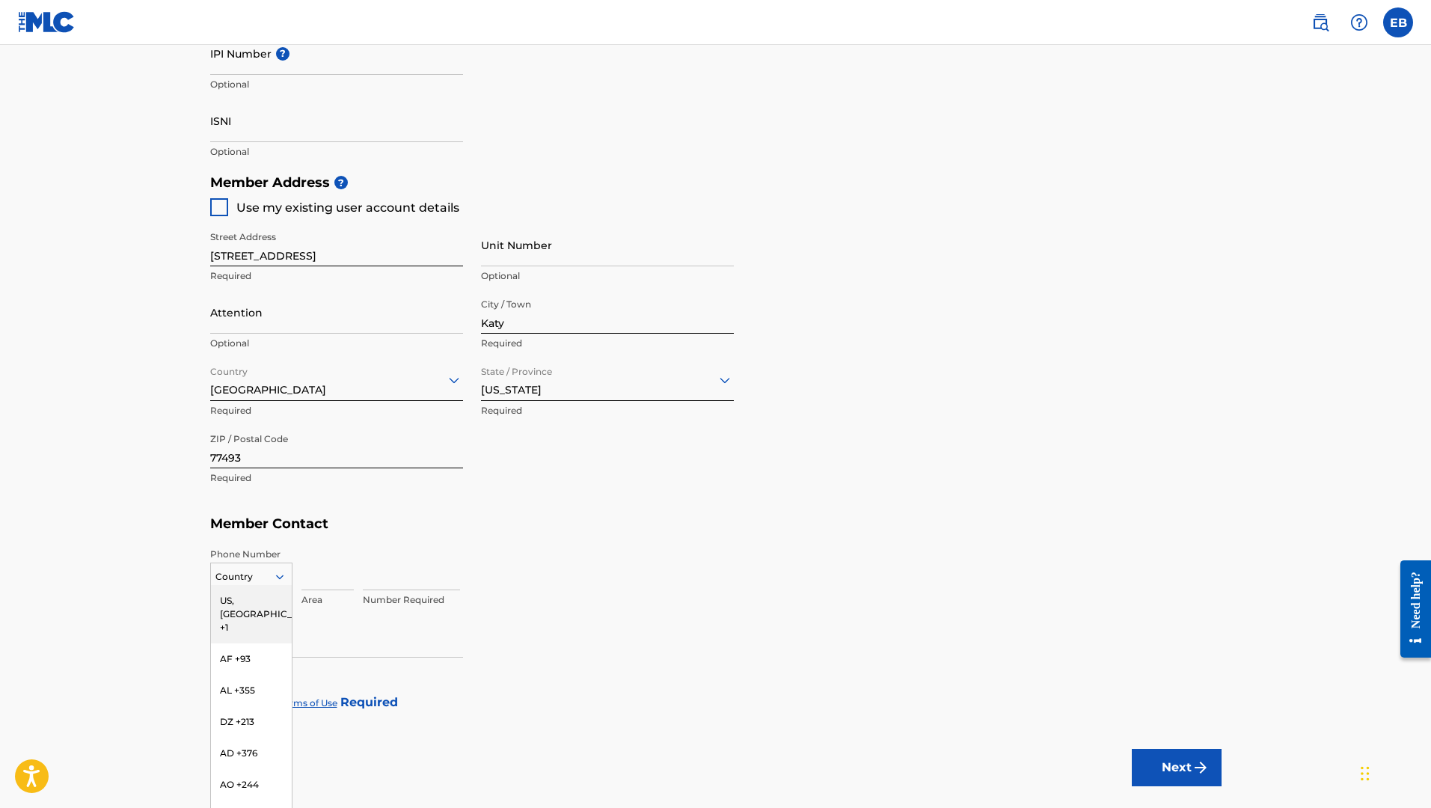
click at [277, 585] on div "US, [GEOGRAPHIC_DATA] +1, 1 of 216. 216 results available. Use Up and Down to c…" at bounding box center [251, 573] width 82 height 22
click at [265, 596] on div "US, [GEOGRAPHIC_DATA] +1" at bounding box center [251, 614] width 81 height 58
click at [322, 580] on input at bounding box center [327, 568] width 52 height 43
type input "346"
type input "7671248"
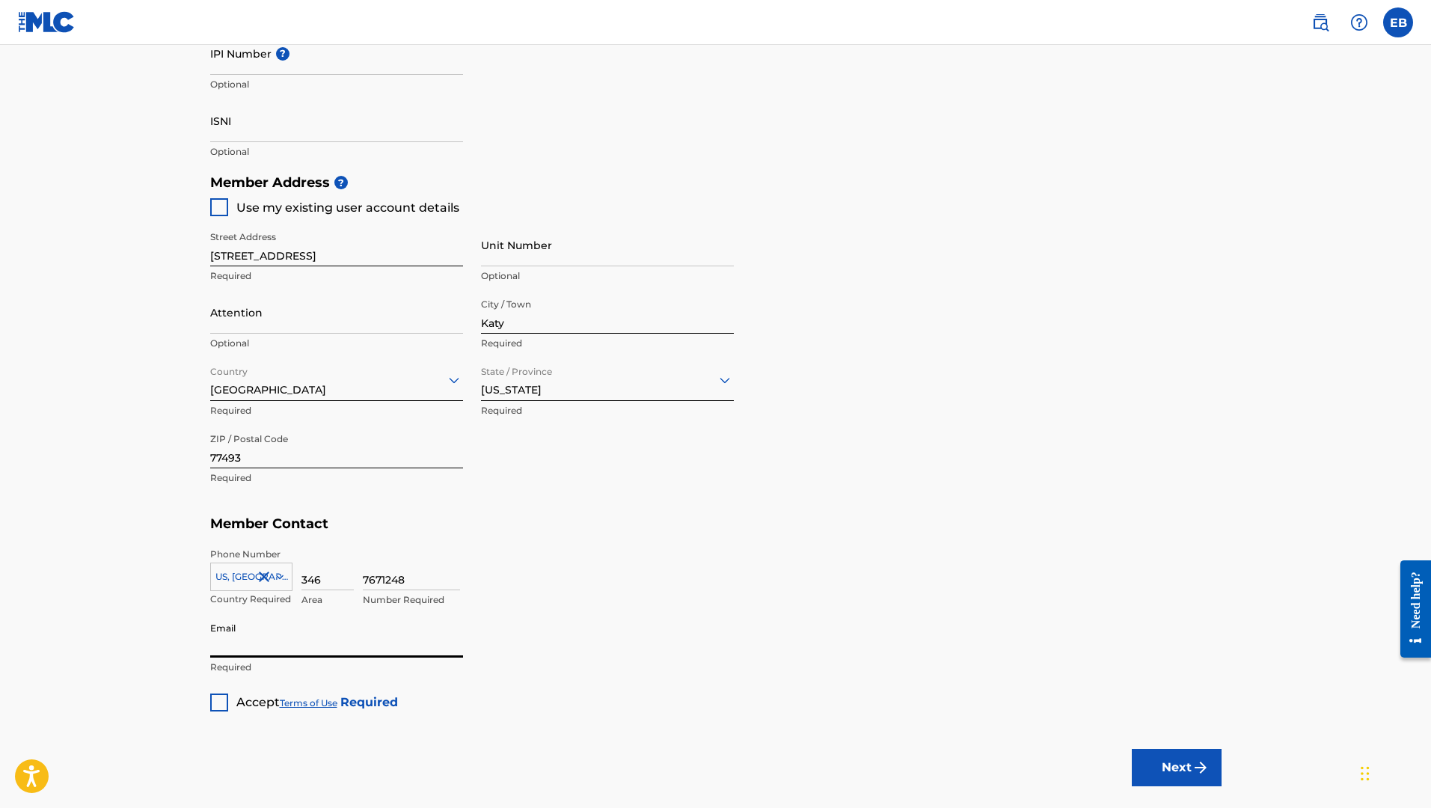
click at [298, 646] on input "Email" at bounding box center [336, 636] width 253 height 43
type input "T"
paste input "TripLegacy"
click at [218, 705] on div at bounding box center [219, 702] width 18 height 18
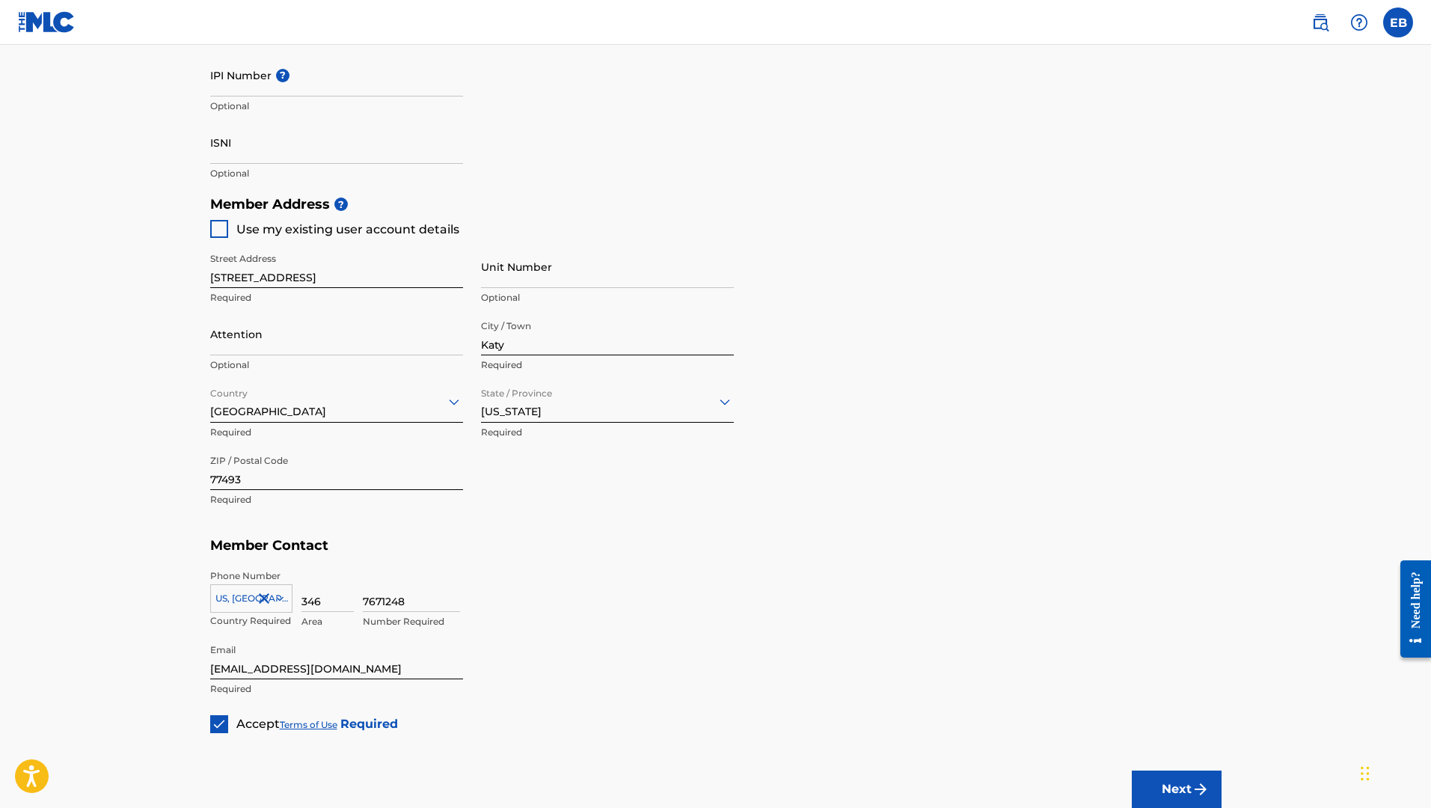
scroll to position [509, 0]
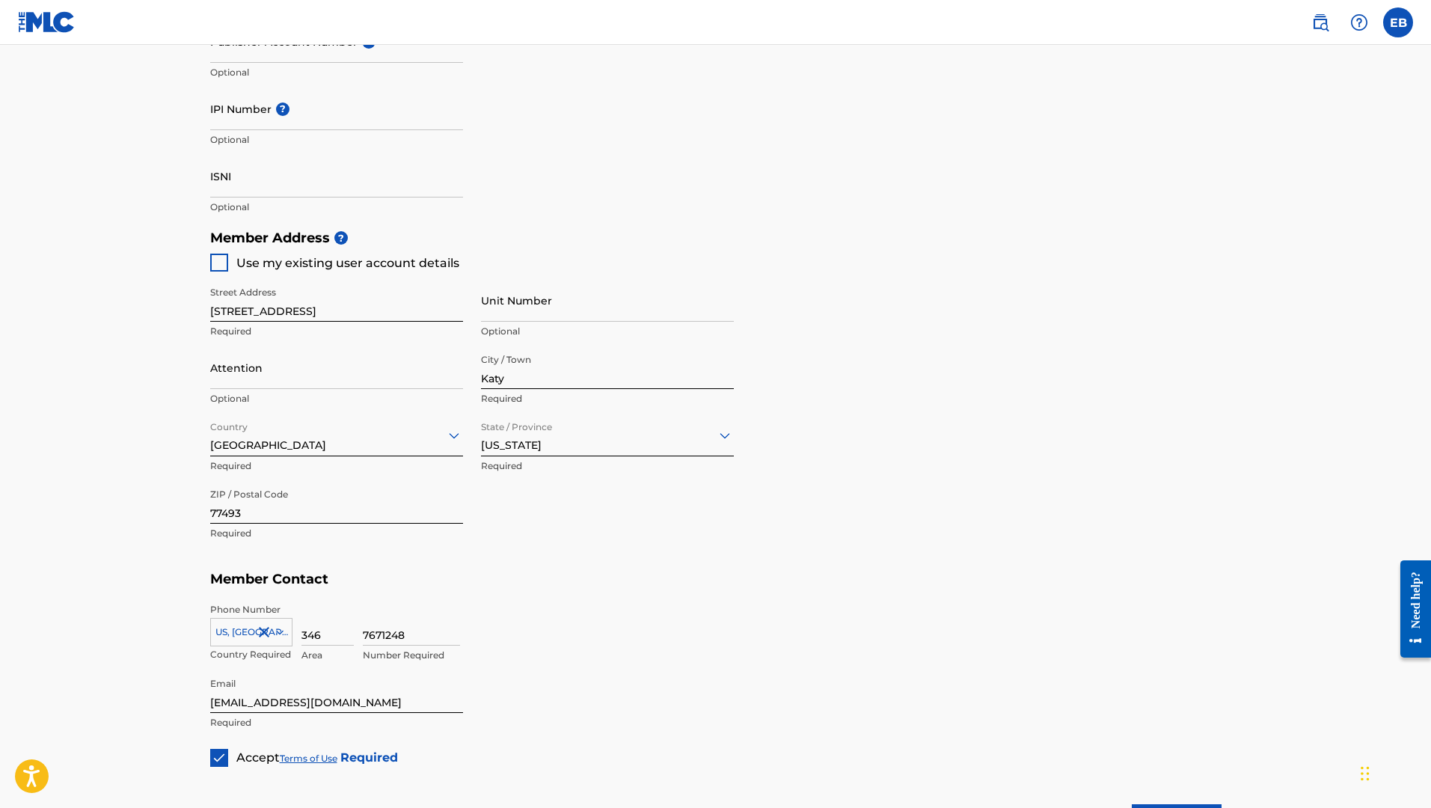
click at [221, 256] on div at bounding box center [219, 263] width 18 height 18
type input "[EMAIL_ADDRESS][DOMAIN_NAME]"
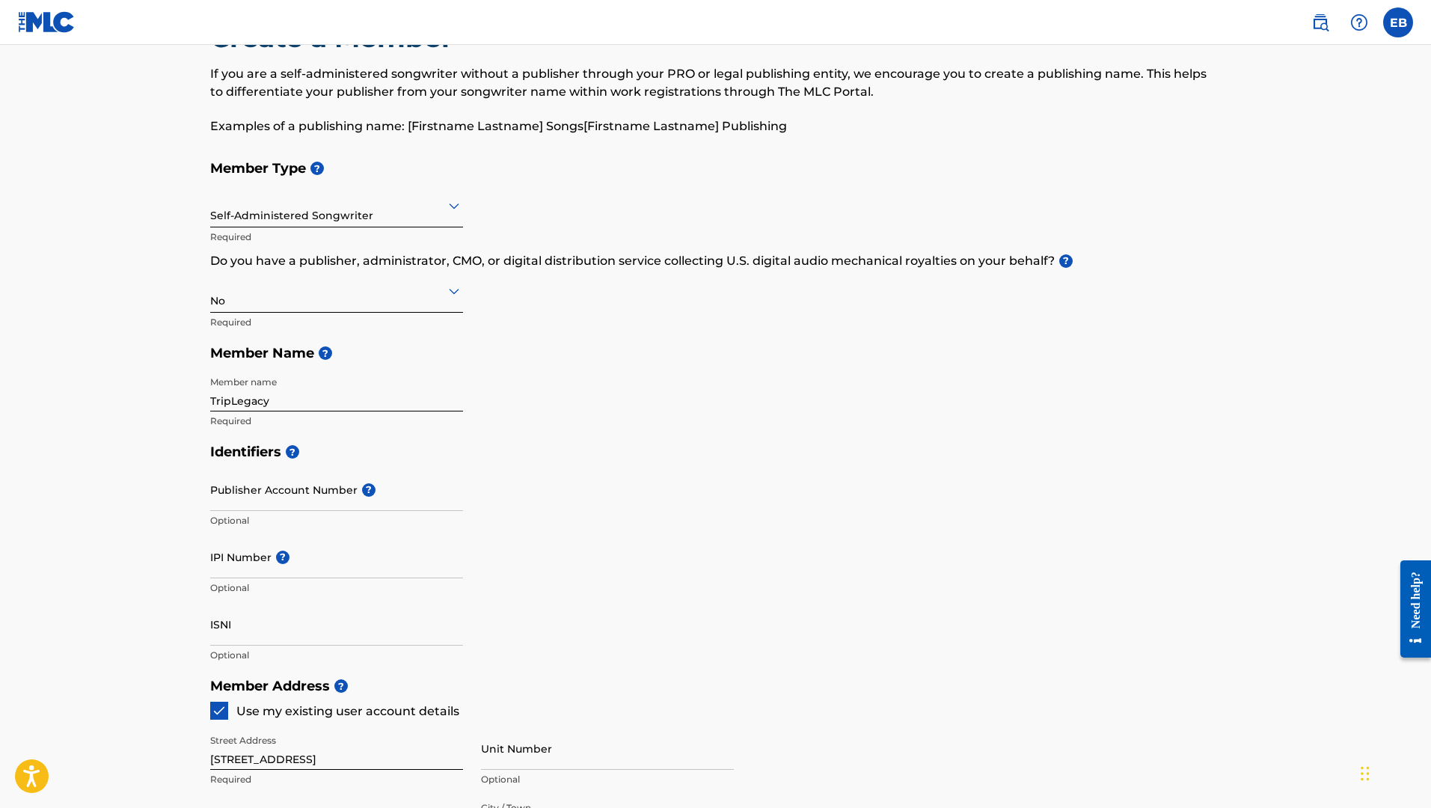
scroll to position [37, 0]
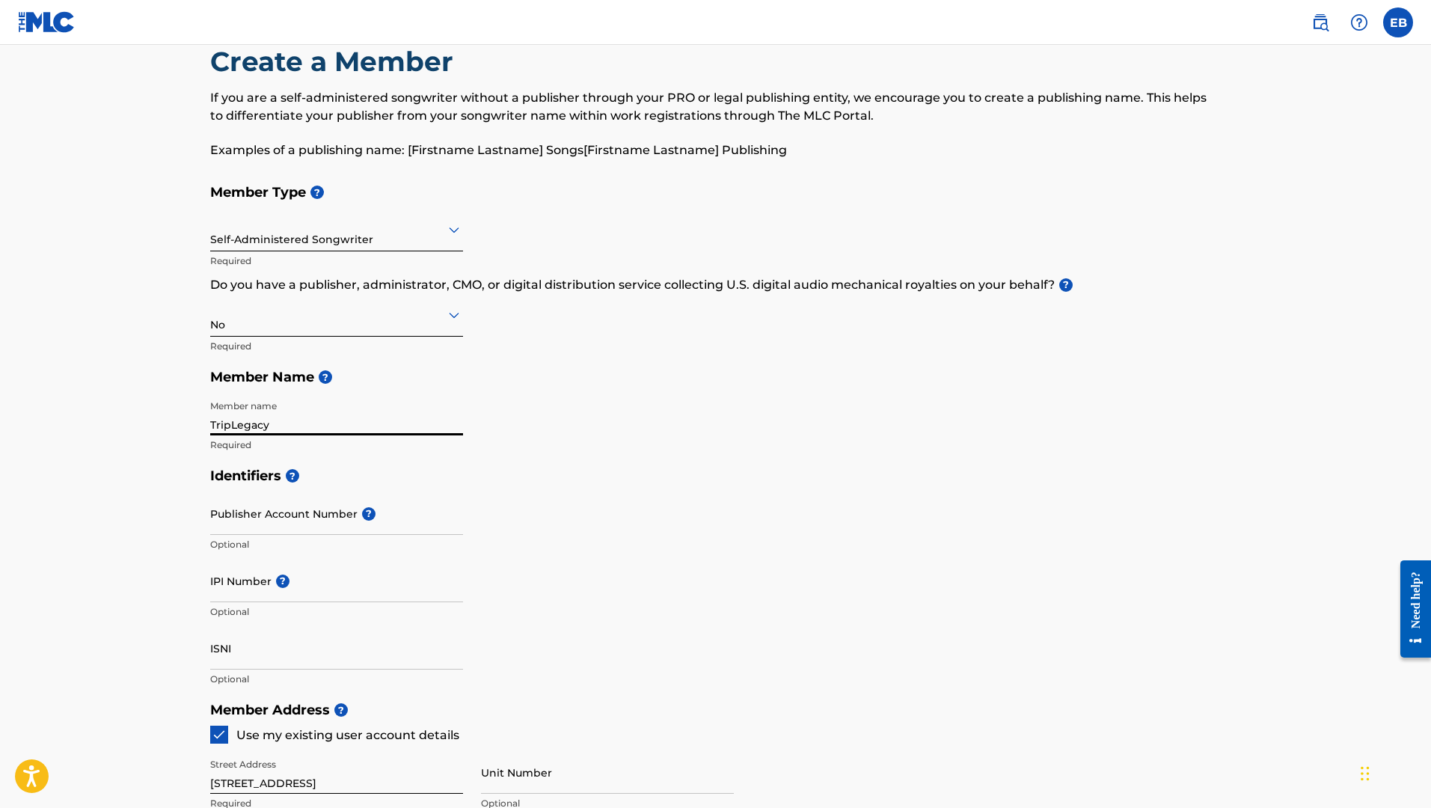
click at [344, 429] on input "TripLegacy" at bounding box center [336, 414] width 253 height 43
drag, startPoint x: 256, startPoint y: 420, endPoint x: 187, endPoint y: 410, distance: 69.6
click at [187, 410] on main "Create a Member If you are a self-administered songwriter without a publisher t…" at bounding box center [715, 678] width 1431 height 1343
paste input "TripLegacy Publishing"
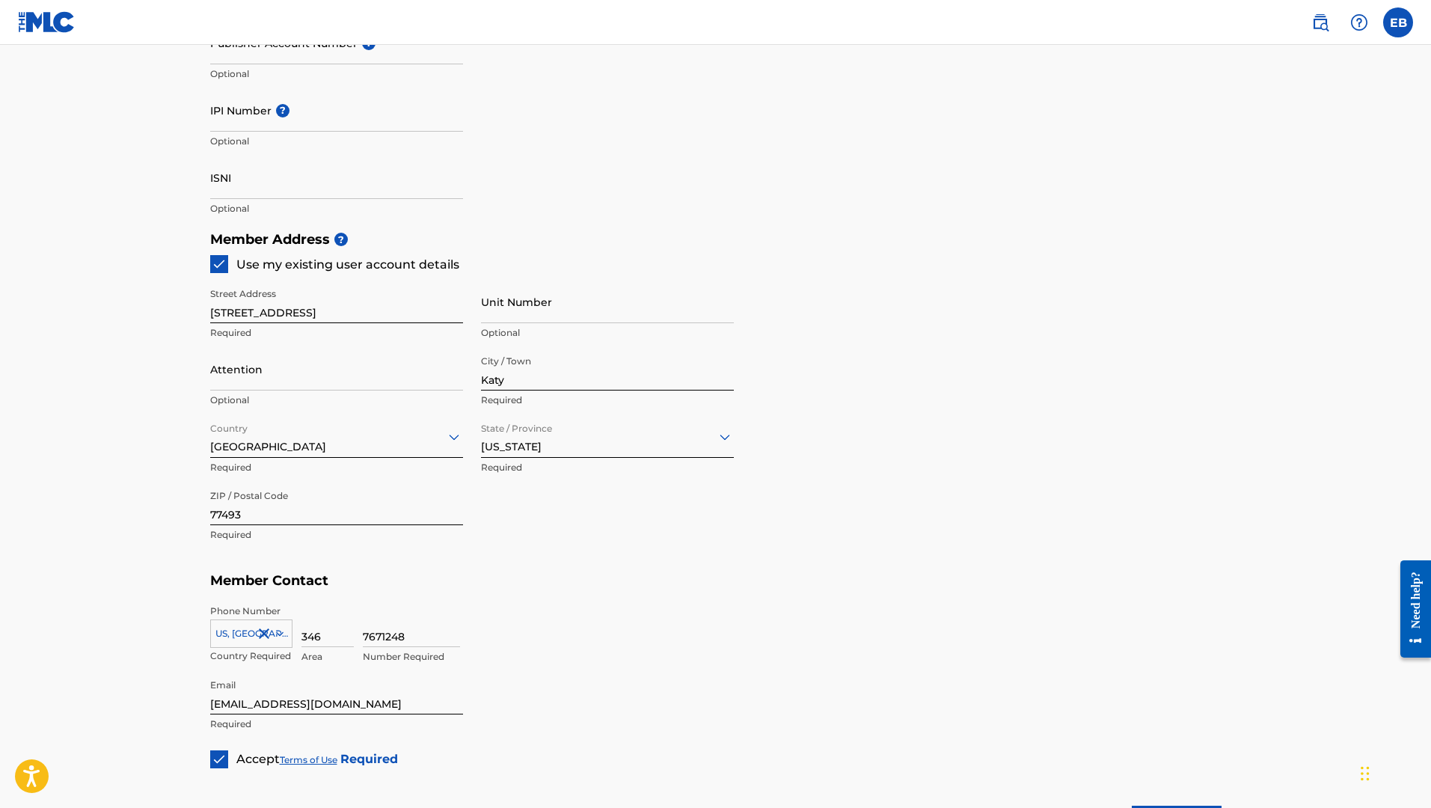
scroll to position [650, 0]
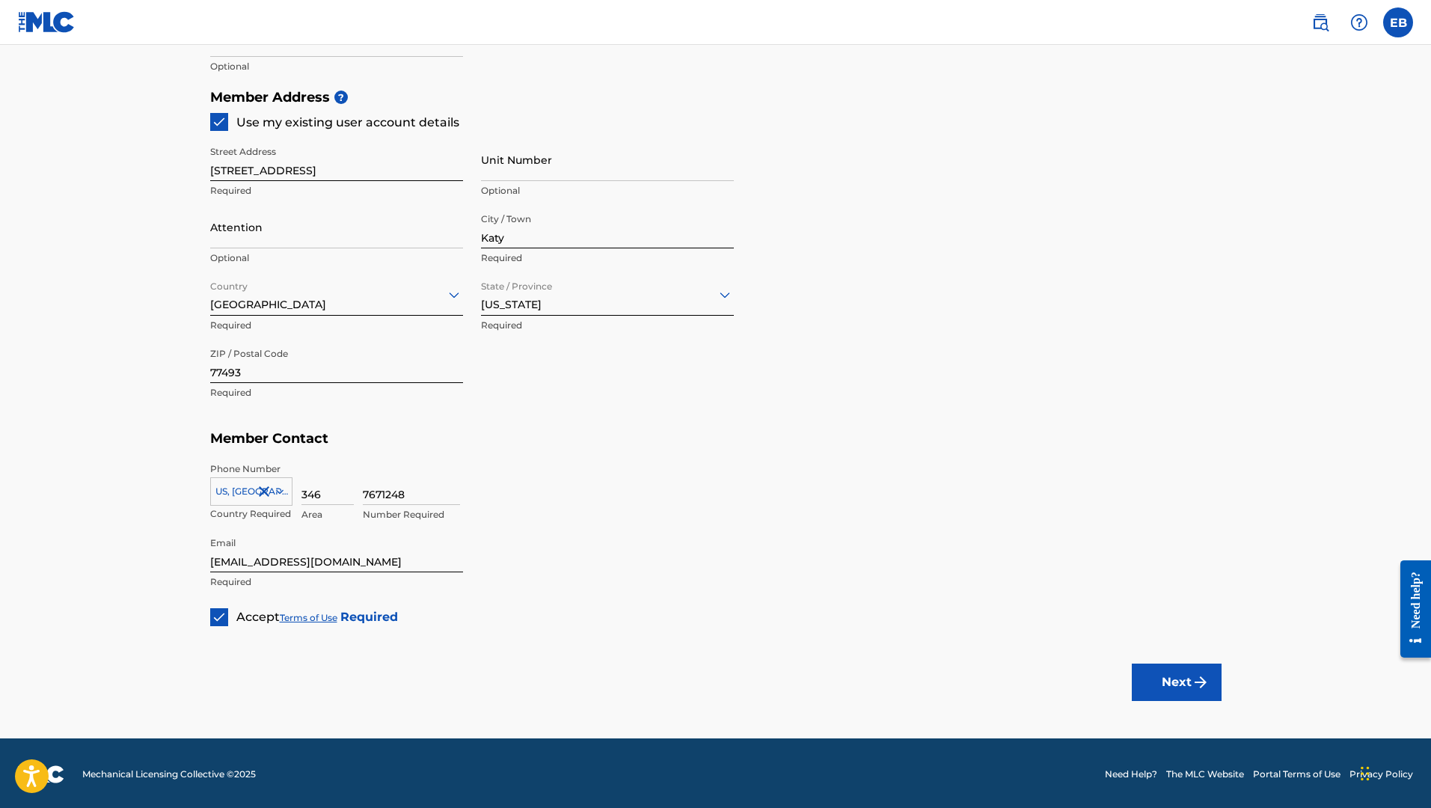
type input "TripLegacy Publishing"
click at [1193, 683] on img "submit" at bounding box center [1200, 682] width 18 height 18
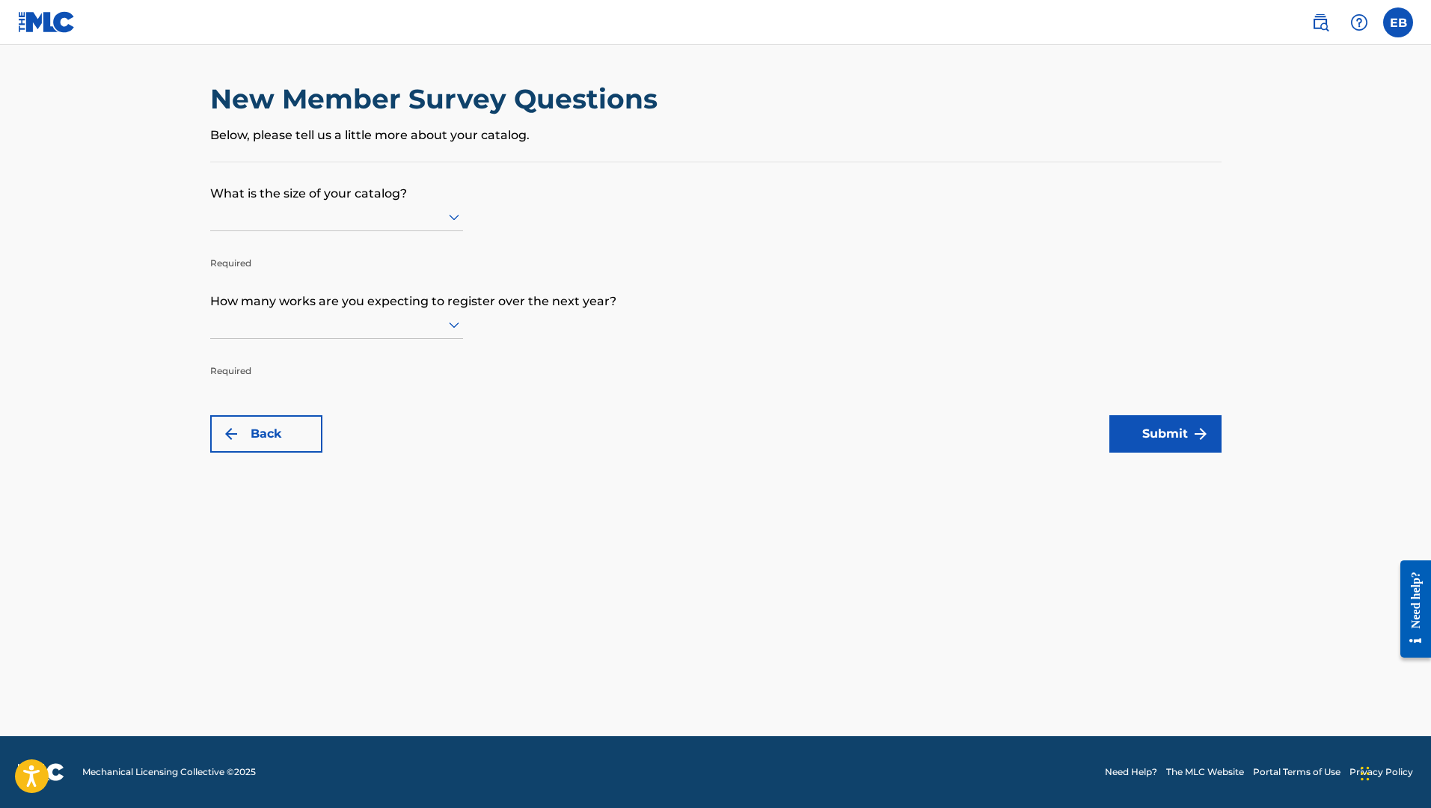
click at [406, 231] on div at bounding box center [336, 217] width 253 height 28
click at [406, 226] on div at bounding box center [336, 216] width 253 height 19
click at [441, 334] on div at bounding box center [336, 324] width 253 height 19
click at [153, 218] on main "New Member Survey Questions Below, please tell us a little more about your cata…" at bounding box center [715, 390] width 1431 height 691
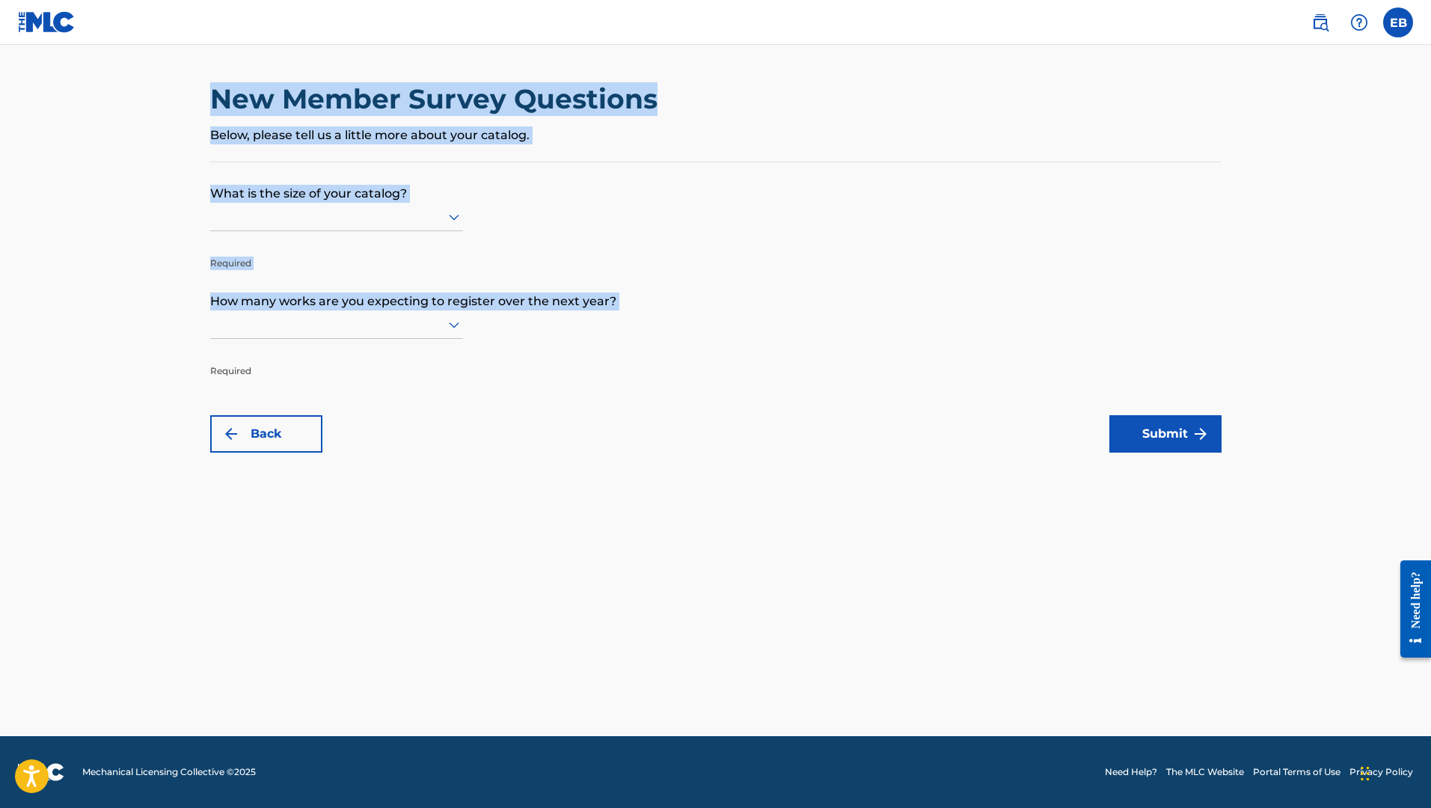
drag, startPoint x: 174, startPoint y: 103, endPoint x: 461, endPoint y: 364, distance: 387.5
click at [461, 364] on main "New Member Survey Questions Below, please tell us a little more about your cata…" at bounding box center [715, 390] width 1431 height 691
copy div "New Member Survey Questions Below, please tell us a little more about your cata…"
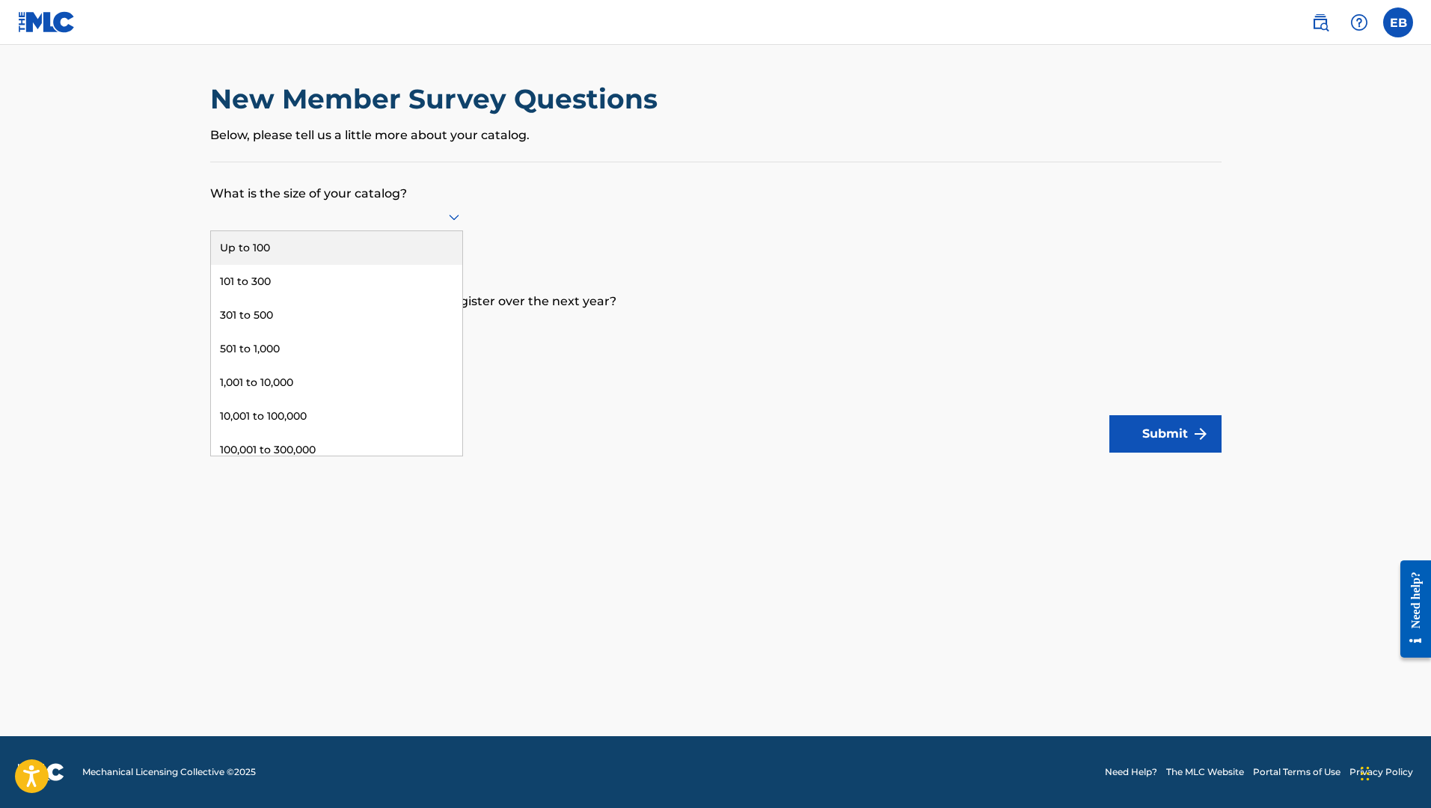
click at [384, 231] on div at bounding box center [336, 217] width 253 height 28
click at [374, 265] on div "Up to 100" at bounding box center [336, 248] width 251 height 34
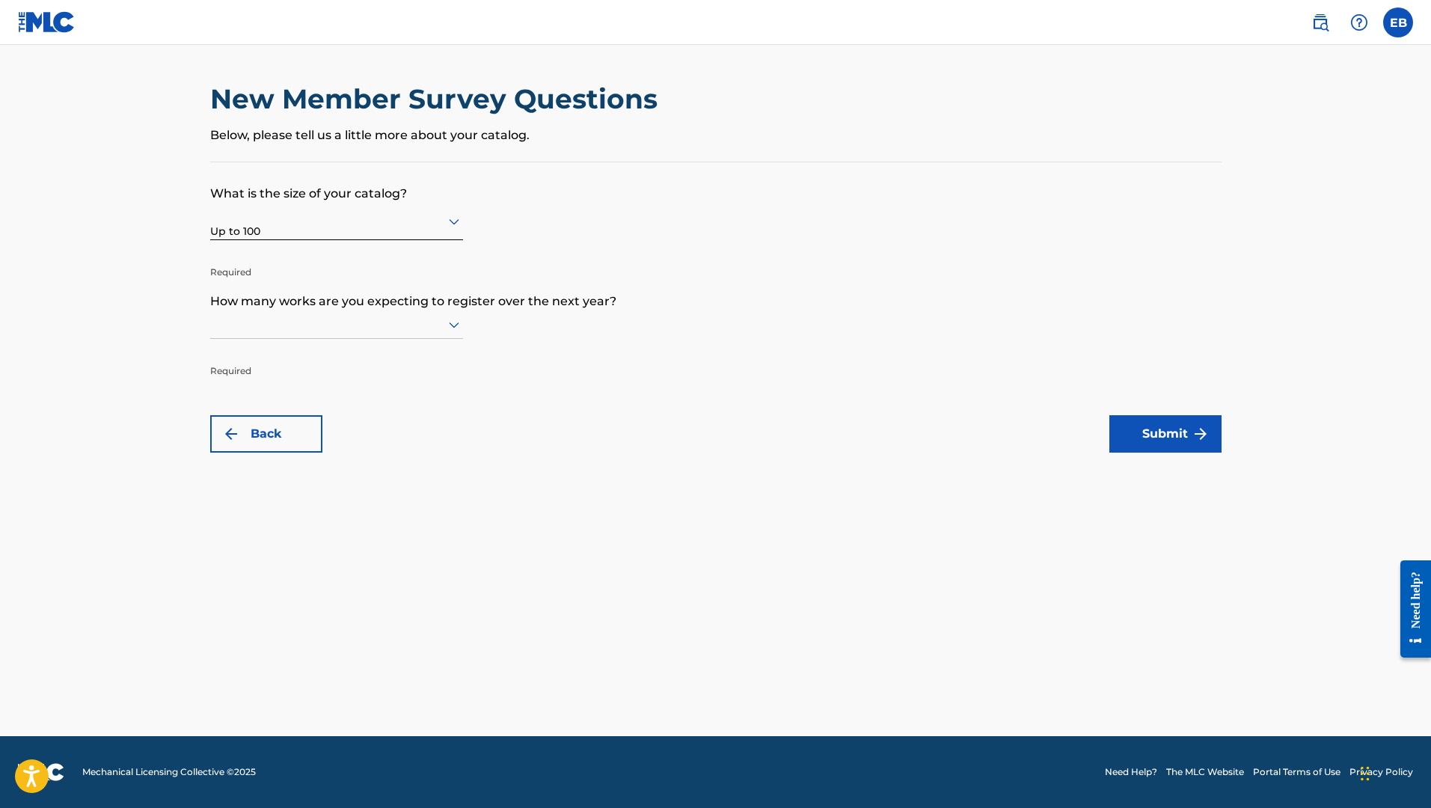
click at [393, 230] on div at bounding box center [336, 221] width 253 height 19
click at [346, 332] on div at bounding box center [336, 324] width 253 height 19
click at [360, 406] on div "101 to 300" at bounding box center [336, 389] width 251 height 34
click at [365, 338] on div at bounding box center [336, 328] width 253 height 19
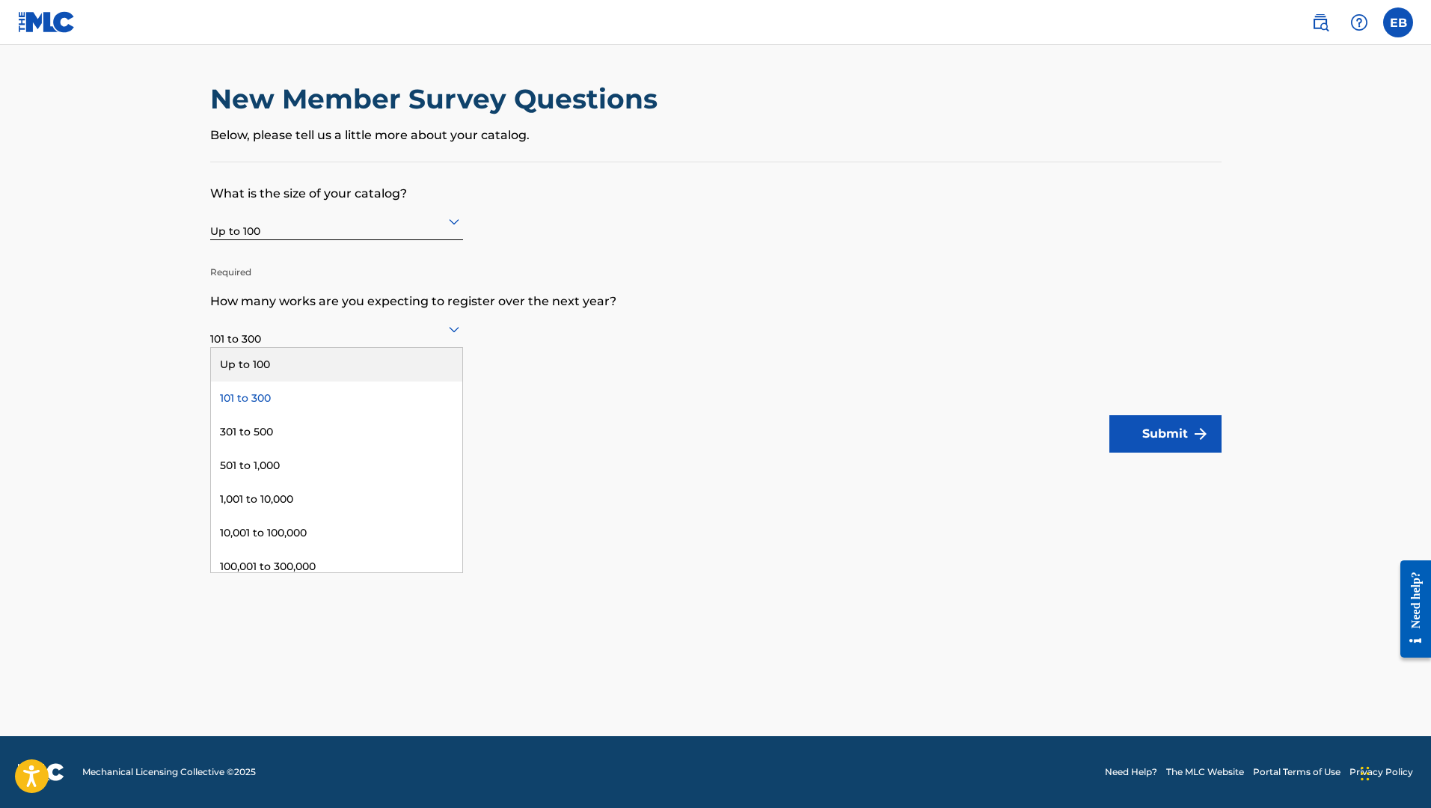
click at [372, 366] on div "Up to 100" at bounding box center [336, 365] width 251 height 34
click at [381, 333] on div at bounding box center [336, 328] width 253 height 19
click at [592, 381] on form "What is the size of your catalog? Up to 100 Required How many works are you exp…" at bounding box center [715, 307] width 1011 height 290
click at [412, 342] on div "Up to 100" at bounding box center [336, 328] width 253 height 37
click at [396, 391] on div "101 to 300" at bounding box center [336, 398] width 251 height 34
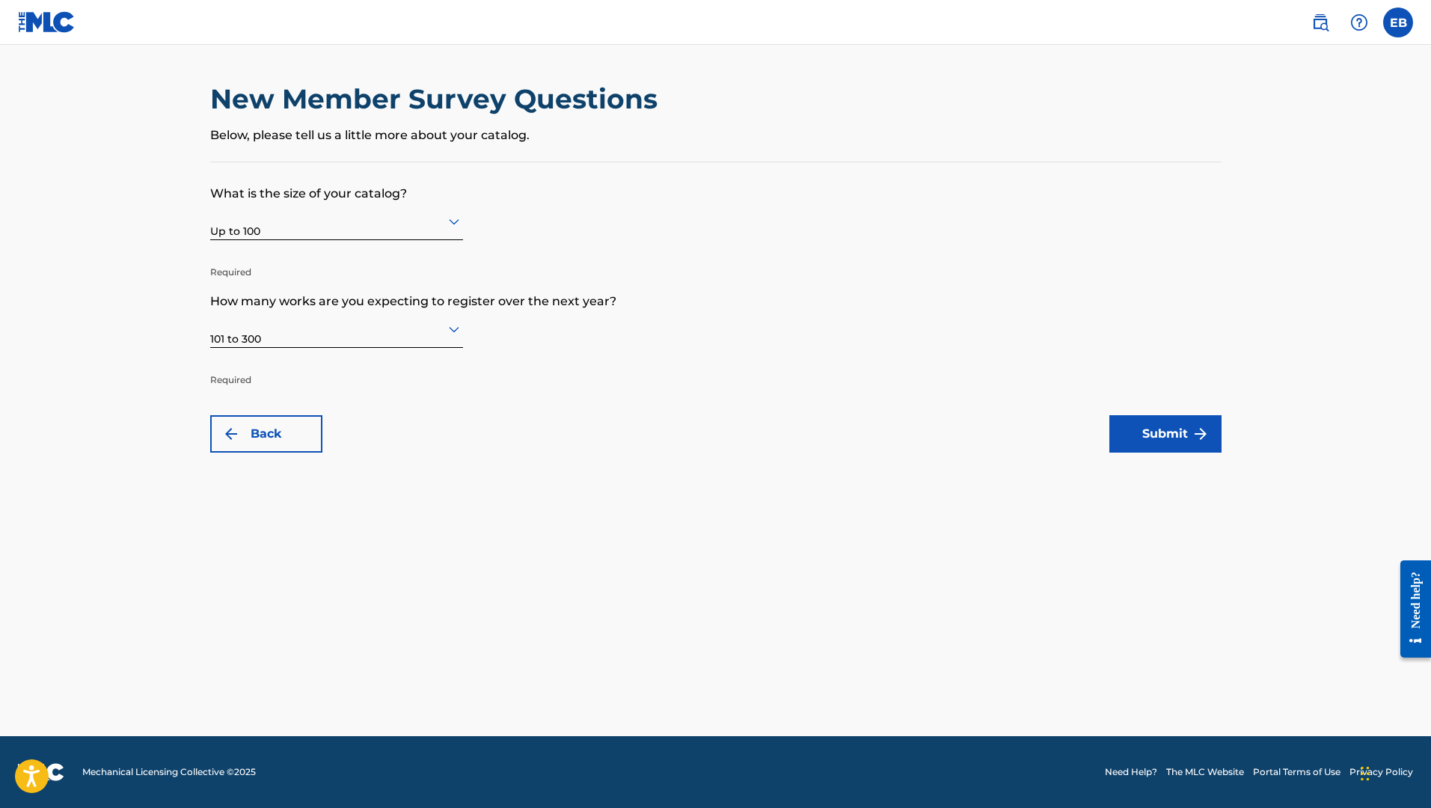
click at [1126, 430] on button "Submit" at bounding box center [1165, 433] width 112 height 37
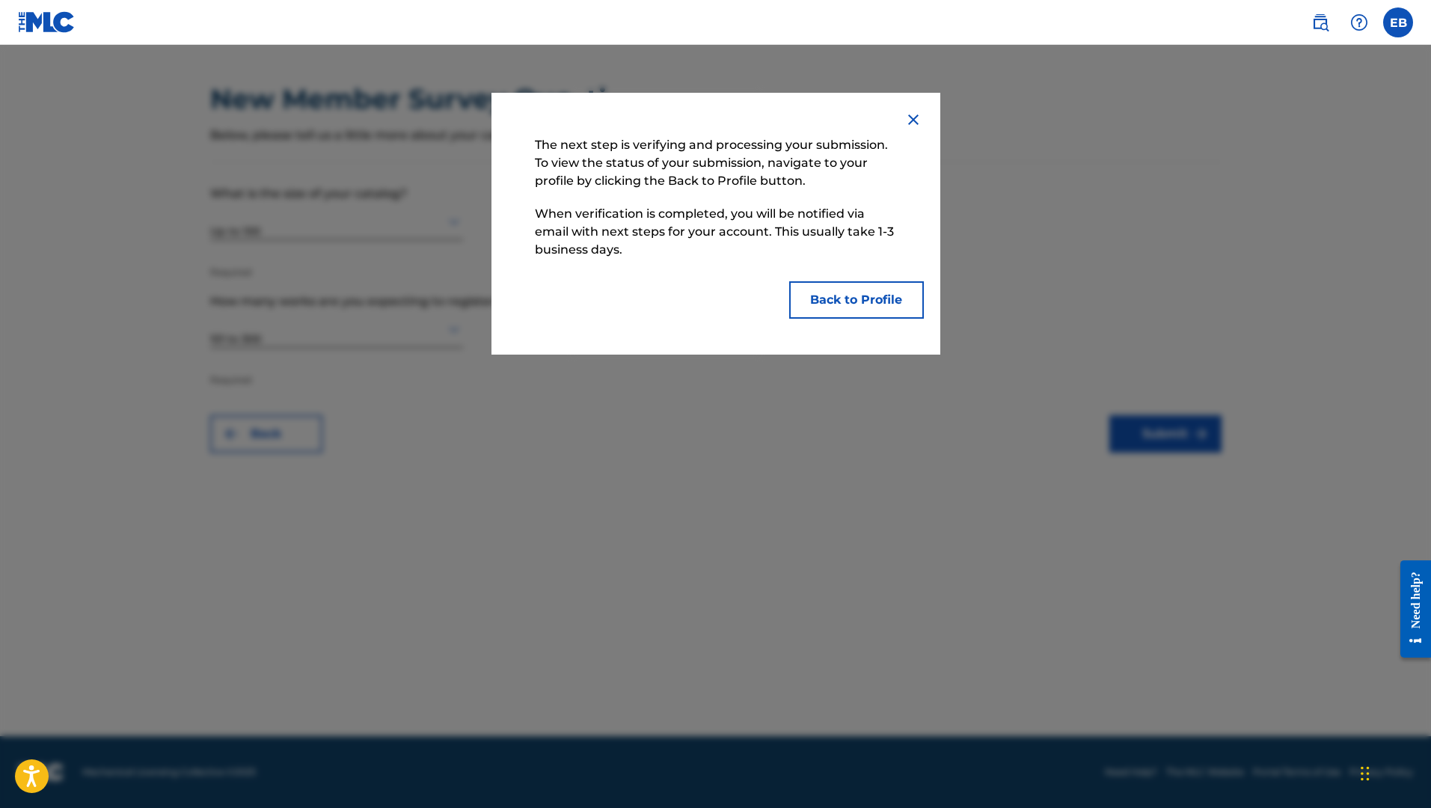
click at [844, 304] on button "Back to Profile" at bounding box center [856, 299] width 135 height 37
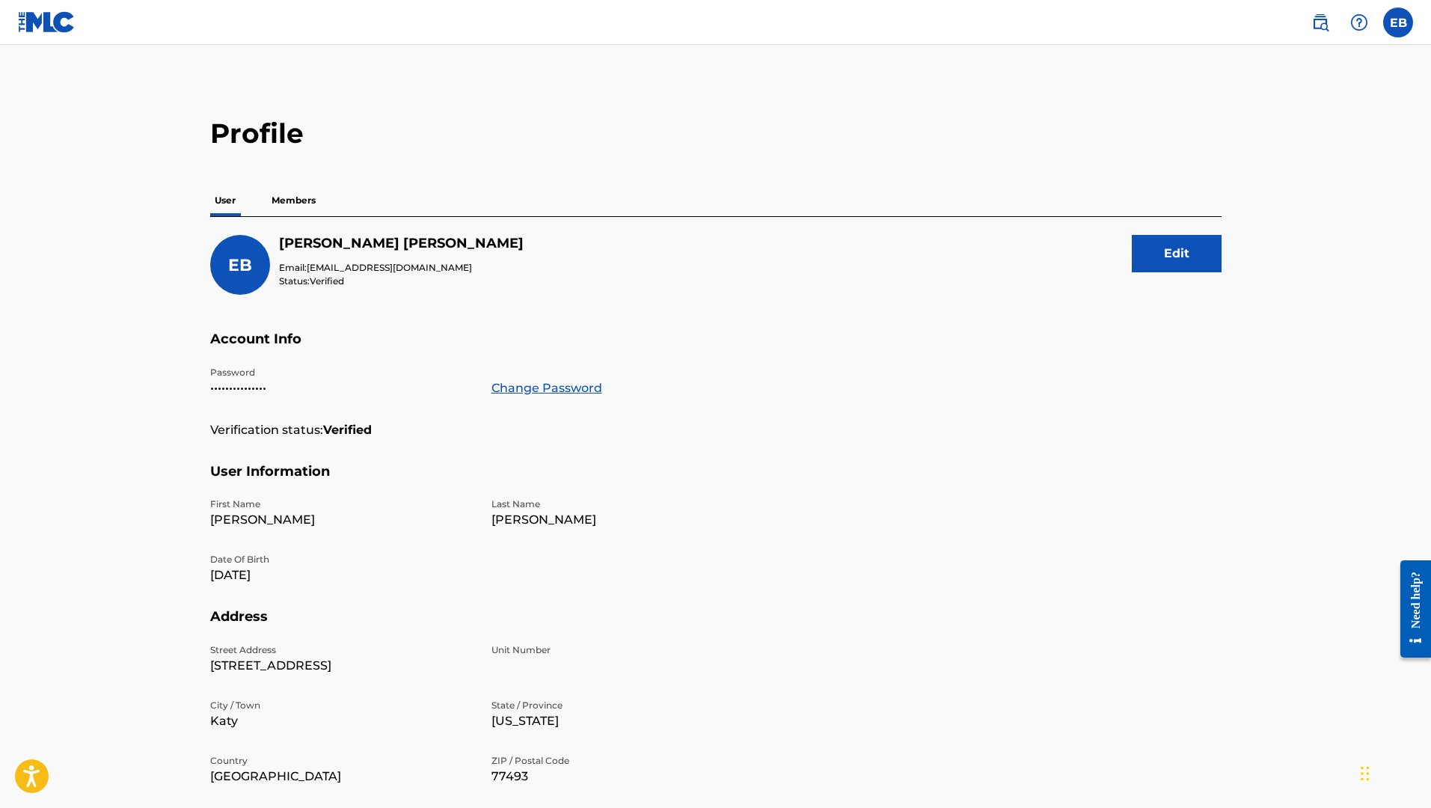
click at [58, 27] on img at bounding box center [47, 22] width 58 height 22
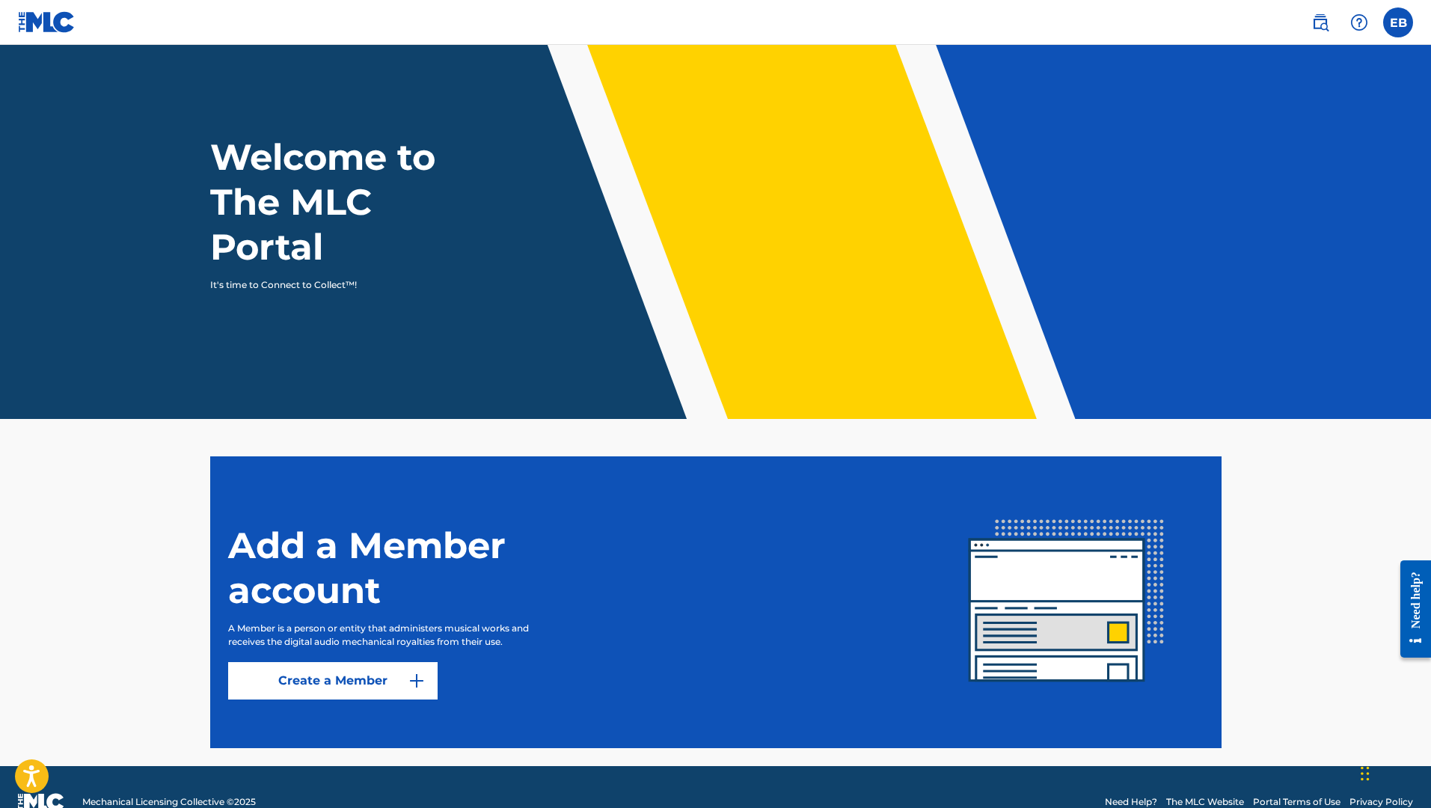
scroll to position [49, 0]
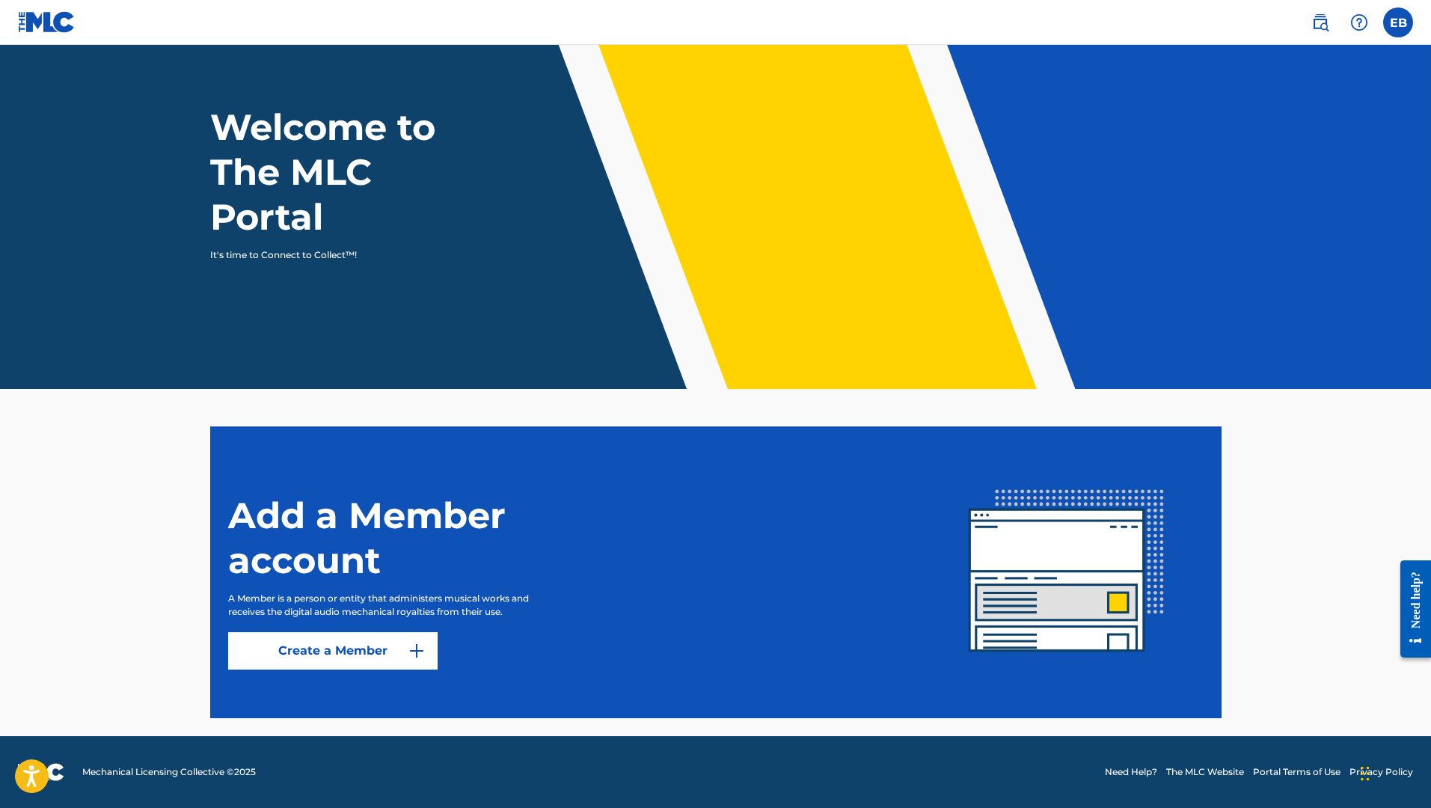
click at [351, 663] on link "Create a Member" at bounding box center [332, 650] width 209 height 37
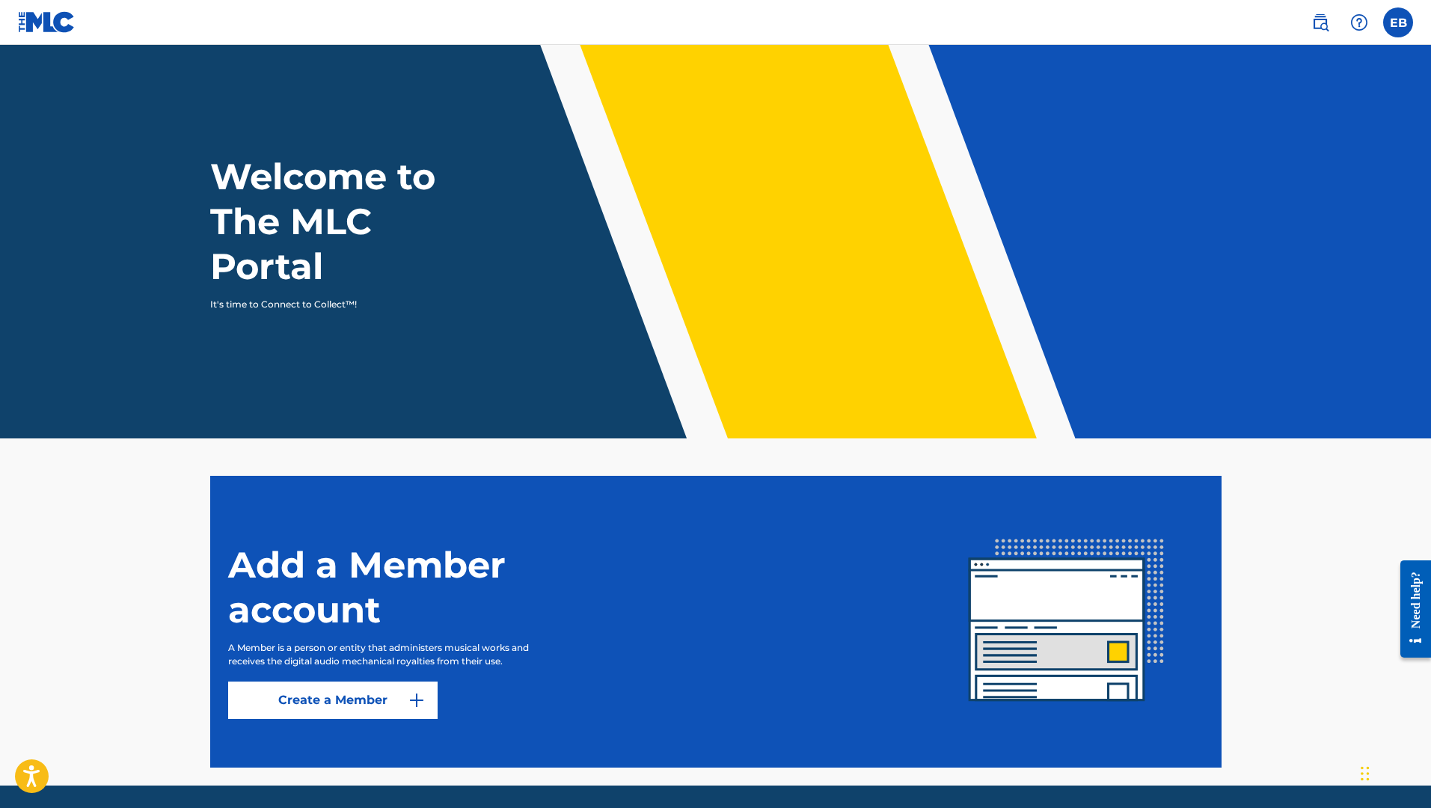
click at [1390, 26] on label at bounding box center [1398, 22] width 30 height 30
click at [1398, 22] on input "EB [PERSON_NAME] [EMAIL_ADDRESS][DOMAIN_NAME] Notification Preferences Profile …" at bounding box center [1398, 22] width 0 height 0
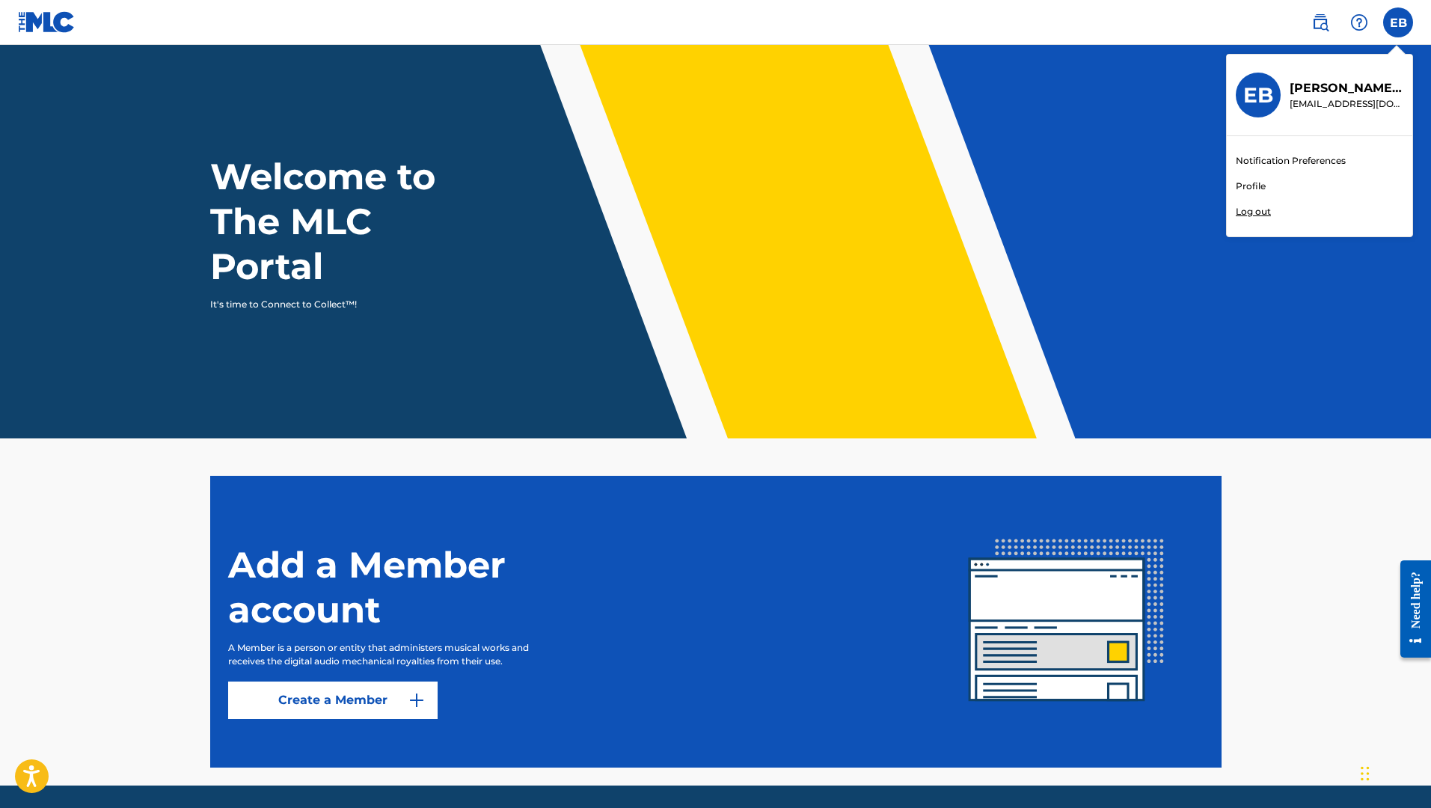
click at [1242, 185] on link "Profile" at bounding box center [1251, 186] width 30 height 13
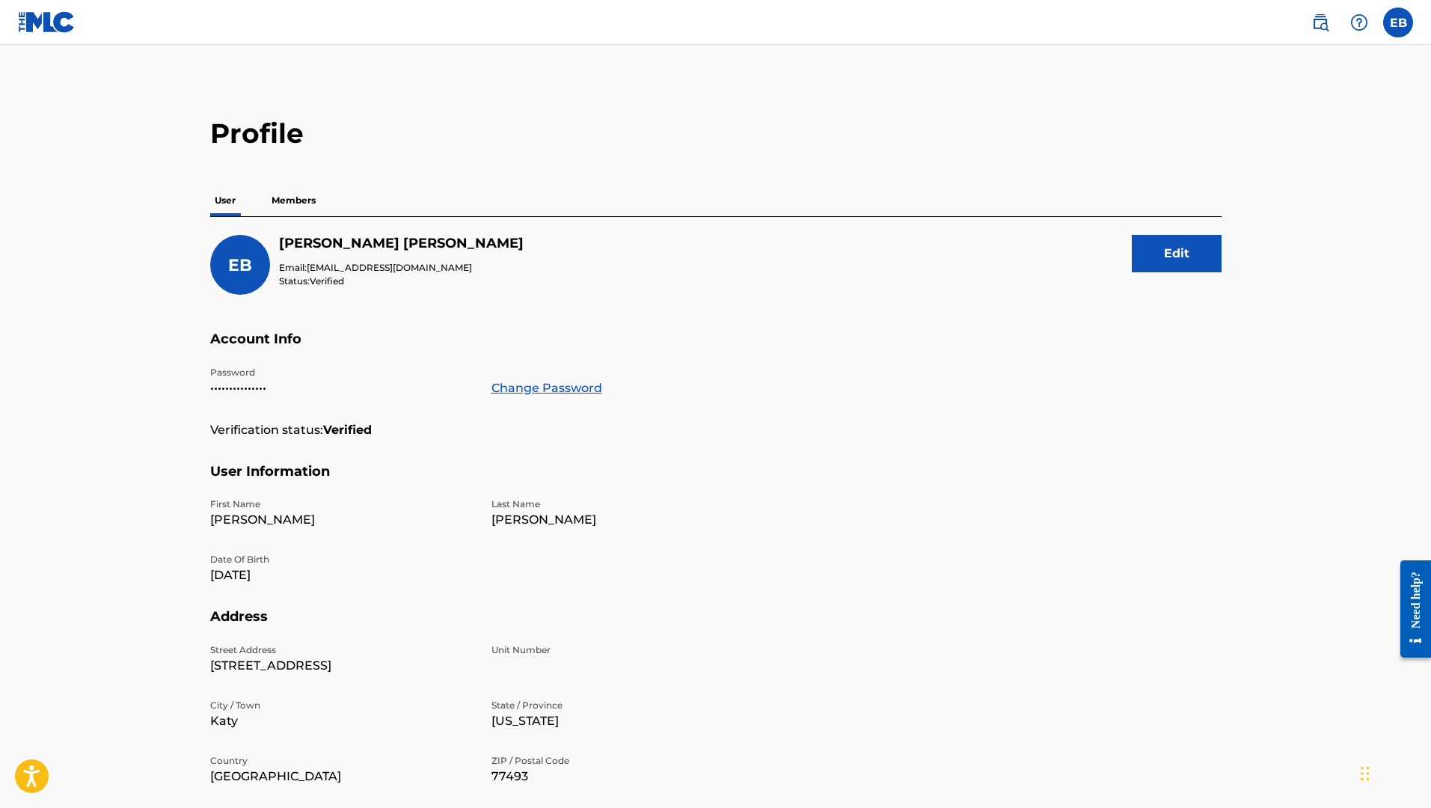
click at [298, 196] on p "Members" at bounding box center [293, 200] width 53 height 31
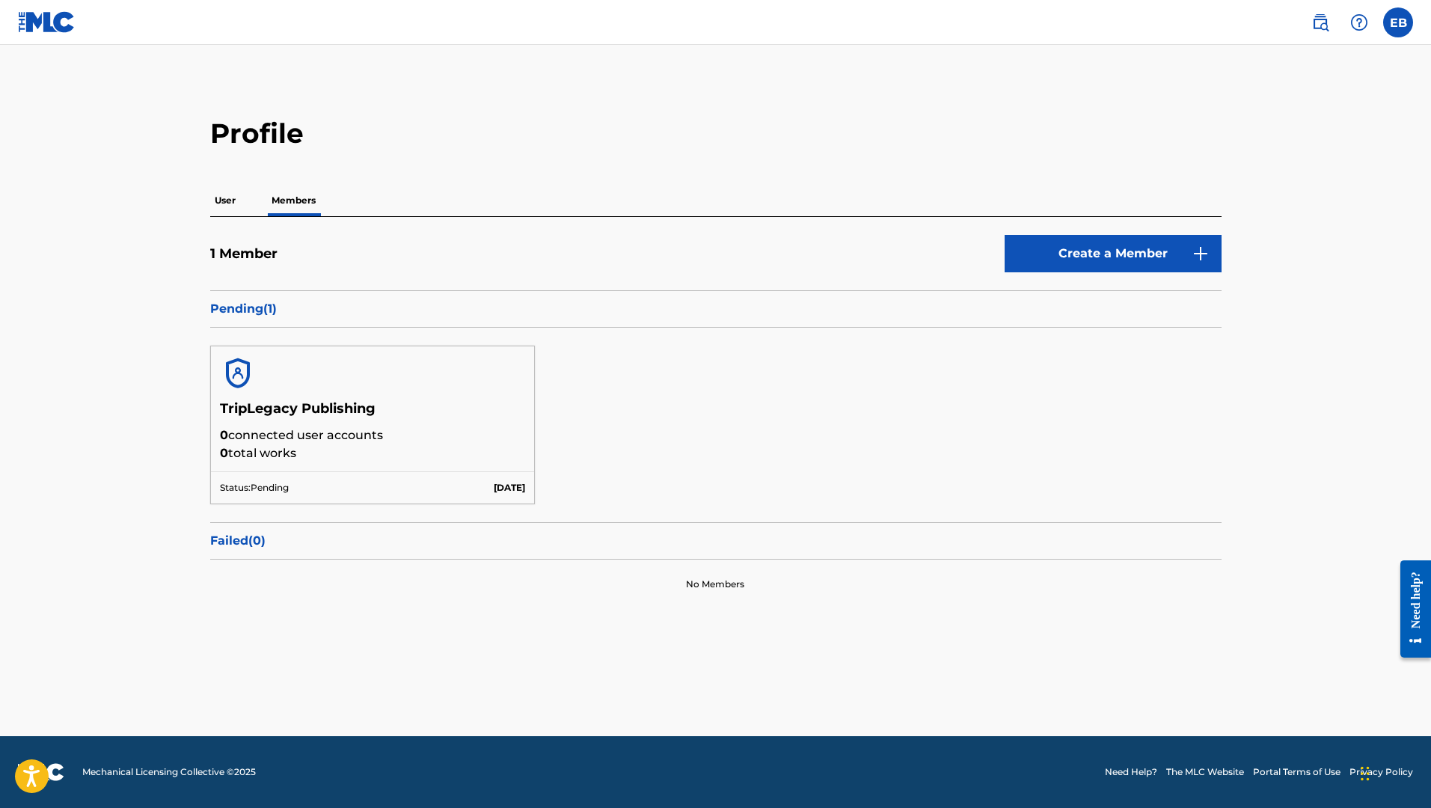
click at [64, 19] on img at bounding box center [47, 22] width 58 height 22
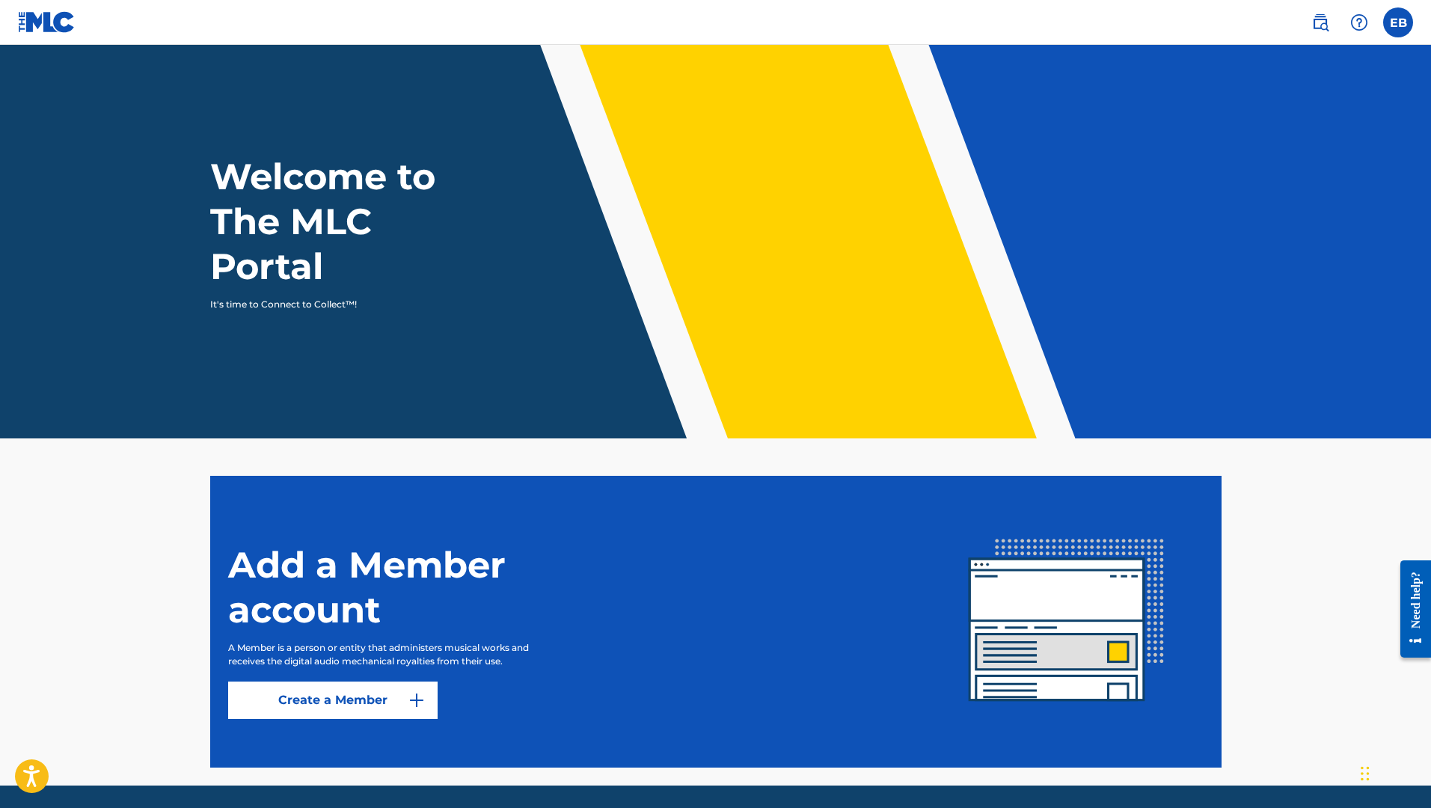
click at [1319, 25] on img at bounding box center [1320, 22] width 18 height 18
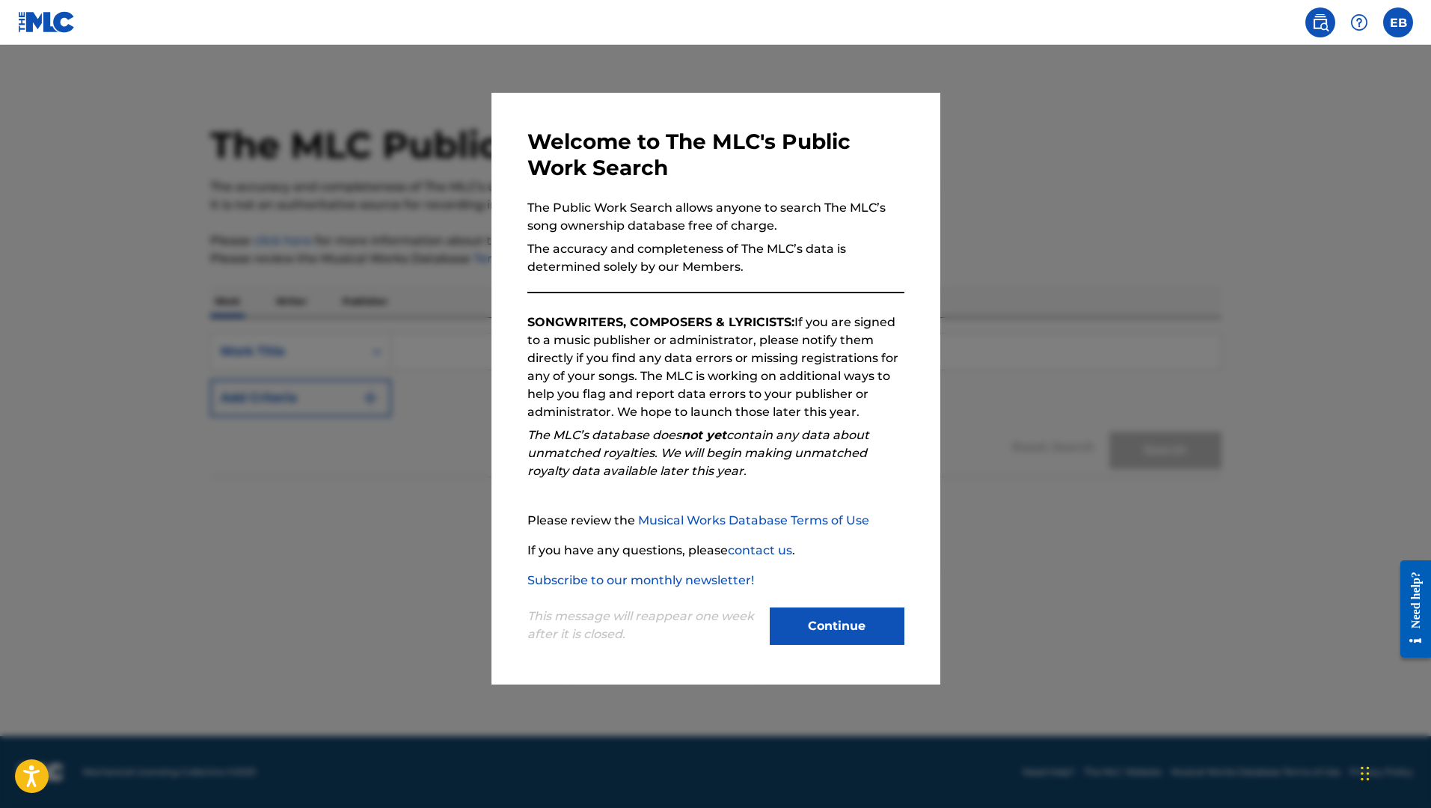
click at [861, 639] on button "Continue" at bounding box center [837, 625] width 135 height 37
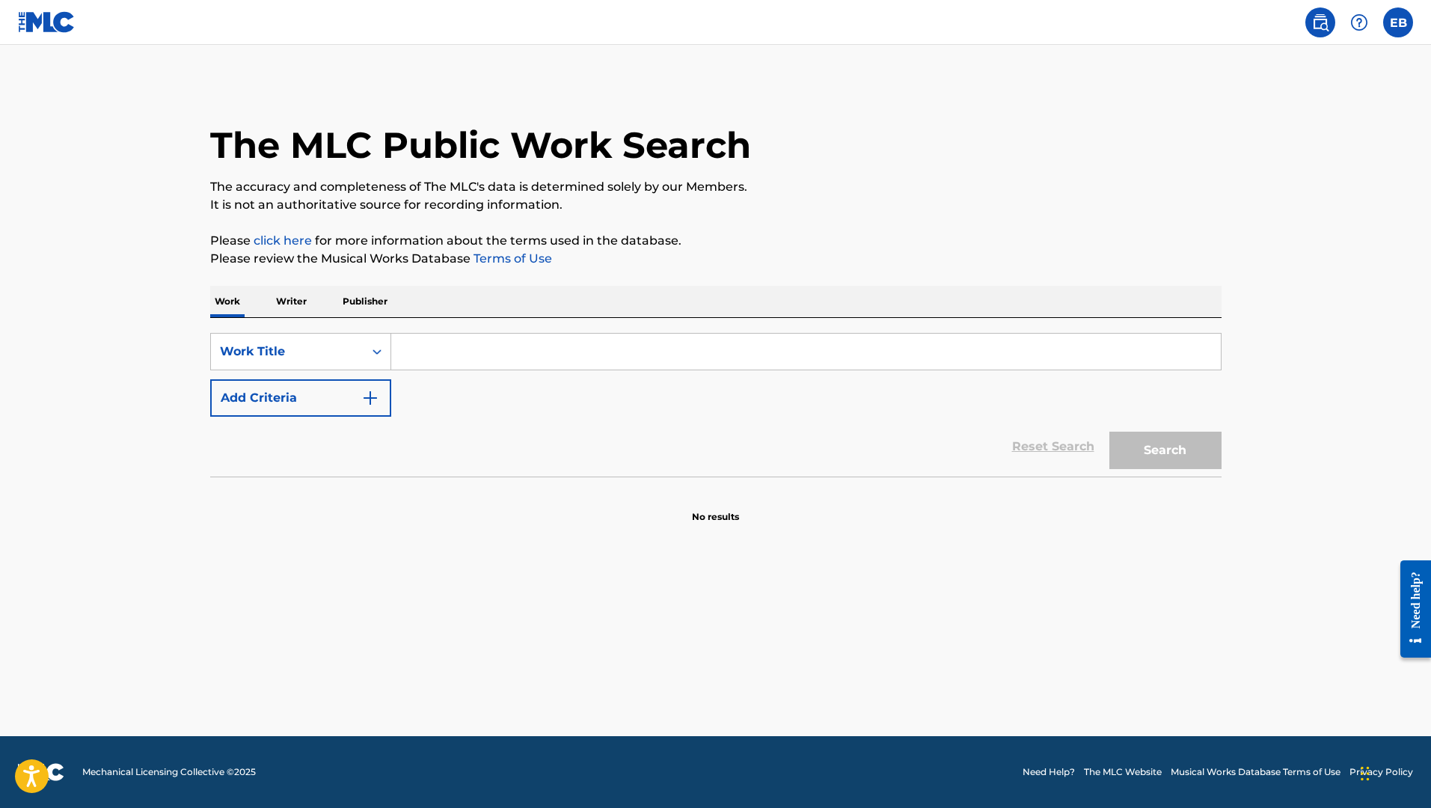
click at [292, 303] on p "Writer" at bounding box center [291, 301] width 40 height 31
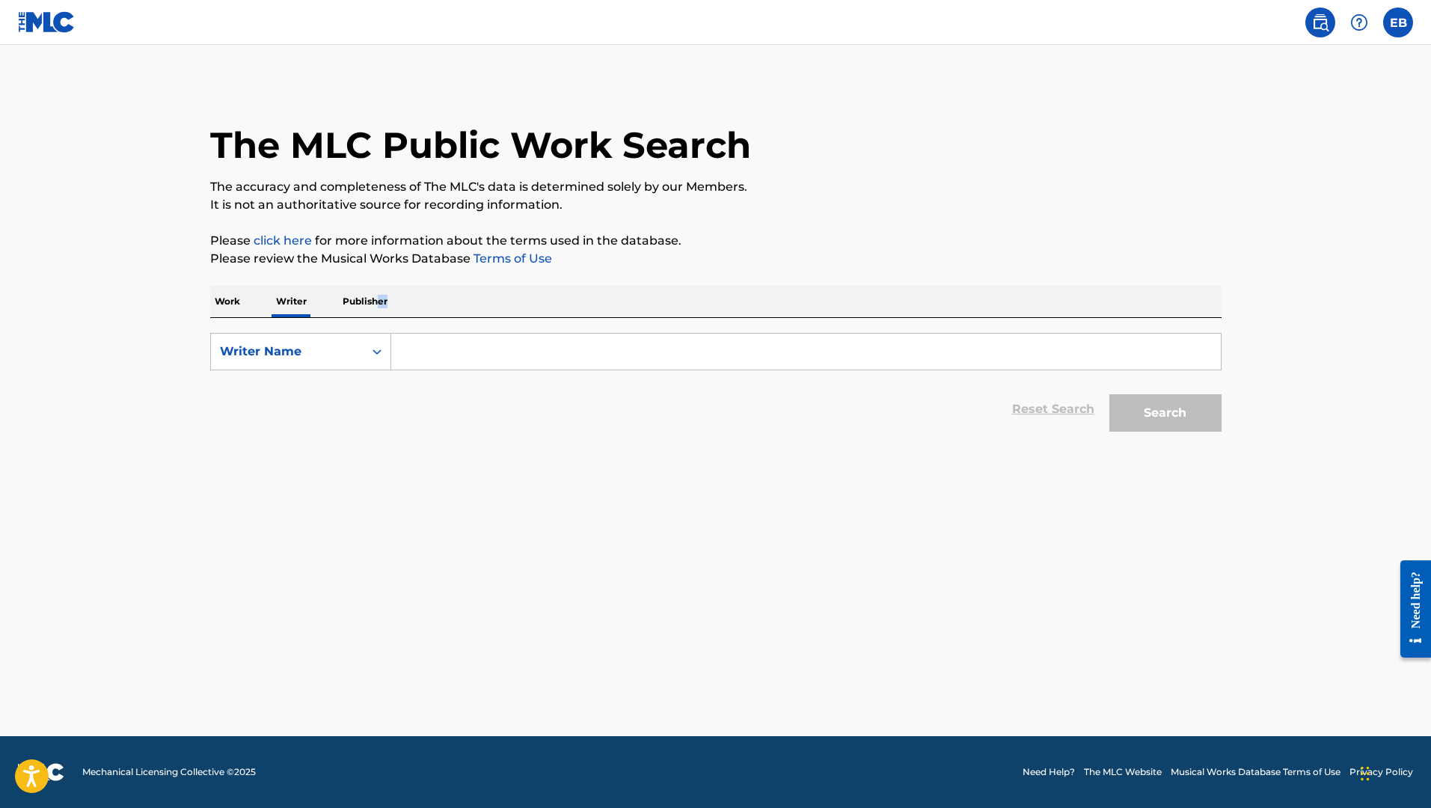
drag, startPoint x: 388, startPoint y: 300, endPoint x: 375, endPoint y: 306, distance: 14.1
click at [378, 306] on p "Publisher" at bounding box center [365, 301] width 54 height 31
click at [209, 313] on div "The MLC Public Work Search The accuracy and completeness of The MLC's data is d…" at bounding box center [715, 260] width 1047 height 357
click at [215, 313] on p "Work" at bounding box center [227, 301] width 34 height 31
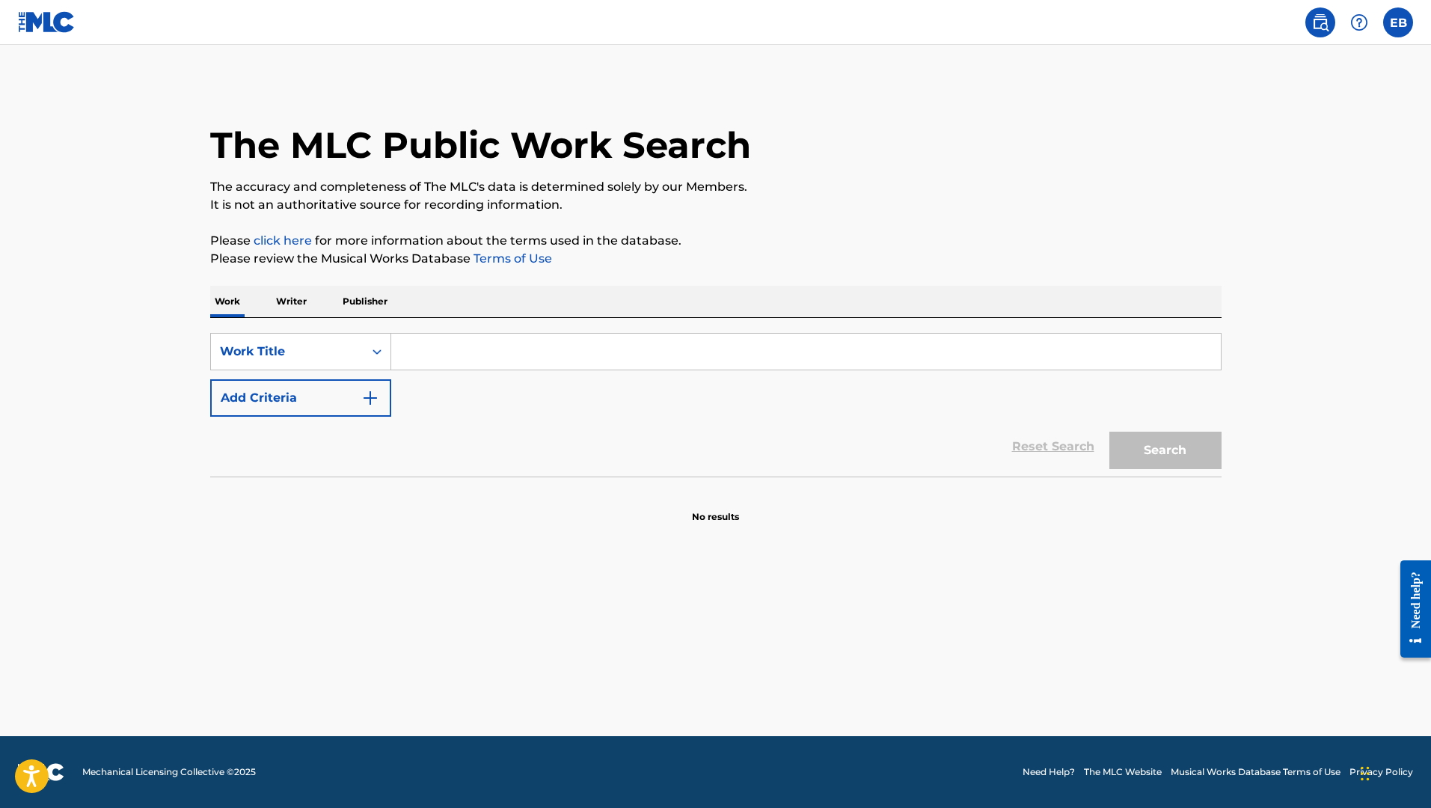
click at [1403, 20] on label at bounding box center [1398, 22] width 30 height 30
click at [1398, 22] on input "EB [PERSON_NAME] [EMAIL_ADDRESS][DOMAIN_NAME] Notification Preferences Profile …" at bounding box center [1398, 22] width 0 height 0
click at [1271, 105] on h3 "EB" at bounding box center [1258, 95] width 30 height 26
click at [1398, 22] on input "EB [PERSON_NAME] [EMAIL_ADDRESS][DOMAIN_NAME] Notification Preferences Profile …" at bounding box center [1398, 22] width 0 height 0
click at [1251, 188] on link "Profile" at bounding box center [1251, 186] width 30 height 13
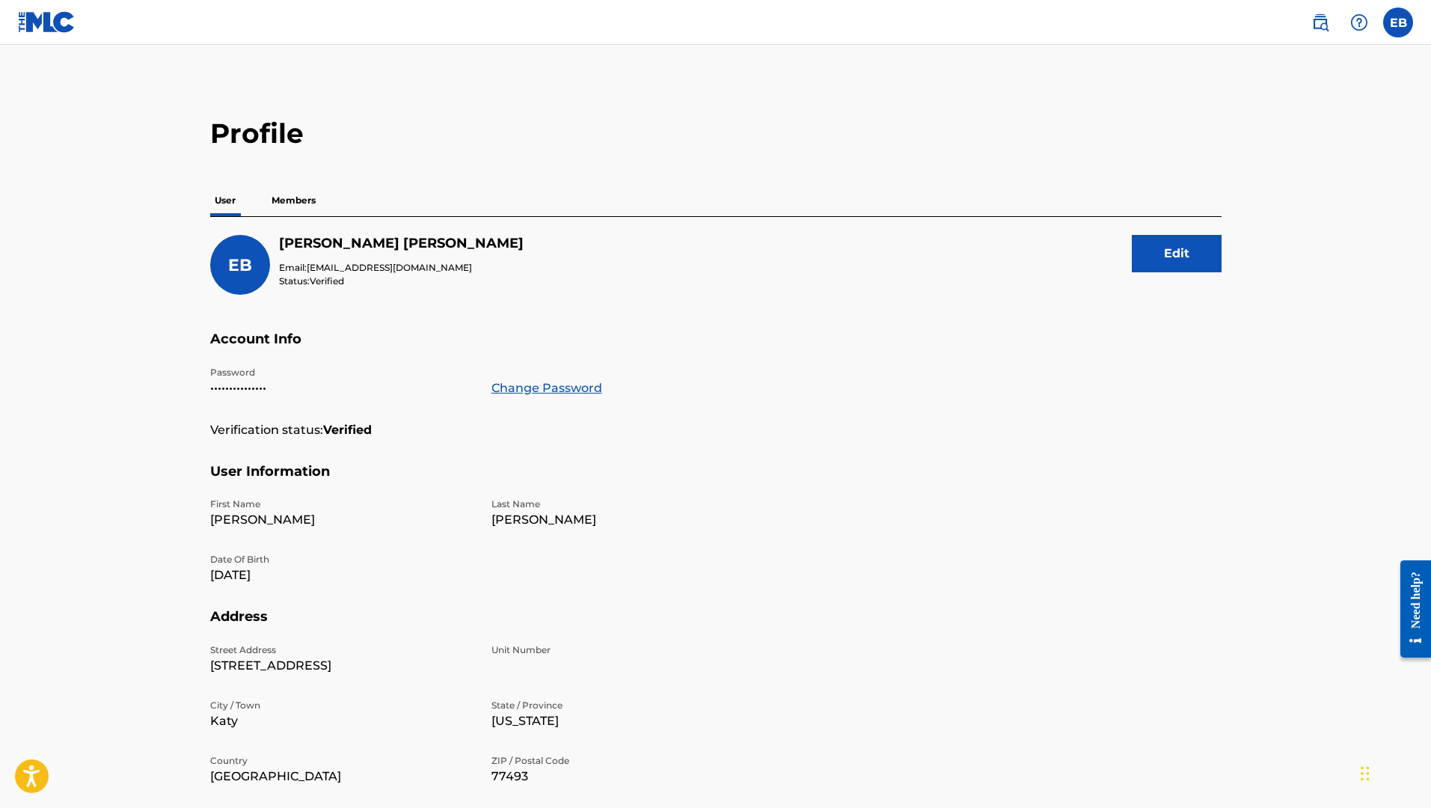
click at [302, 197] on p "Members" at bounding box center [293, 200] width 53 height 31
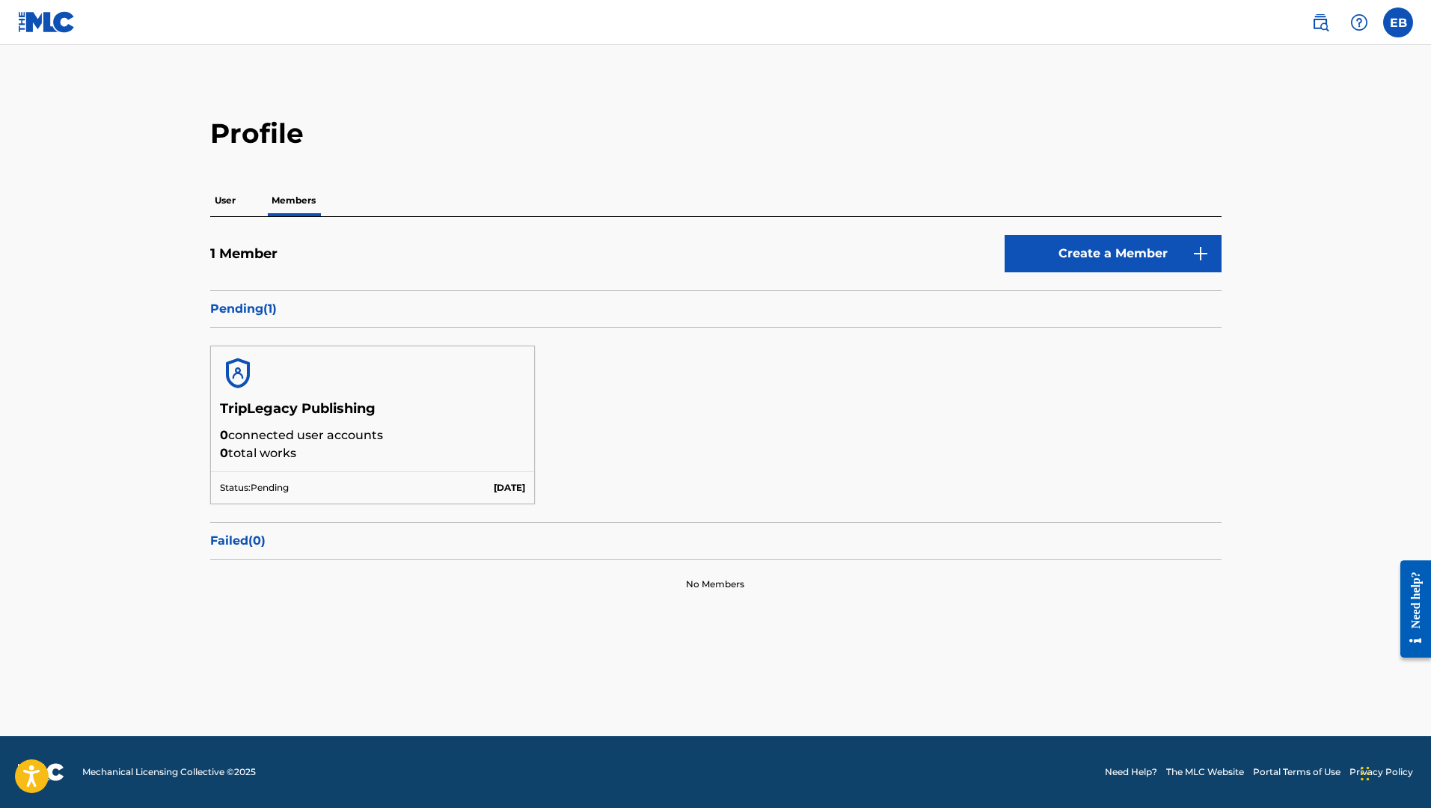
drag, startPoint x: 258, startPoint y: 538, endPoint x: 268, endPoint y: 533, distance: 11.0
click at [259, 537] on p "Failed ( 0 )" at bounding box center [715, 541] width 1011 height 18
click at [1147, 243] on link "Create a Member" at bounding box center [1112, 253] width 217 height 37
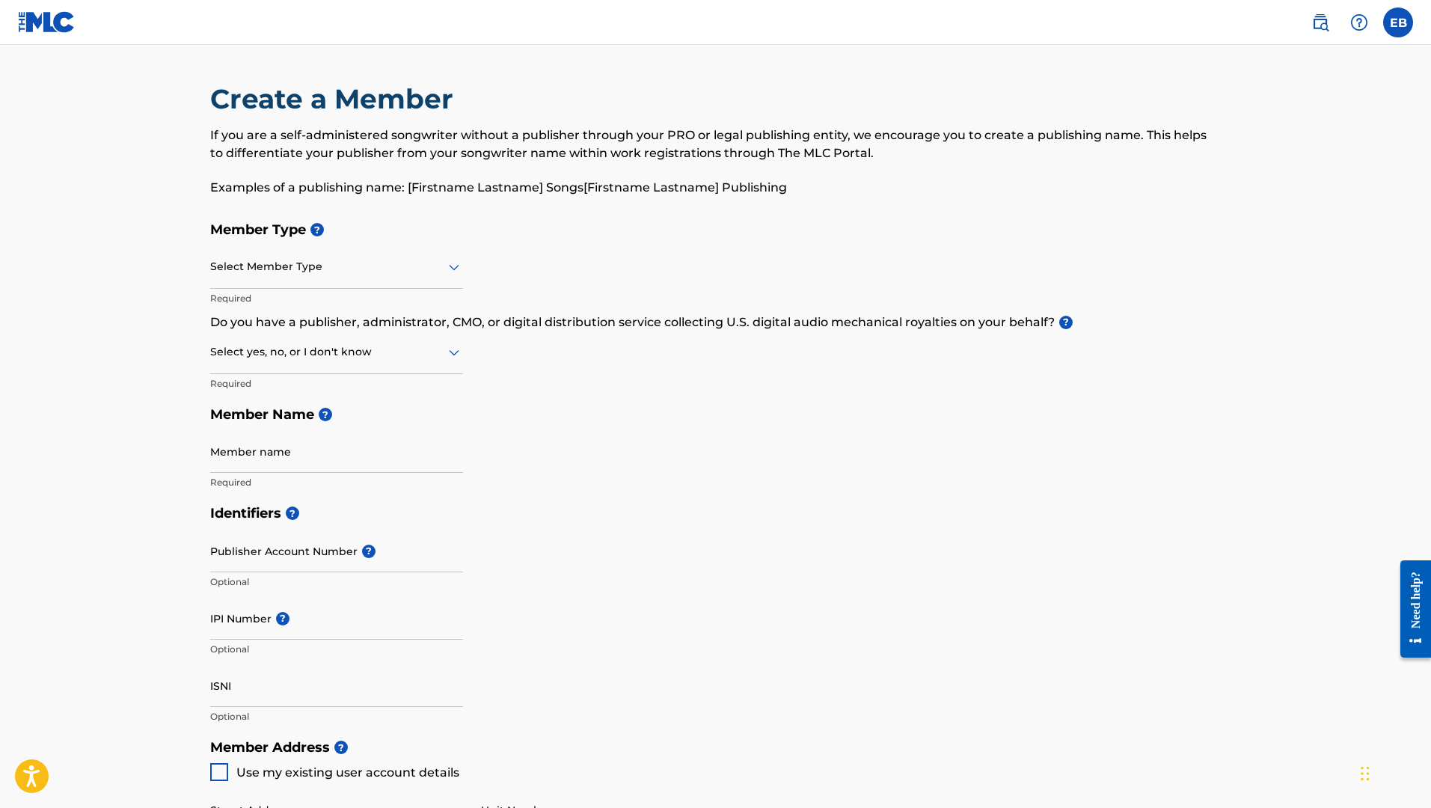
click at [1353, 27] on img at bounding box center [1359, 22] width 18 height 18
click at [1365, 95] on p "View portal intro" at bounding box center [1358, 100] width 127 height 36
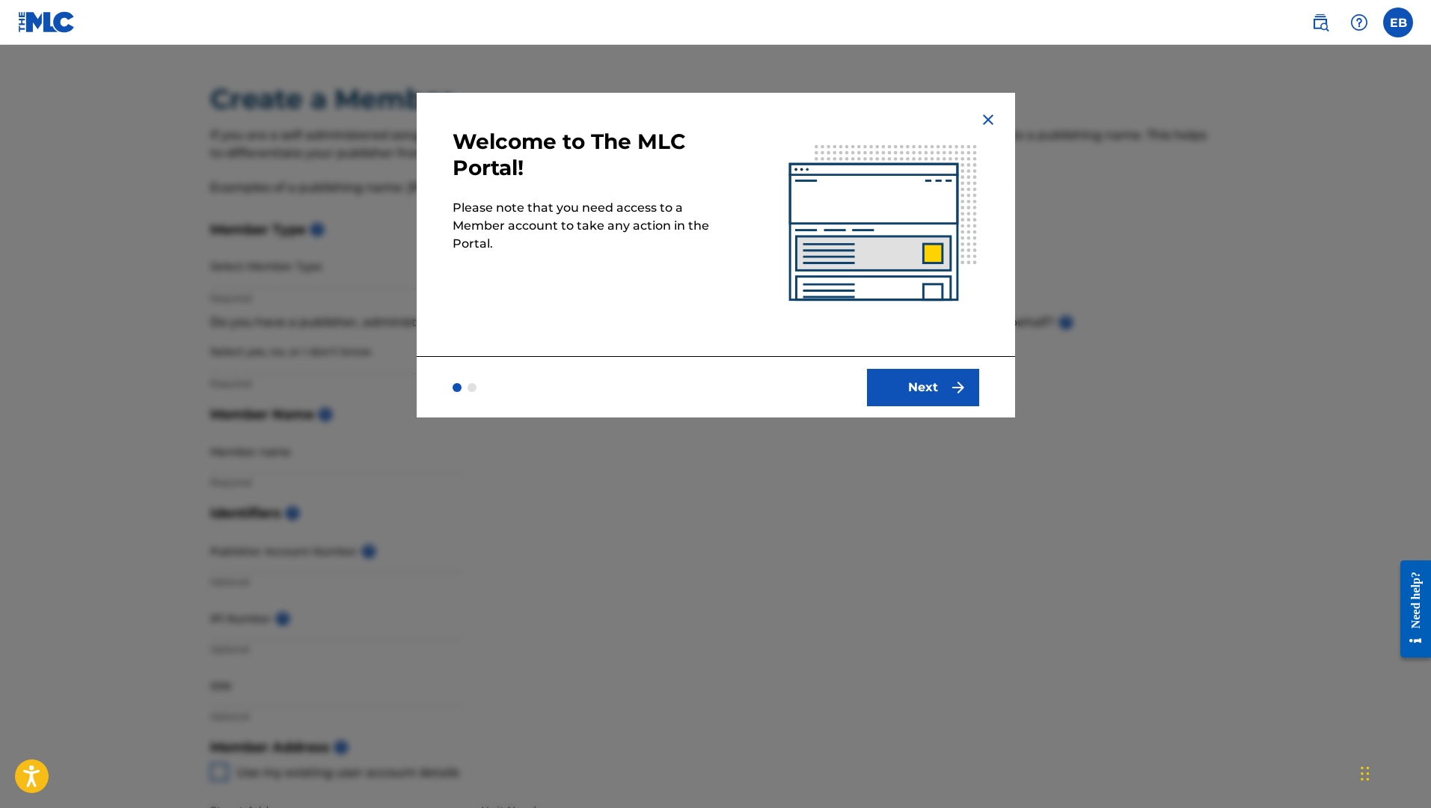
click at [470, 390] on div at bounding box center [467, 387] width 30 height 9
click at [951, 394] on img "submit" at bounding box center [958, 387] width 18 height 18
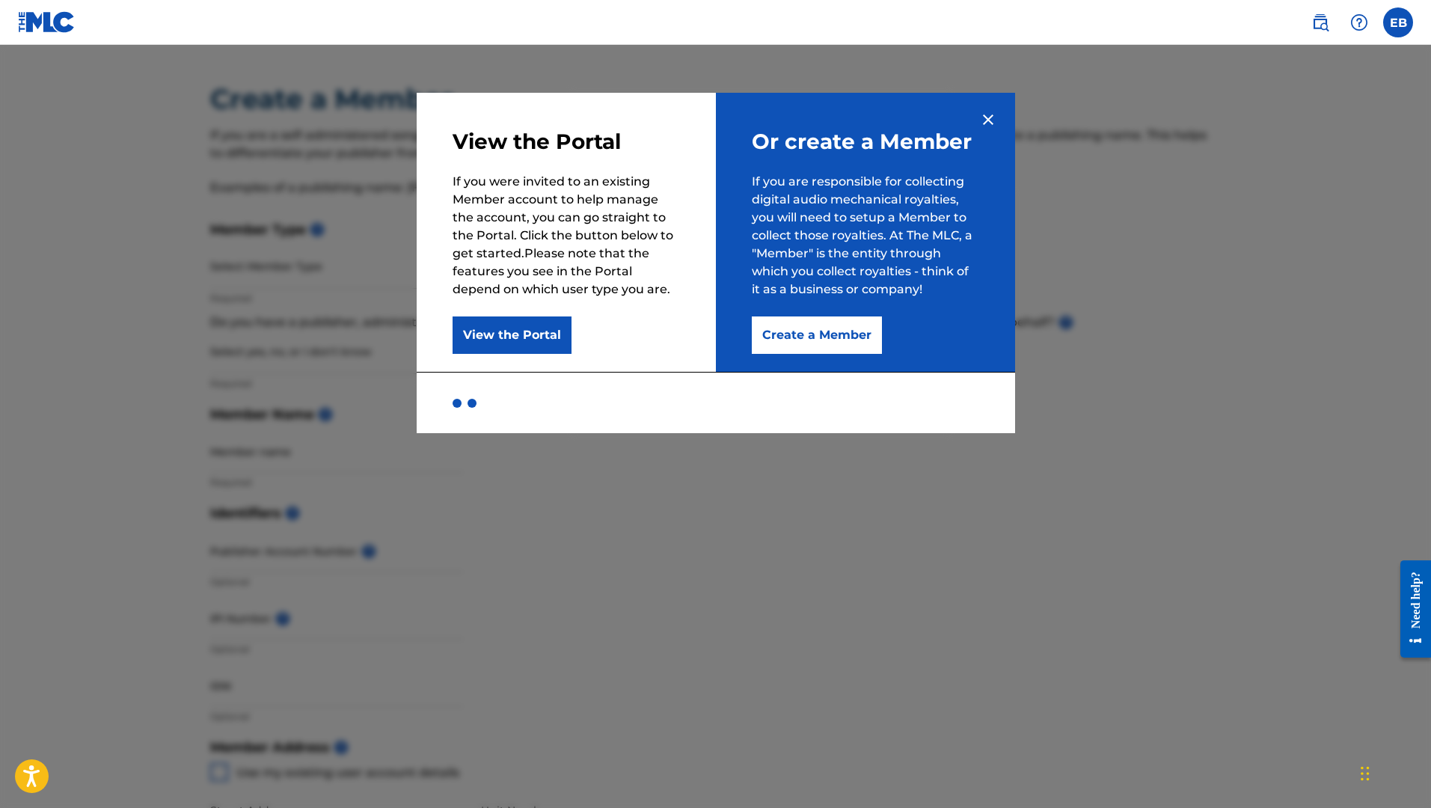
click at [517, 345] on button "View the Portal" at bounding box center [511, 334] width 119 height 37
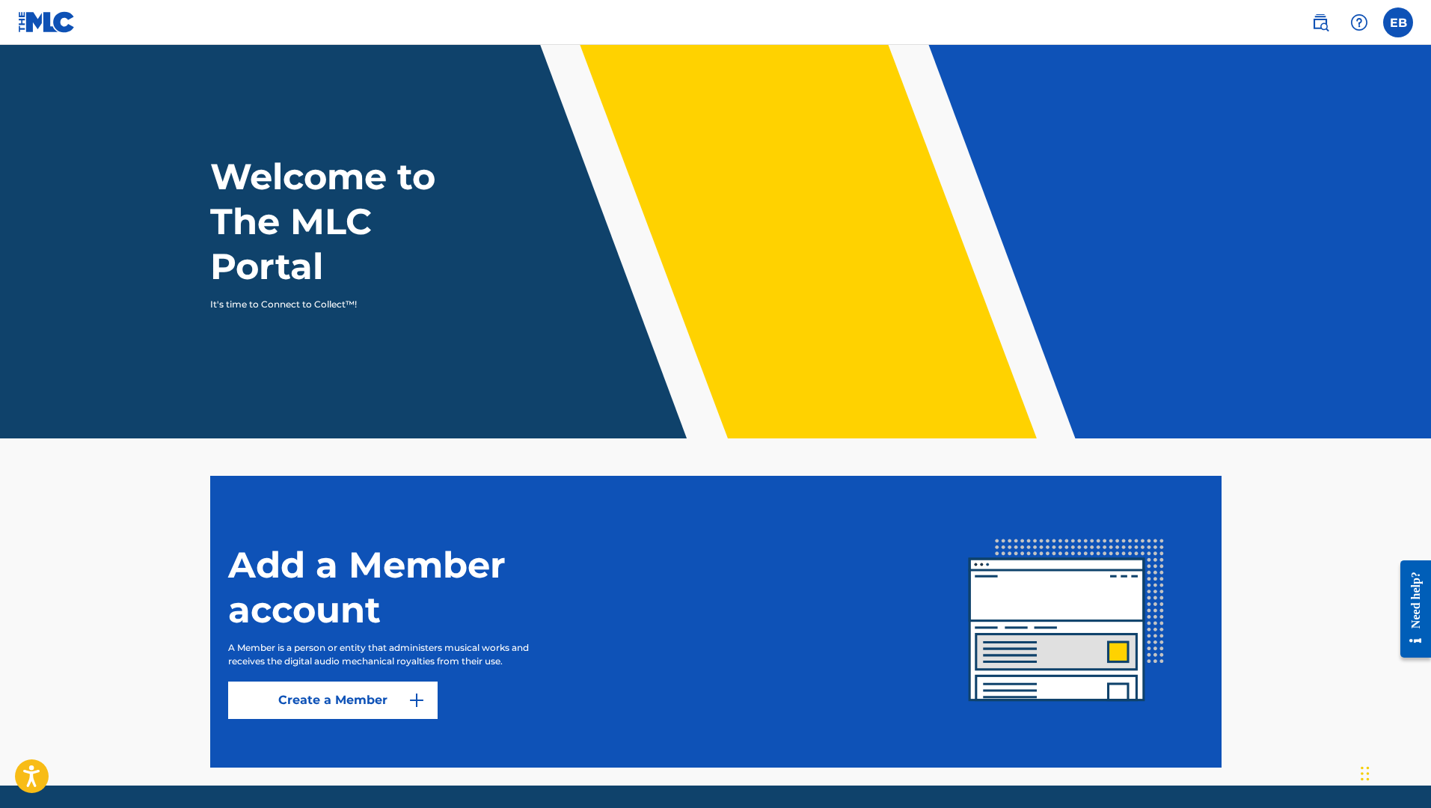
click at [39, 14] on img at bounding box center [47, 22] width 58 height 22
drag, startPoint x: 1422, startPoint y: 572, endPoint x: 1423, endPoint y: 563, distance: 9.0
click at [1423, 572] on div "Need help?" at bounding box center [1415, 599] width 20 height 57
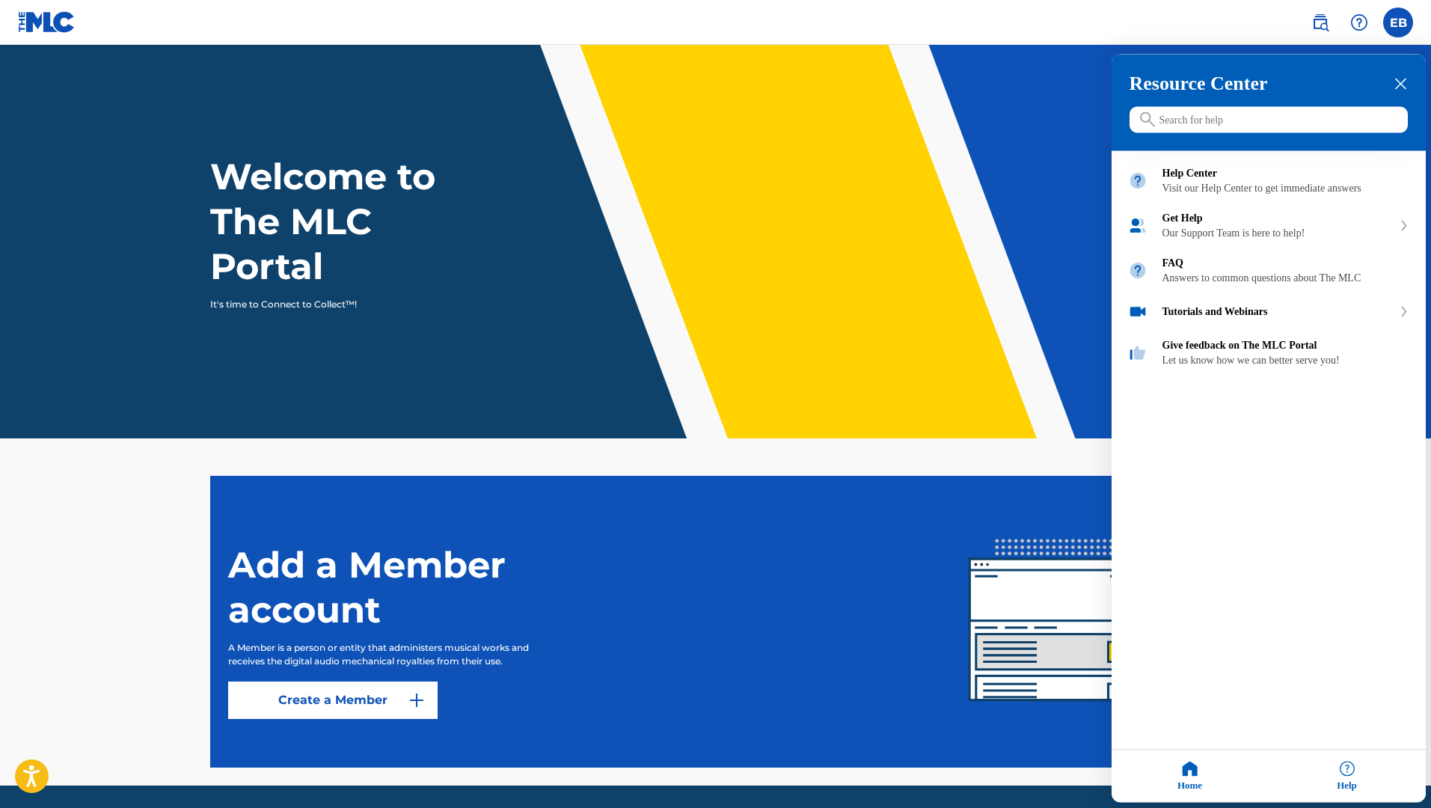
click at [1253, 136] on div "Resource Center" at bounding box center [1268, 103] width 314 height 96
click at [1255, 125] on input "Search for help" at bounding box center [1268, 120] width 278 height 26
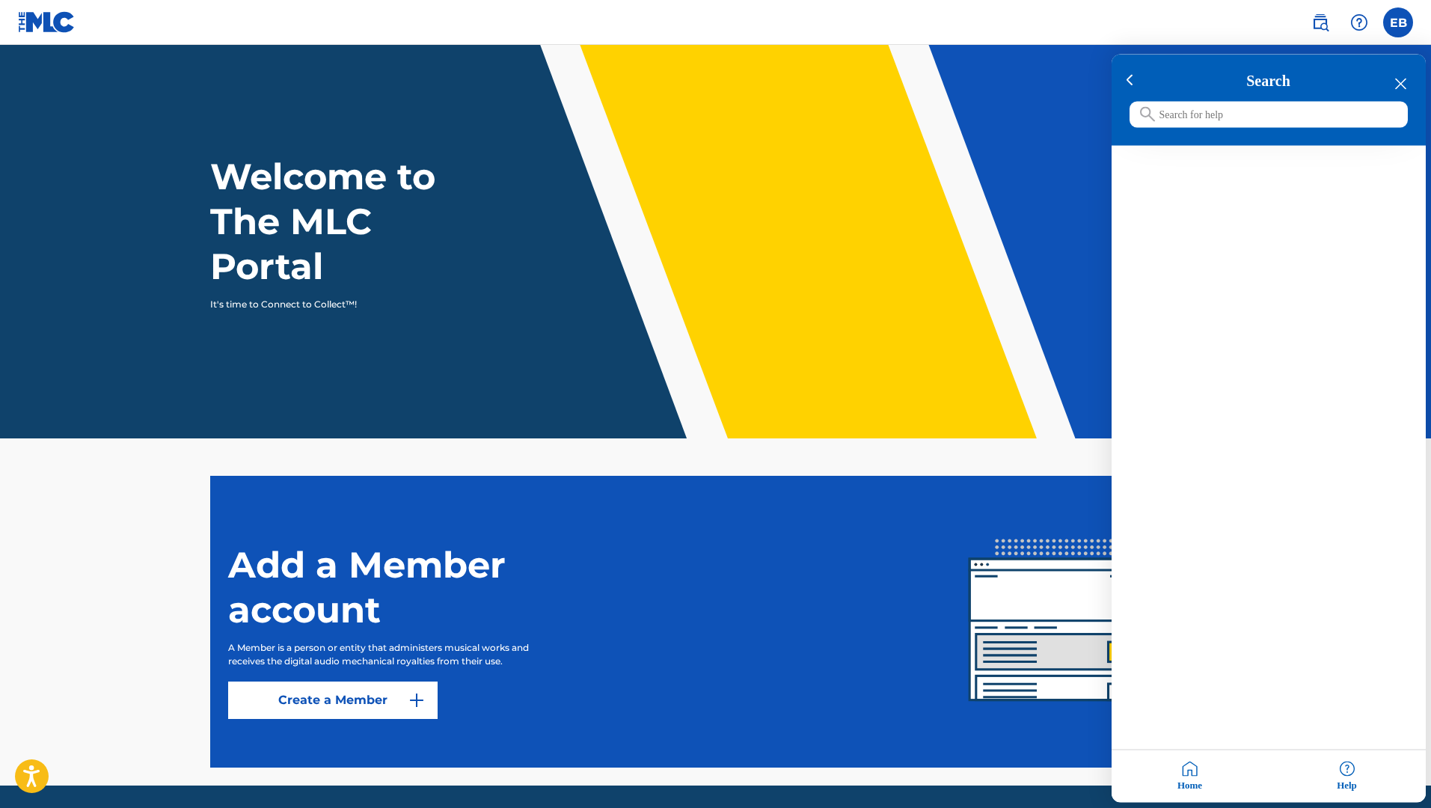
paste input "Songwriter/Composer Info"
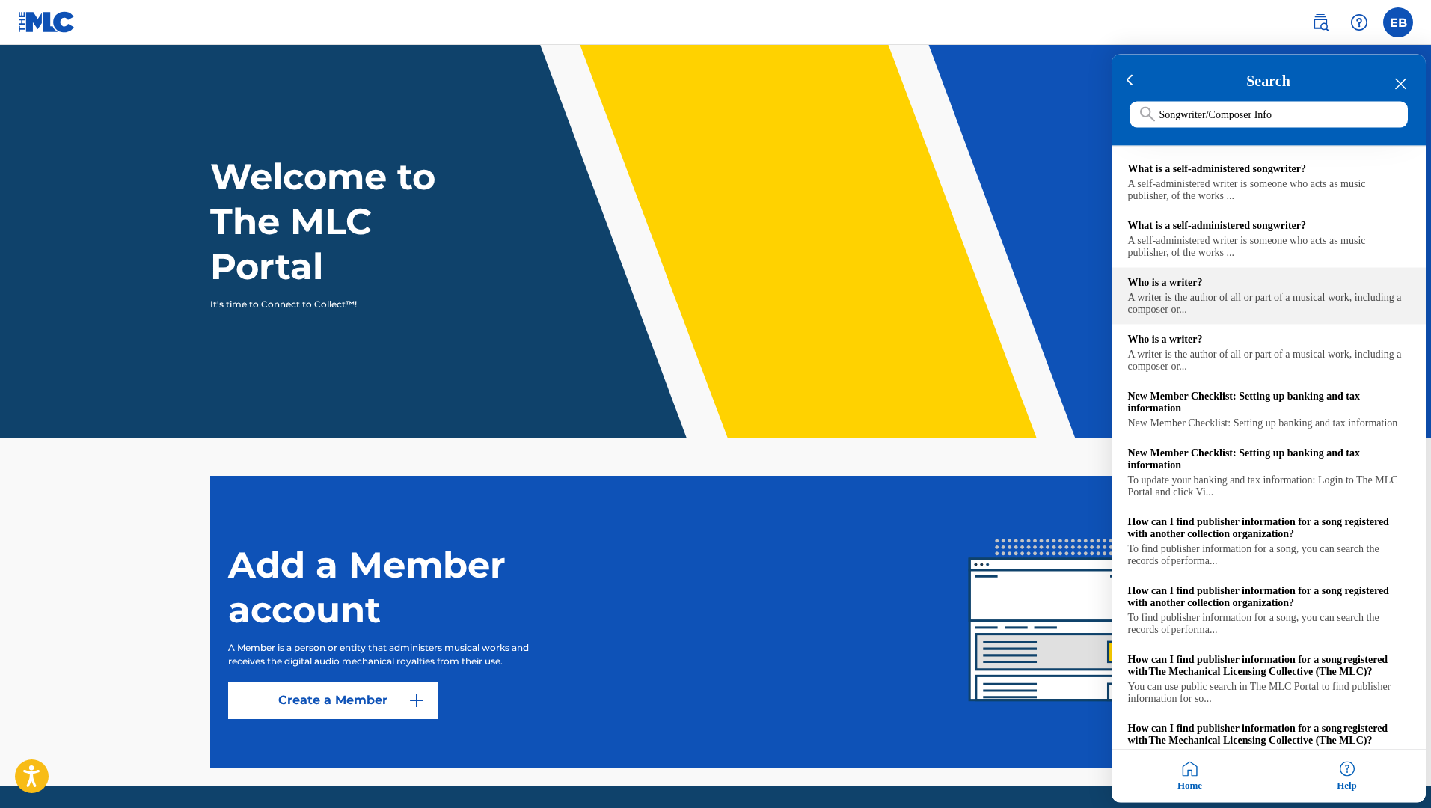
type input "Songwriter/Composer Info"
click at [1283, 325] on div "Who is a writer? A writer is the author of all or part of a musical work, inclu…" at bounding box center [1268, 296] width 314 height 57
click at [1402, 77] on div "close resource center" at bounding box center [1400, 84] width 14 height 14
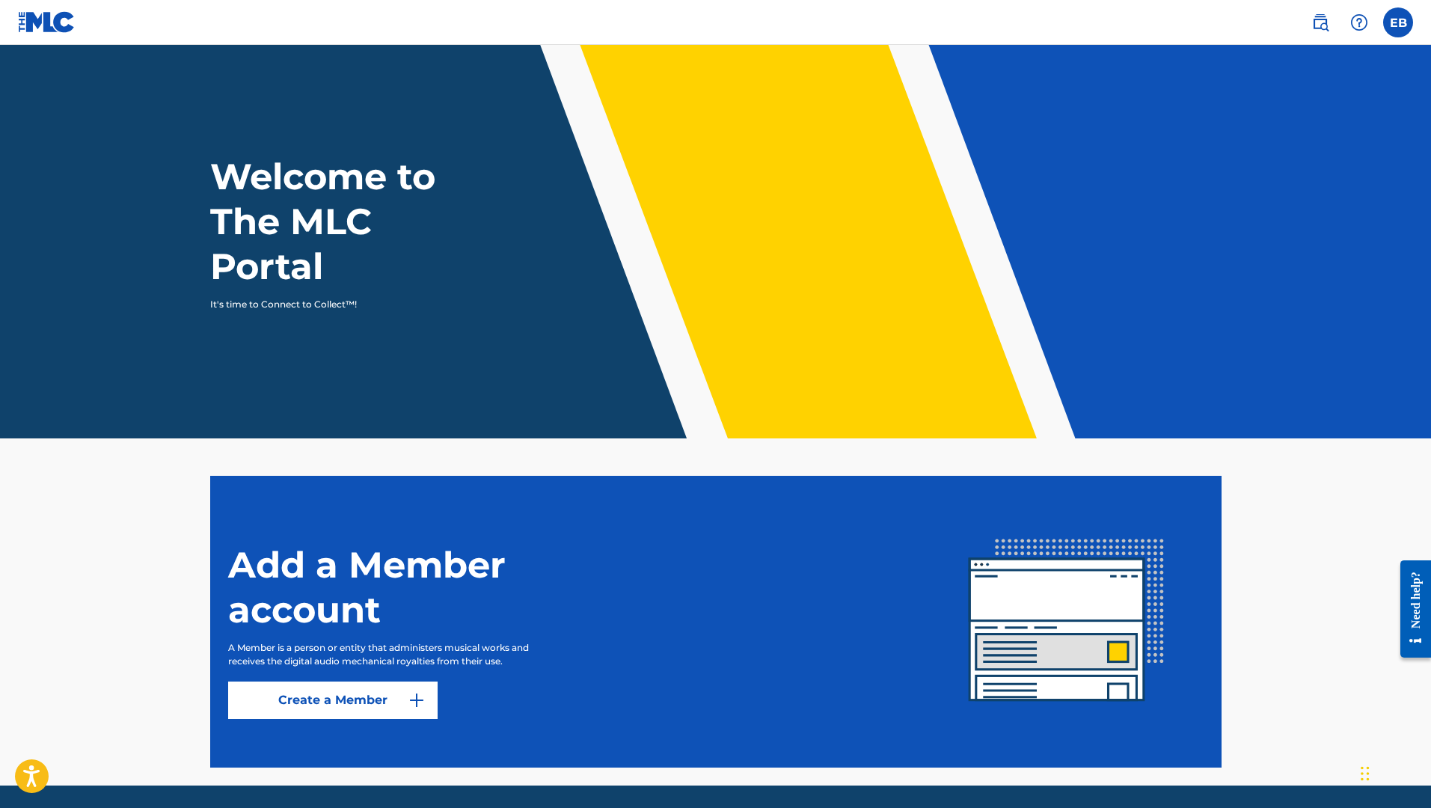
click at [325, 238] on h1 "Welcome to The MLC Portal" at bounding box center [350, 221] width 280 height 135
drag, startPoint x: 300, startPoint y: 280, endPoint x: 295, endPoint y: 315, distance: 35.5
click at [295, 313] on header "Welcome to The MLC Portal It's time to Connect to Collect™!" at bounding box center [715, 241] width 1431 height 393
drag, startPoint x: 298, startPoint y: 355, endPoint x: 342, endPoint y: 455, distance: 110.2
click at [307, 403] on header "Welcome to The MLC Portal It's time to Connect to Collect™!" at bounding box center [715, 241] width 1431 height 393
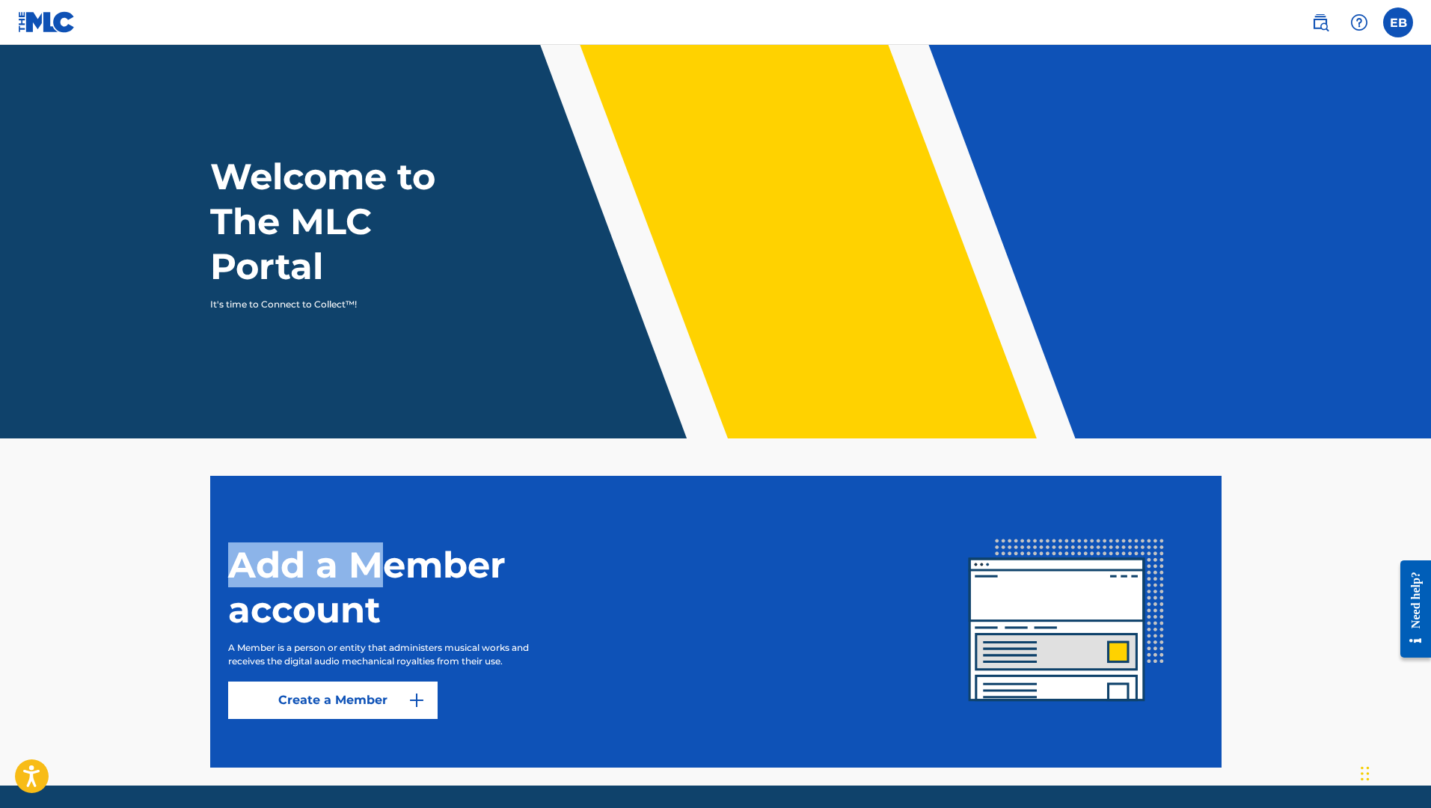
drag, startPoint x: 352, startPoint y: 497, endPoint x: 504, endPoint y: 684, distance: 241.9
click at [381, 596] on section "Add a Member account A Member is a person or entity that administers musical wo…" at bounding box center [715, 622] width 1011 height 292
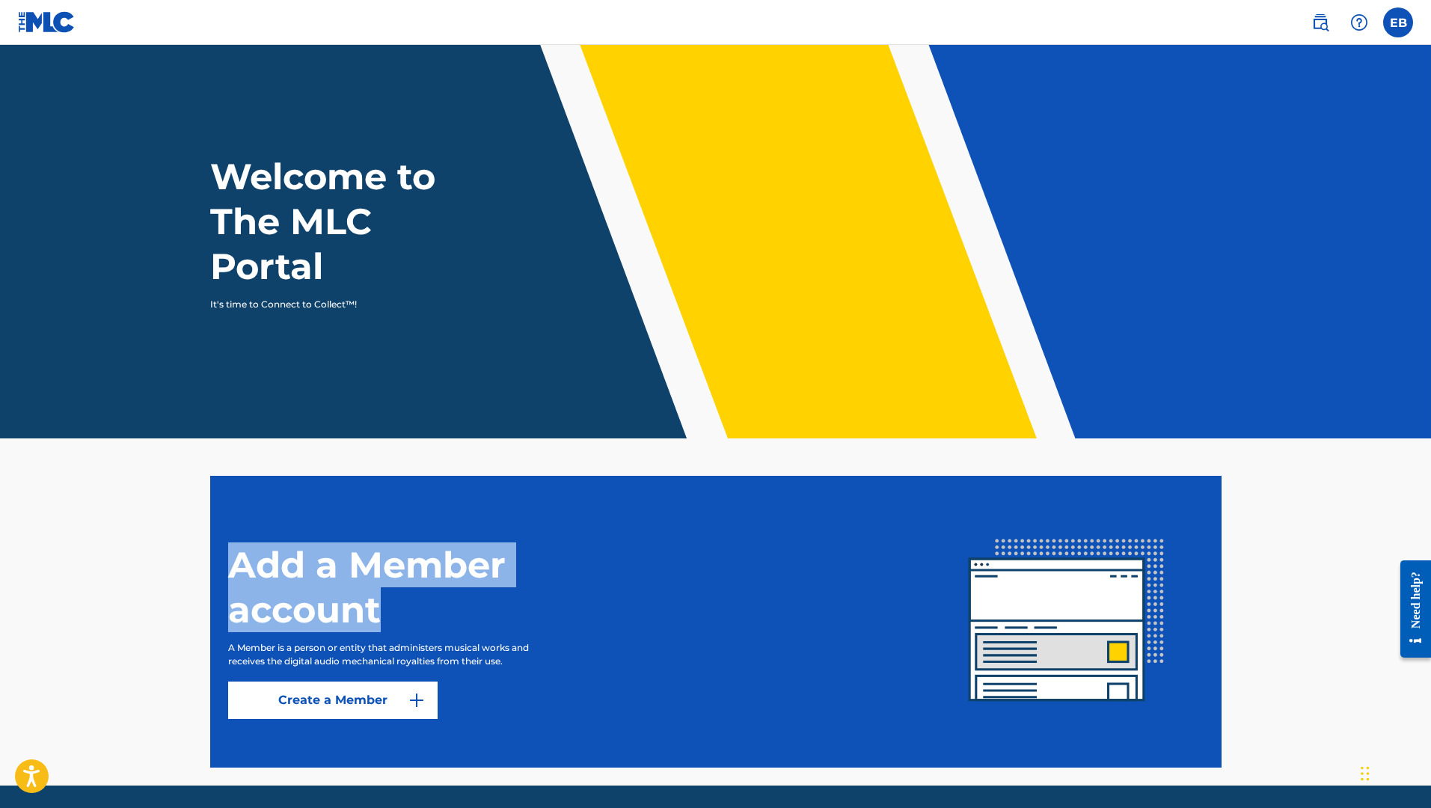
click at [1321, 24] on img at bounding box center [1320, 22] width 18 height 18
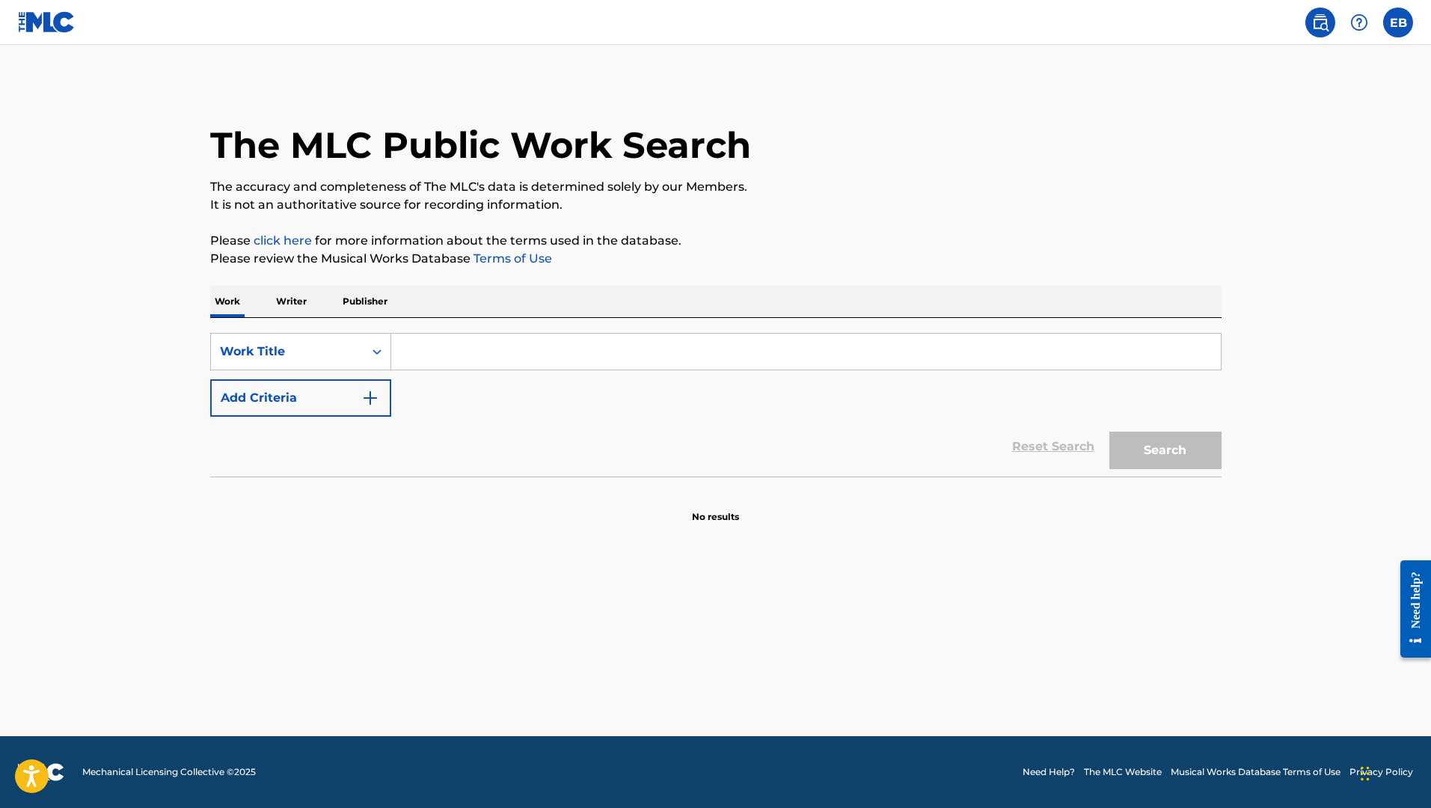
click at [1321, 24] on img at bounding box center [1320, 22] width 18 height 18
click at [969, 207] on p "It is not an authoritative source for recording information." at bounding box center [715, 205] width 1011 height 18
click at [287, 304] on p "Writer" at bounding box center [291, 301] width 40 height 31
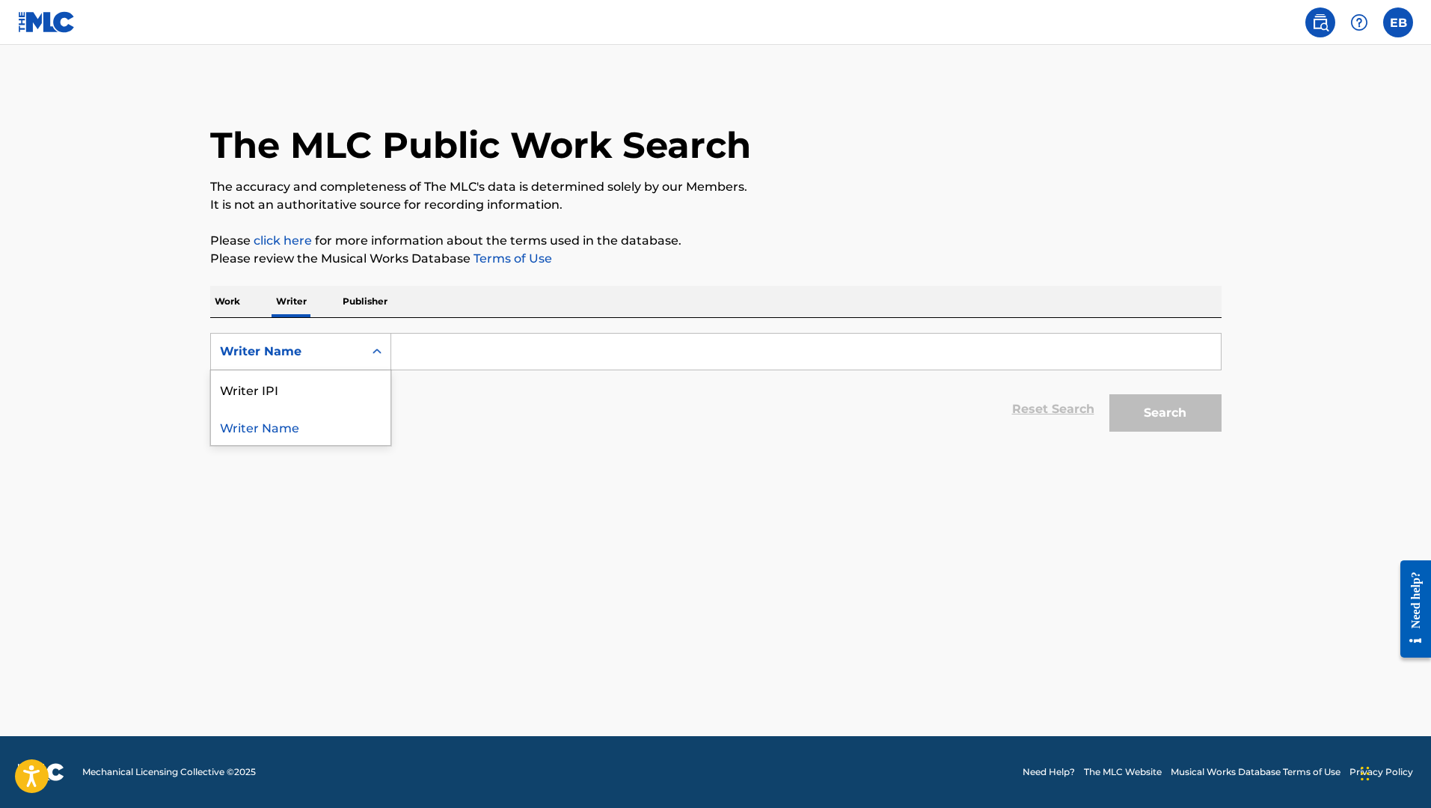
click at [313, 353] on div "Writer Name" at bounding box center [287, 352] width 135 height 18
drag, startPoint x: 1019, startPoint y: 426, endPoint x: 1021, endPoint y: 434, distance: 8.5
click at [1021, 434] on div "Reset Search Search" at bounding box center [715, 409] width 1011 height 60
click at [234, 304] on p "Work" at bounding box center [227, 301] width 34 height 31
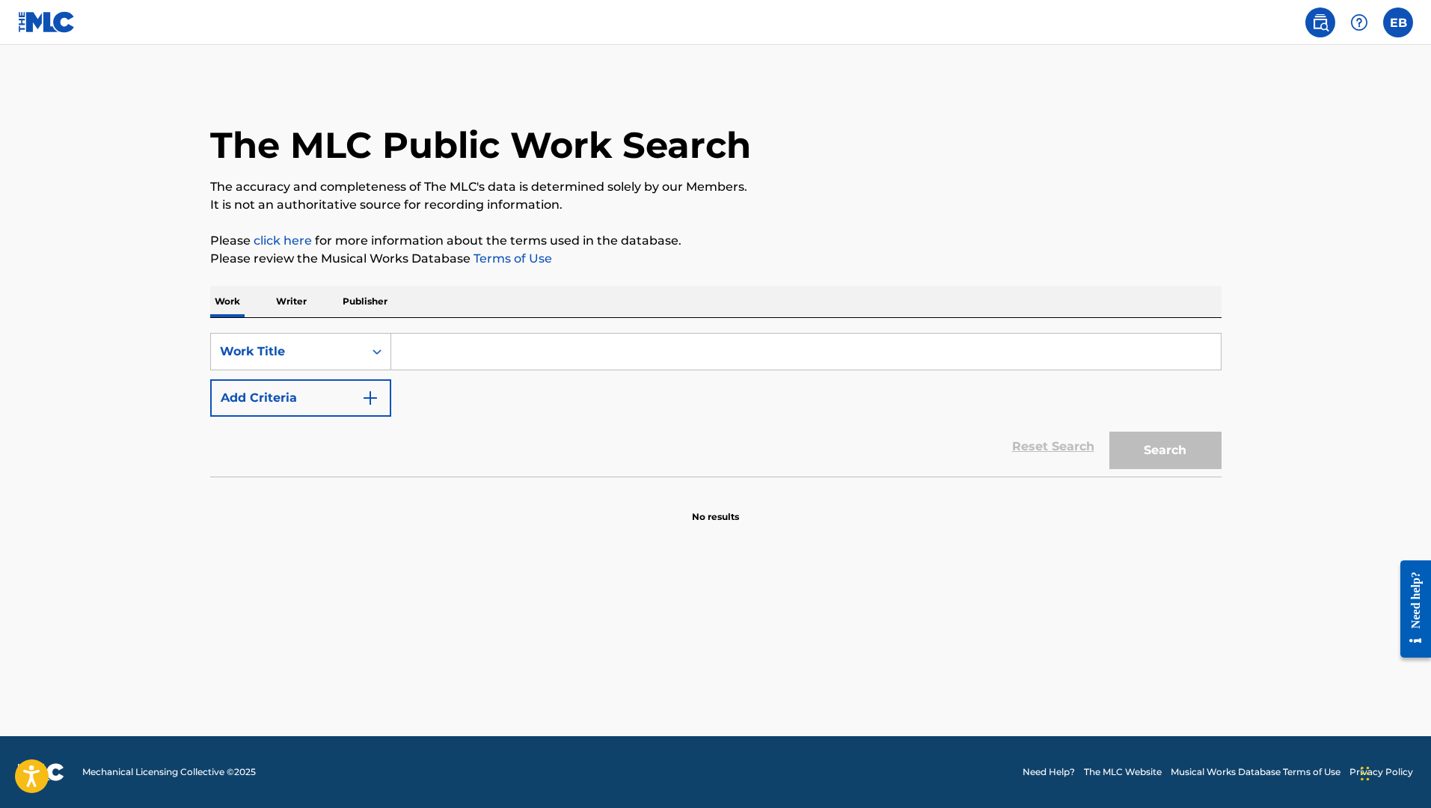
click at [363, 283] on div "The MLC Public Work Search The accuracy and completeness of The MLC's data is d…" at bounding box center [715, 302] width 1047 height 441
click at [366, 294] on p "Publisher" at bounding box center [365, 301] width 54 height 31
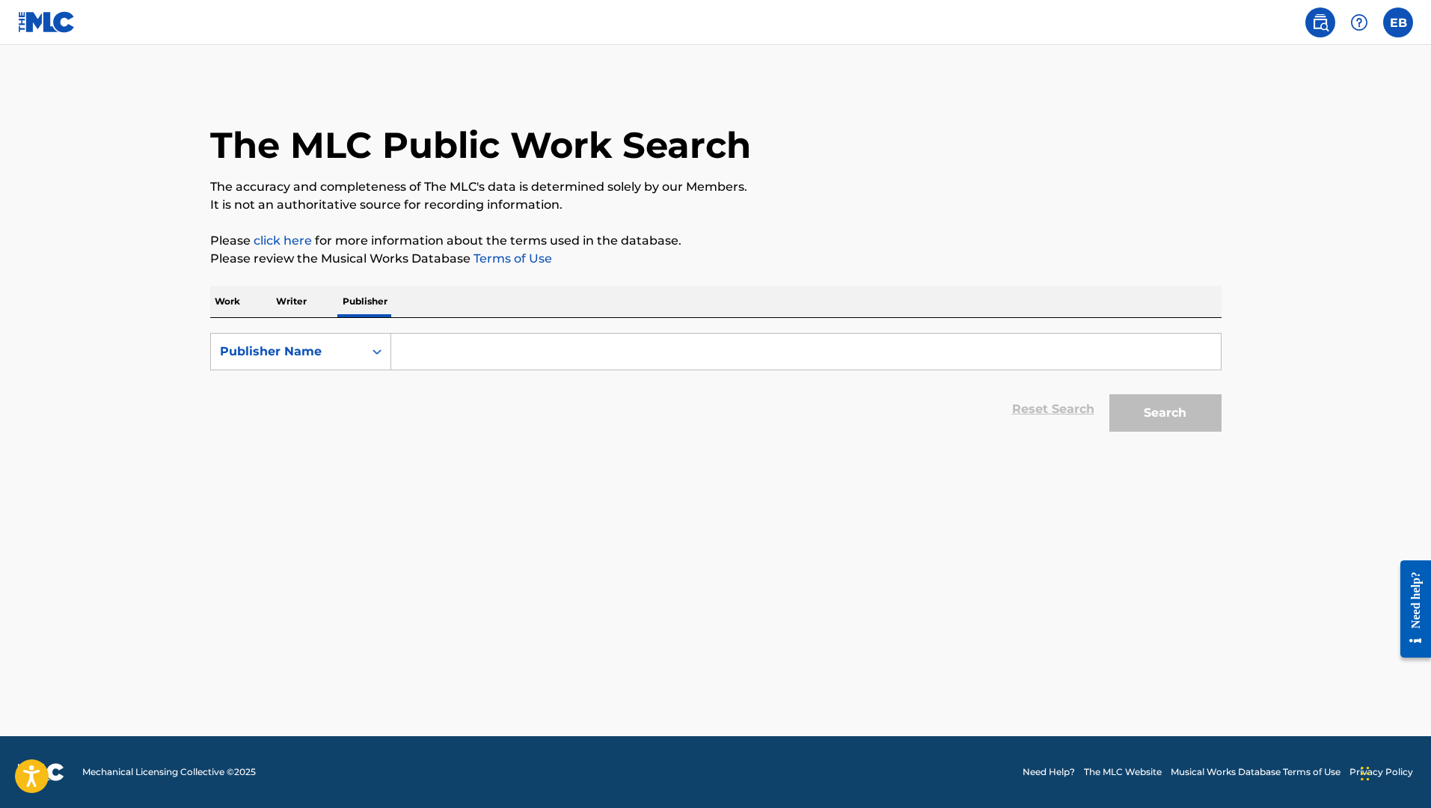
click at [245, 307] on div "Work Writer Publisher" at bounding box center [715, 301] width 1011 height 31
click at [227, 305] on p "Work" at bounding box center [227, 301] width 34 height 31
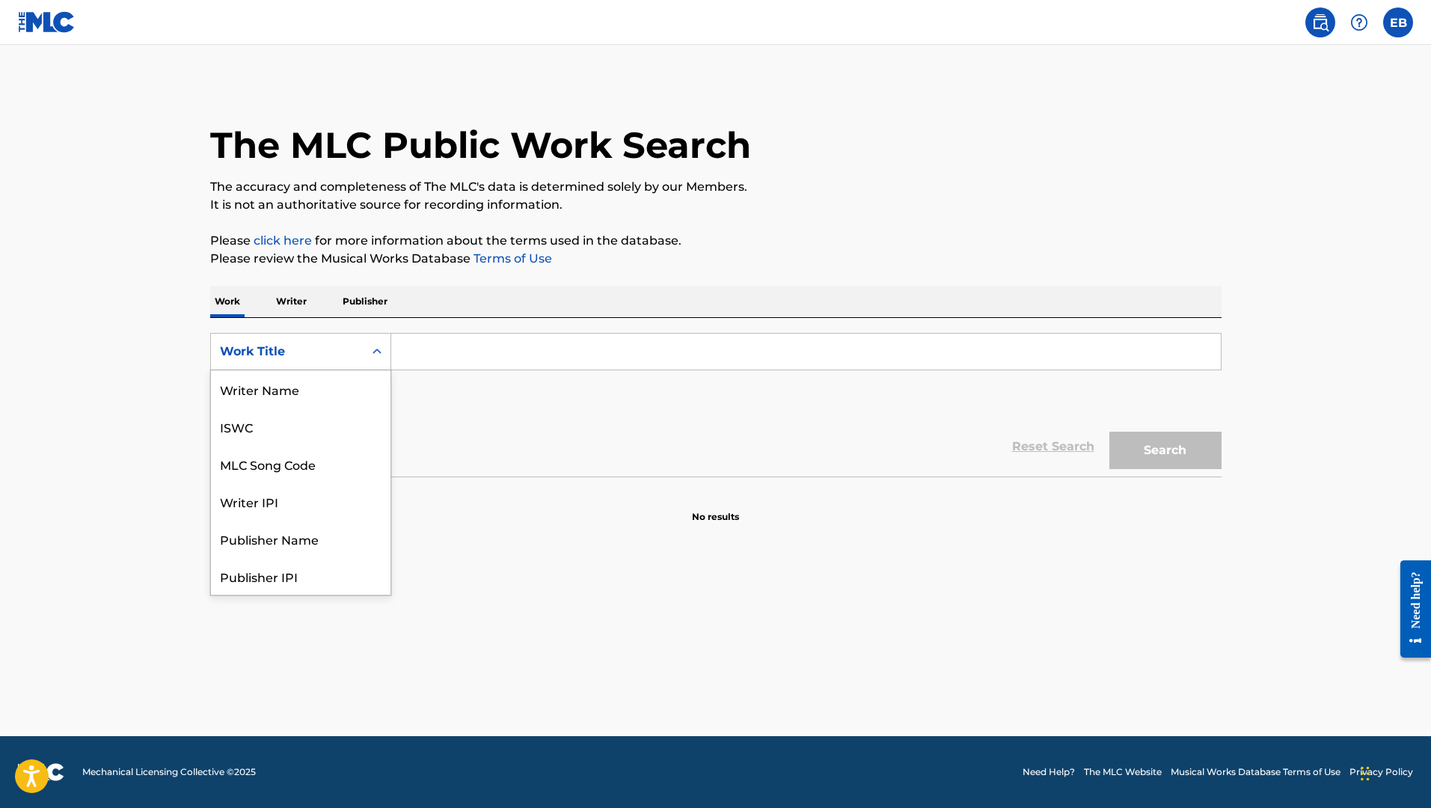
click at [277, 349] on div "Work Title" at bounding box center [287, 352] width 135 height 18
click at [298, 290] on p "Writer" at bounding box center [291, 301] width 40 height 31
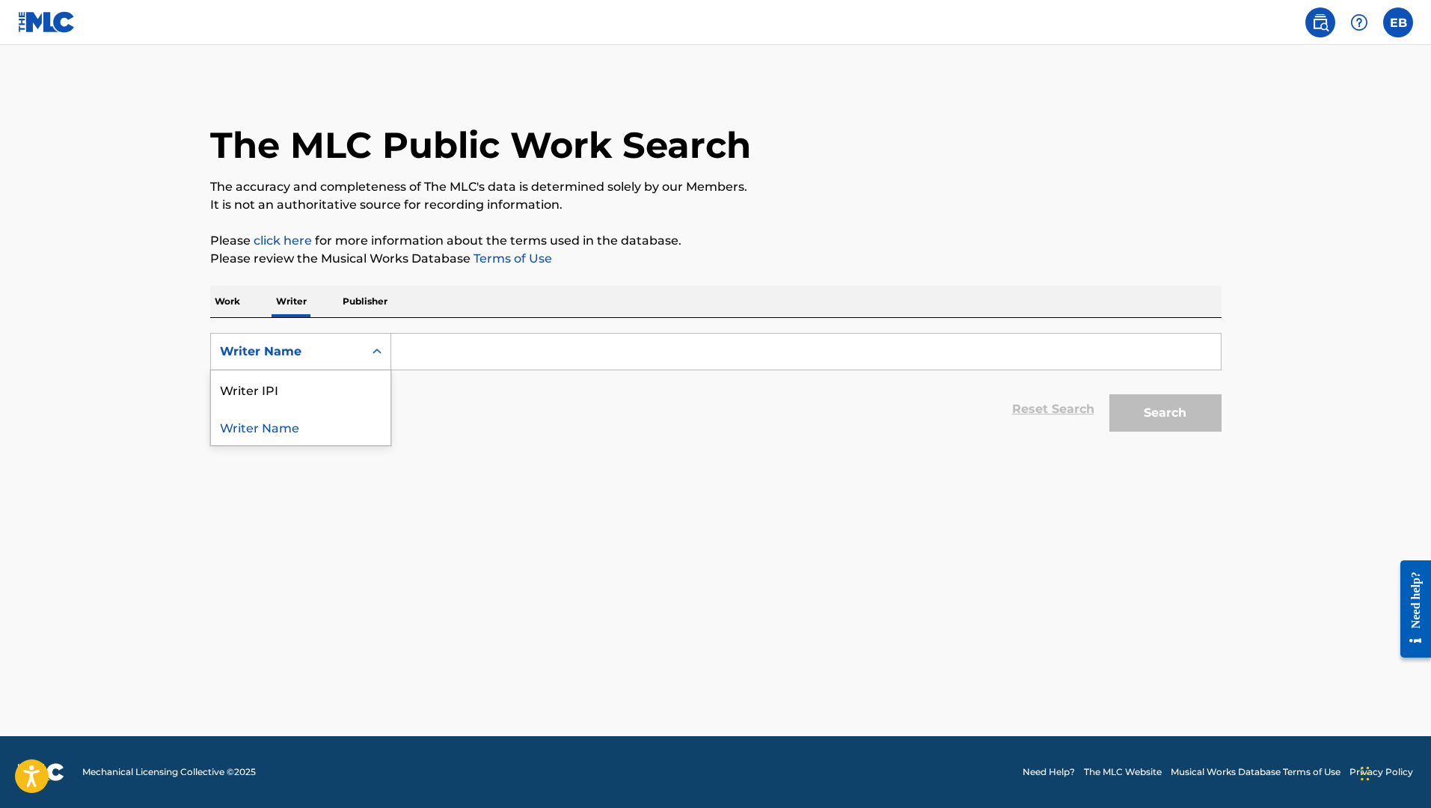
click at [304, 346] on div "Writer Name" at bounding box center [287, 352] width 135 height 18
click at [349, 313] on p "Publisher" at bounding box center [365, 301] width 54 height 31
click at [296, 356] on div "Publisher Name" at bounding box center [287, 352] width 135 height 18
drag, startPoint x: 395, startPoint y: 307, endPoint x: 280, endPoint y: 309, distance: 115.2
click at [393, 307] on div "Work Writer Publisher" at bounding box center [715, 301] width 1011 height 31
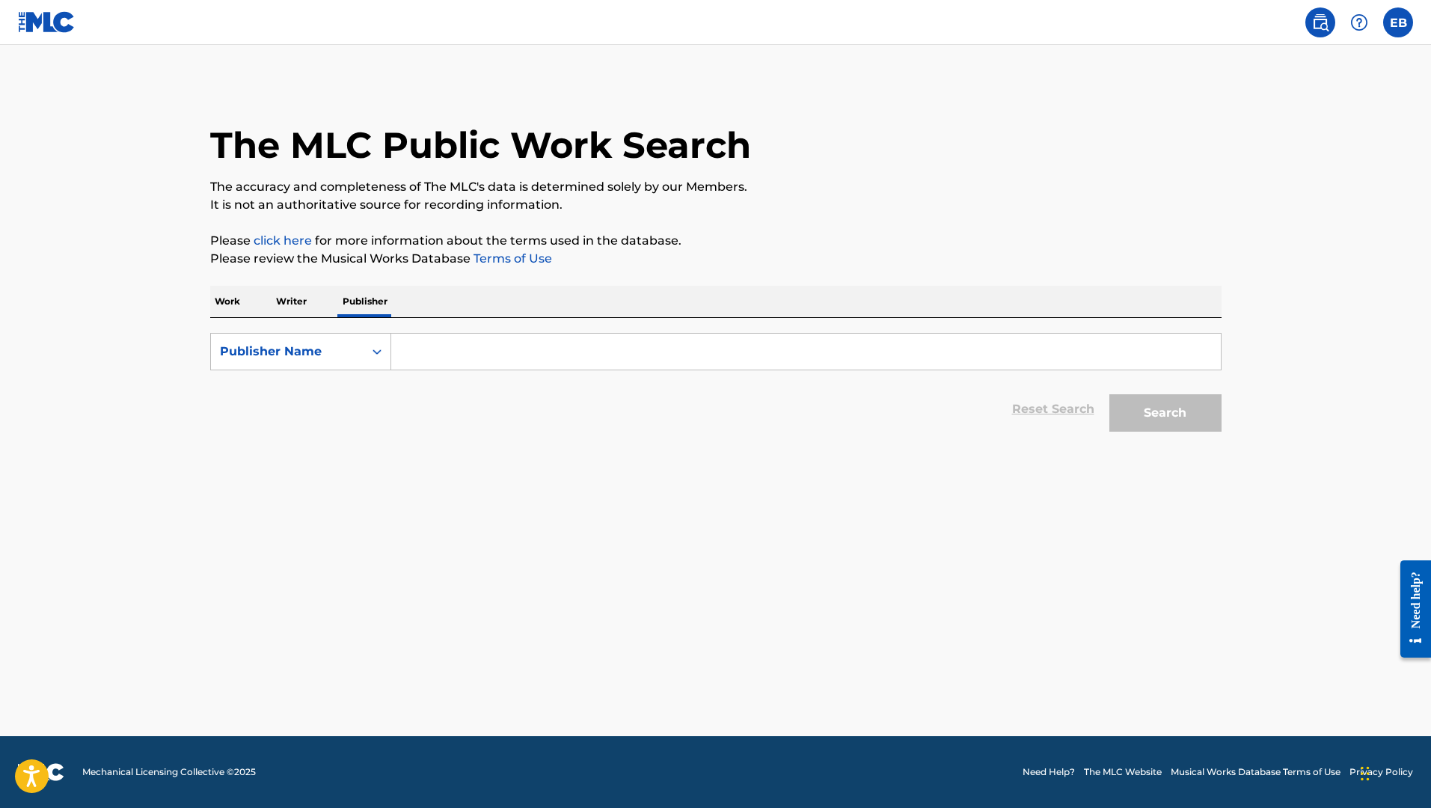
click at [233, 306] on p "Work" at bounding box center [227, 301] width 34 height 31
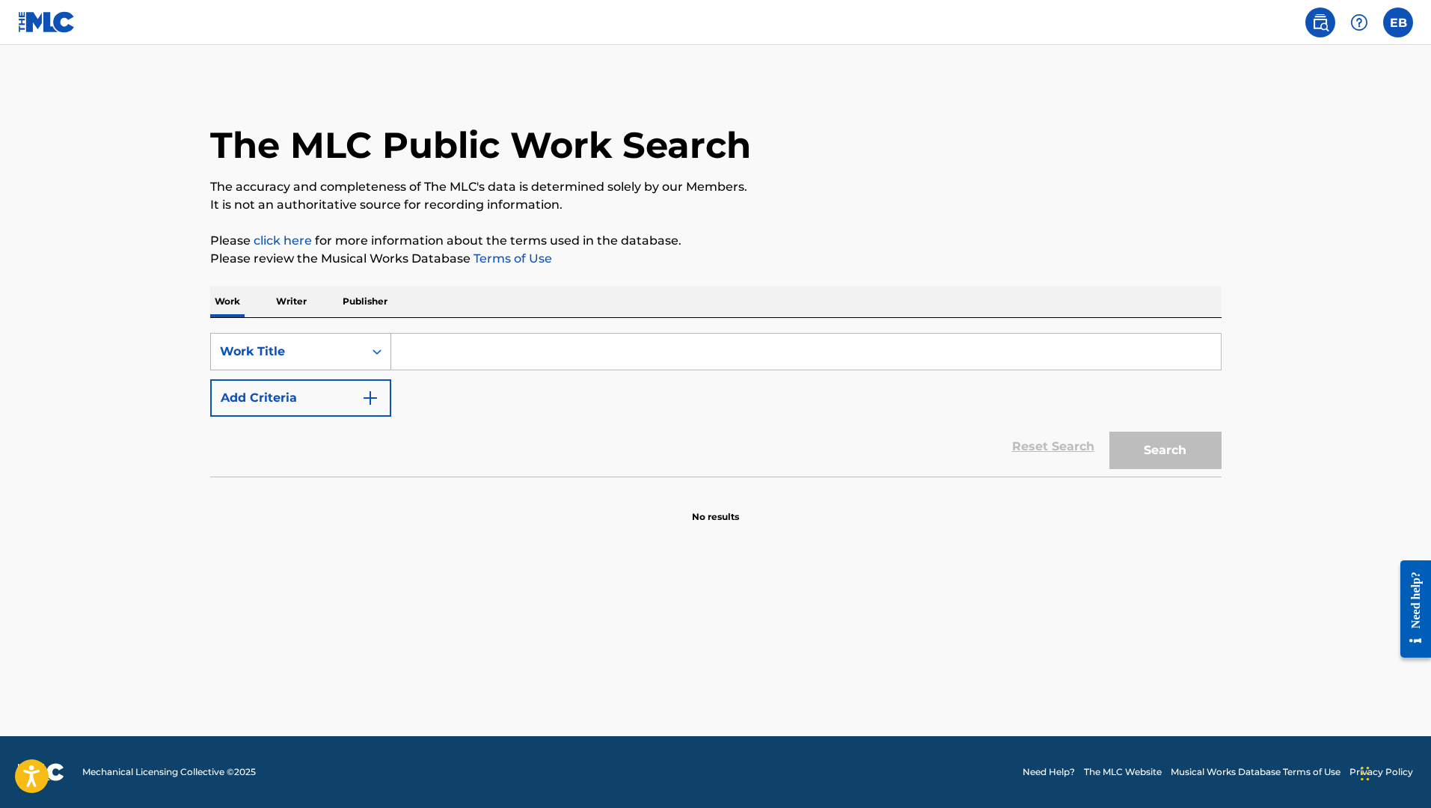
click at [297, 359] on div "Work Title" at bounding box center [287, 352] width 135 height 18
click at [478, 443] on div "Reset Search Search" at bounding box center [715, 447] width 1011 height 60
click at [297, 240] on link "click here" at bounding box center [283, 240] width 58 height 14
